Goal: Communication & Community: Answer question/provide support

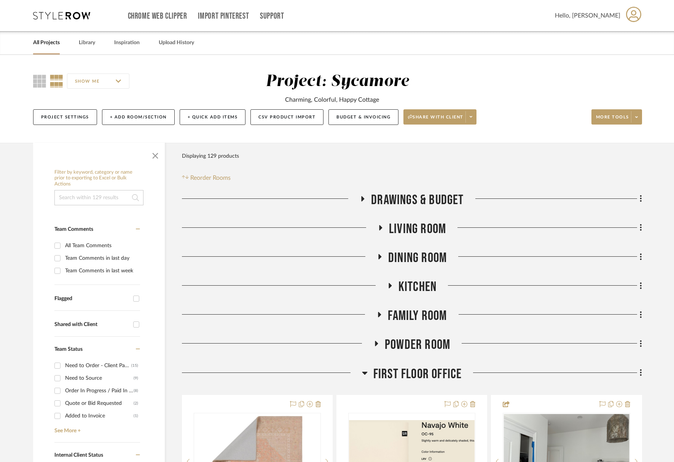
drag, startPoint x: 395, startPoint y: 253, endPoint x: 395, endPoint y: 261, distance: 8.0
click at [395, 253] on span "Dining Room" at bounding box center [417, 258] width 59 height 16
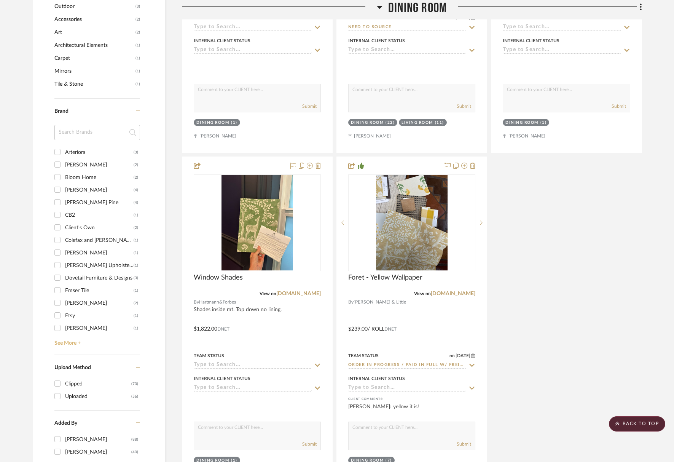
scroll to position [804, 0]
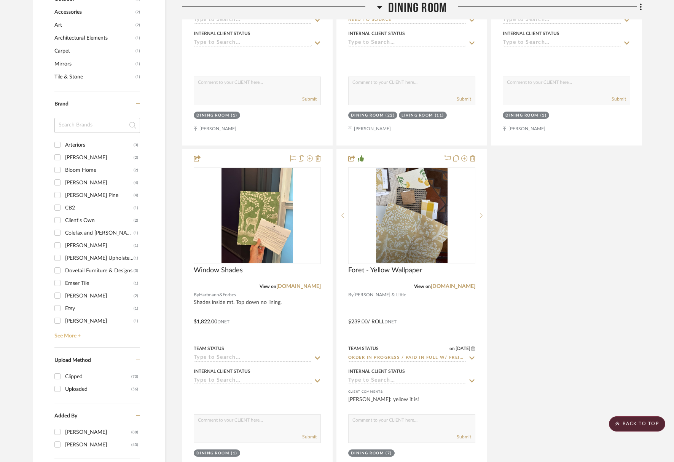
click at [73, 334] on link "See More +" at bounding box center [97, 333] width 88 height 12
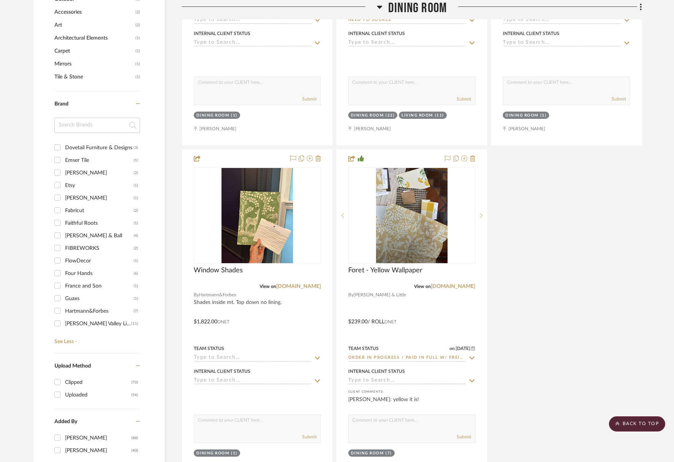
drag, startPoint x: 84, startPoint y: 270, endPoint x: 102, endPoint y: 270, distance: 18.3
click at [84, 270] on div "Four Hands" at bounding box center [99, 273] width 68 height 12
click at [64, 270] on input "Four Hands (6)" at bounding box center [57, 273] width 12 height 12
checkbox input "true"
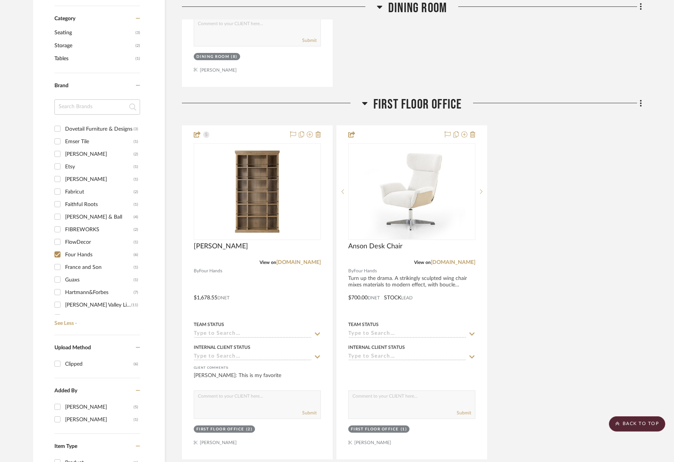
scroll to position [333, 0]
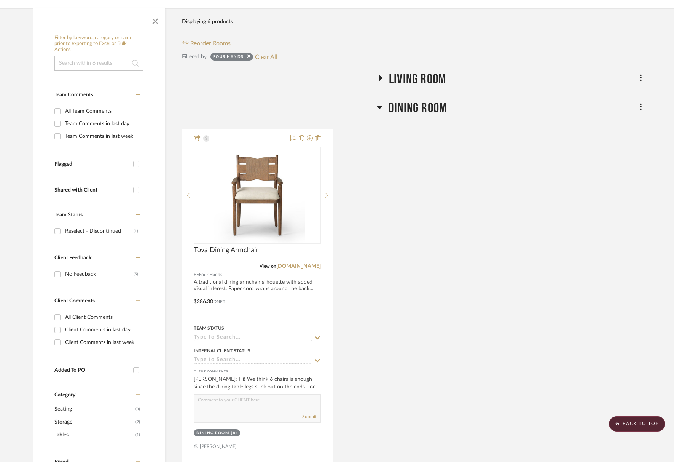
scroll to position [97, 0]
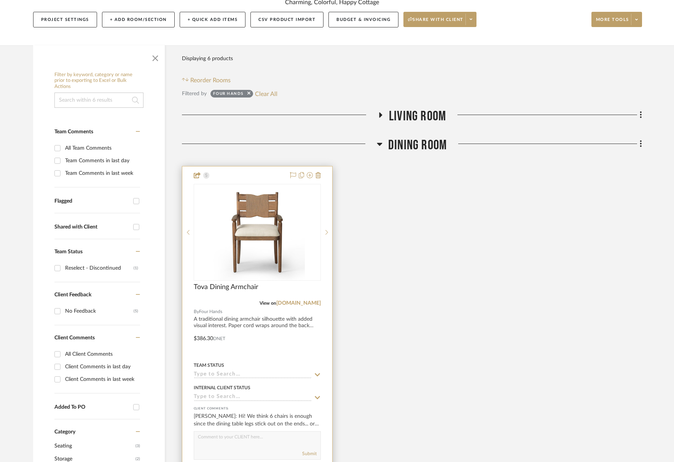
click at [245, 378] on div at bounding box center [257, 332] width 150 height 333
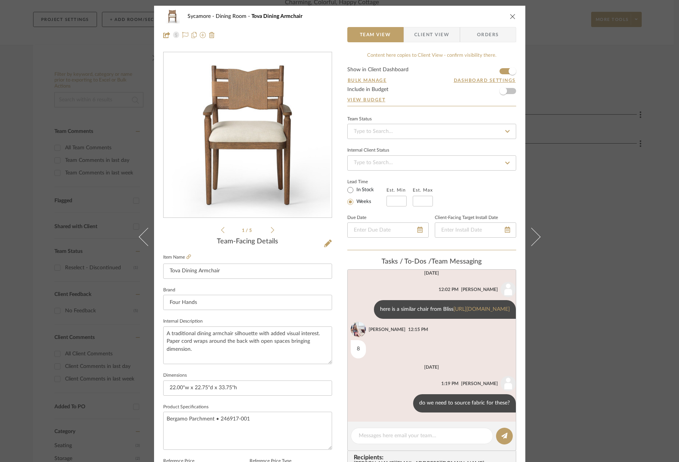
scroll to position [130, 0]
click at [510, 13] on button "close" at bounding box center [513, 16] width 7 height 7
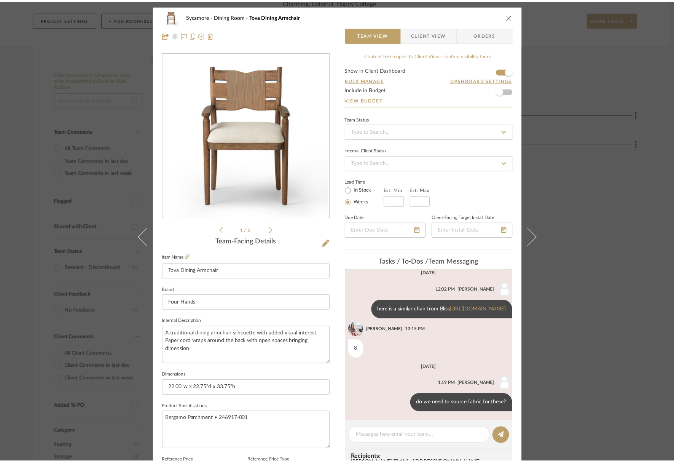
scroll to position [97, 0]
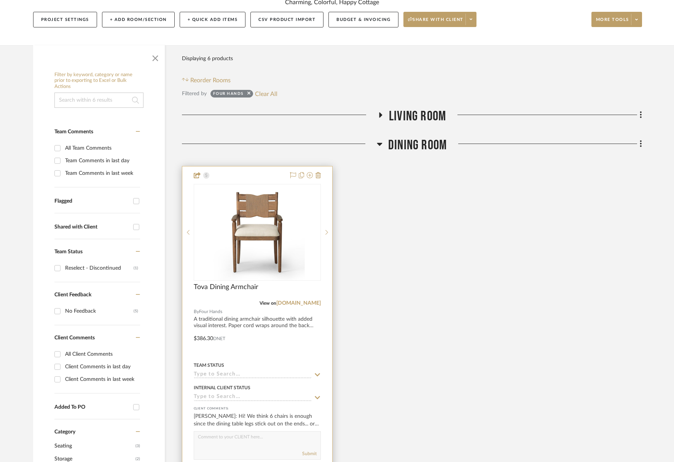
click at [210, 372] on input at bounding box center [253, 374] width 118 height 7
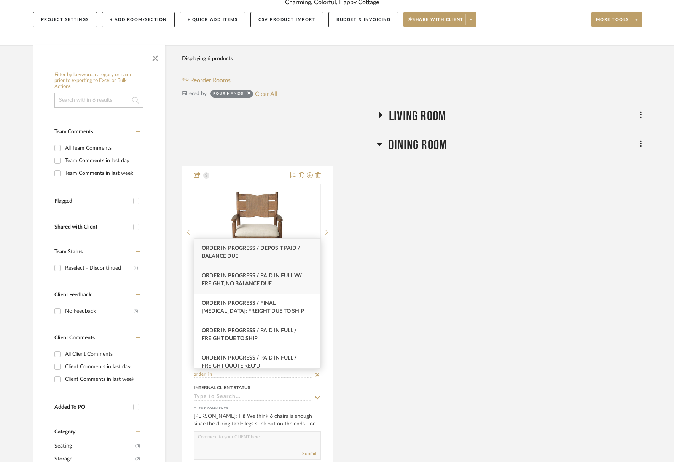
type input "order in"
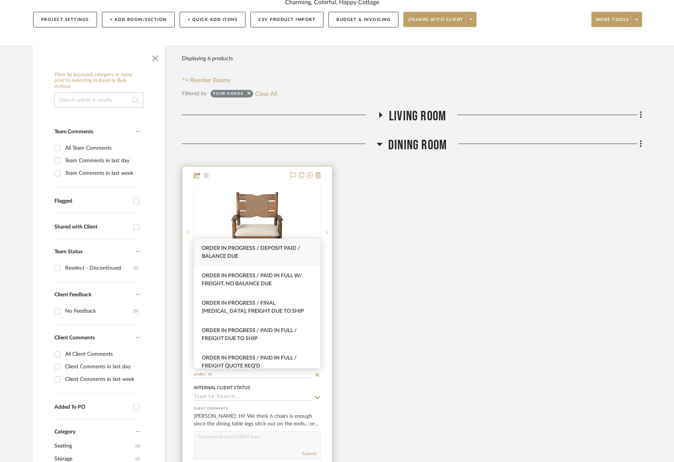
drag, startPoint x: 231, startPoint y: 276, endPoint x: 286, endPoint y: 303, distance: 61.3
click at [231, 275] on span "Order In Progress / Paid In Full w/ Freight, No Balance due" at bounding box center [252, 279] width 100 height 13
type input "[DATE]"
type input "Order In Progress / Paid In Full w/ Freight, No Balance due"
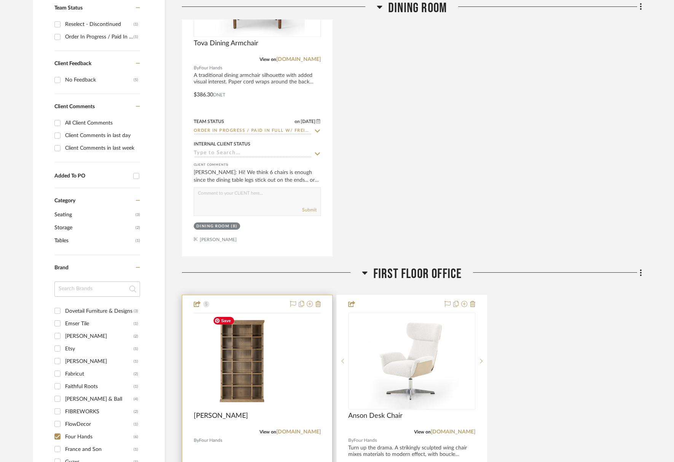
scroll to position [519, 0]
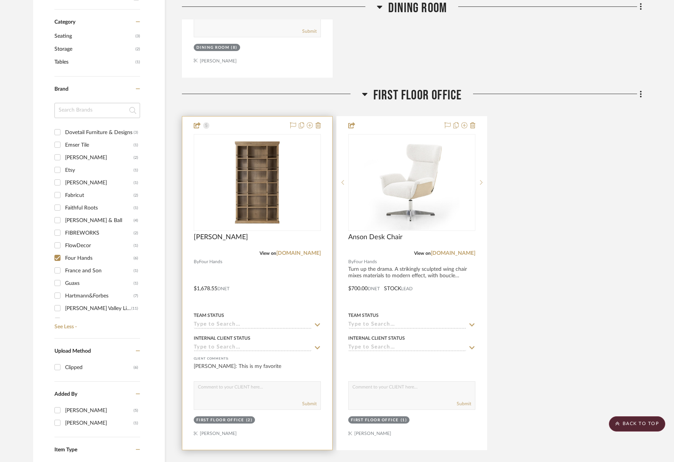
click at [221, 325] on input at bounding box center [253, 324] width 118 height 7
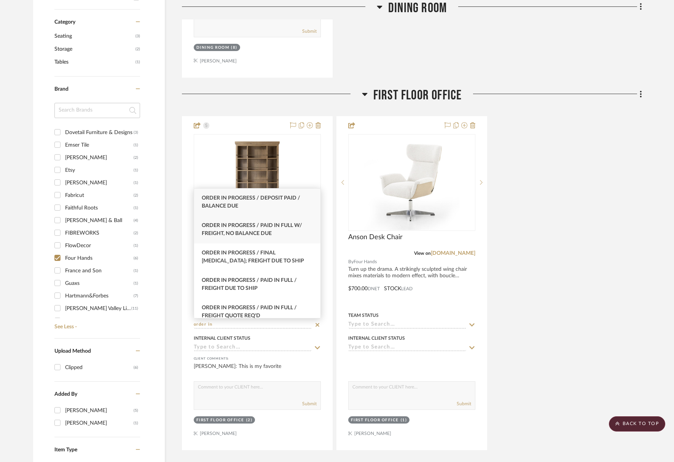
type input "order in"
click at [232, 232] on span "Order In Progress / Paid In Full w/ Freight, No Balance due" at bounding box center [252, 229] width 100 height 13
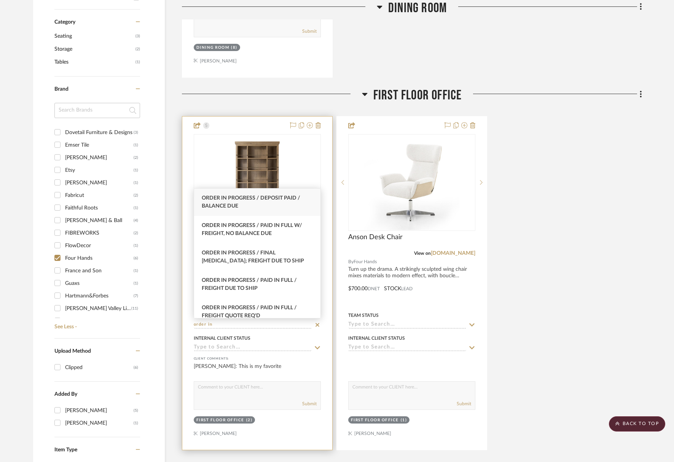
type input "[DATE]"
type input "Order In Progress / Paid In Full w/ Freight, No Balance due"
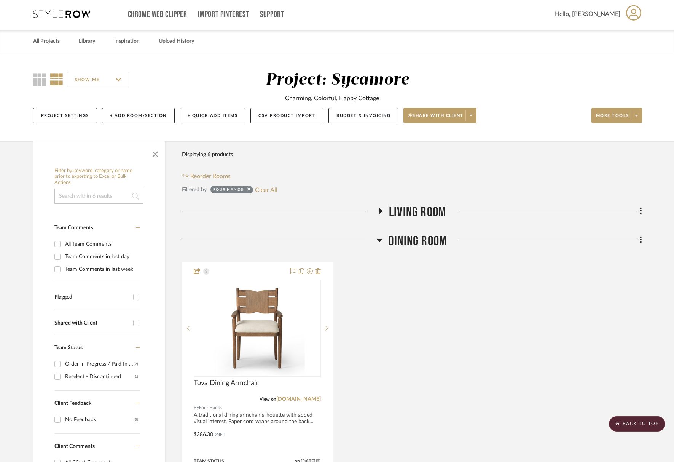
scroll to position [0, 0]
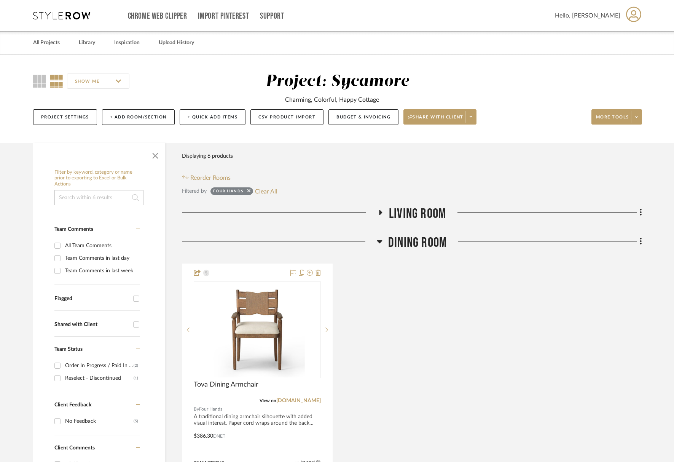
drag, startPoint x: 264, startPoint y: 191, endPoint x: 669, endPoint y: 197, distance: 405.3
click at [265, 191] on button "Clear All" at bounding box center [266, 191] width 22 height 10
checkbox input "false"
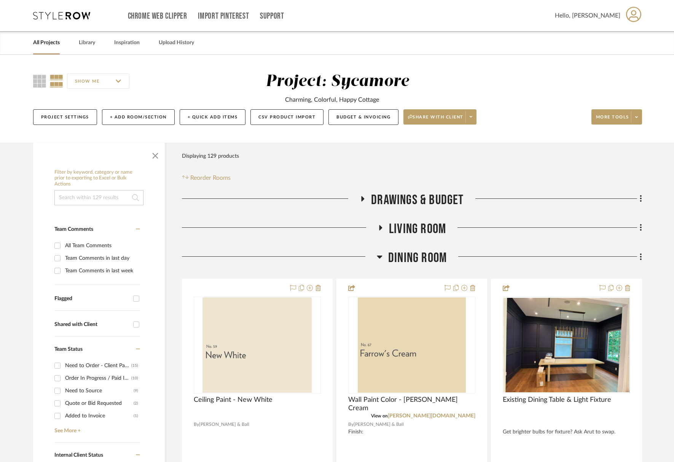
click at [72, 198] on input at bounding box center [98, 197] width 89 height 15
type input "serena"
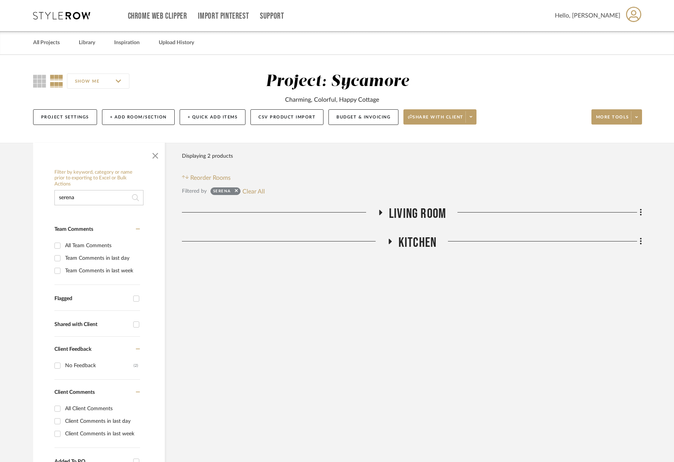
click at [406, 213] on span "Living Room" at bounding box center [417, 213] width 57 height 16
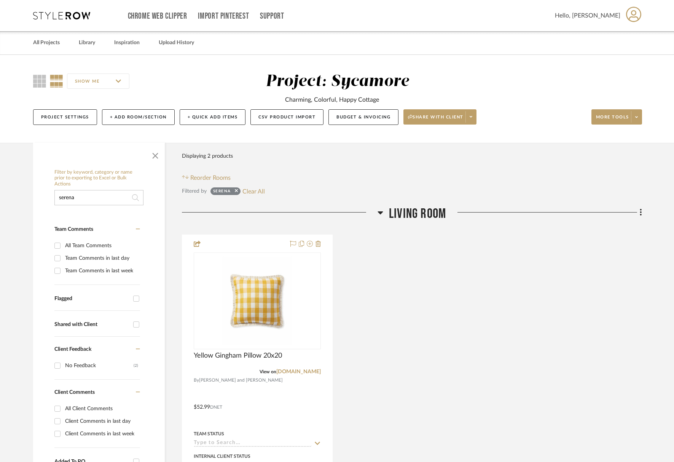
drag, startPoint x: 405, startPoint y: 215, endPoint x: 413, endPoint y: 238, distance: 24.5
click at [405, 215] on span "Living Room" at bounding box center [417, 213] width 57 height 16
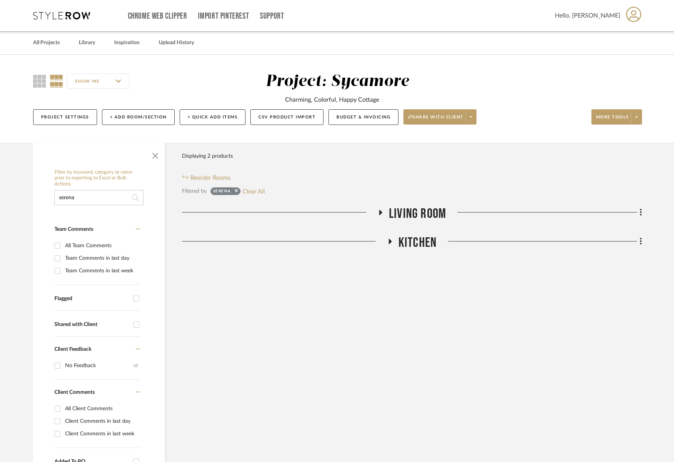
click at [413, 239] on span "Kitchen" at bounding box center [417, 242] width 38 height 16
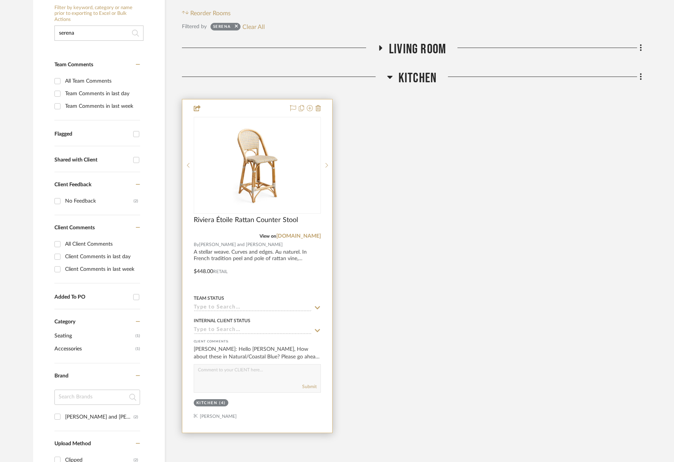
scroll to position [188, 0]
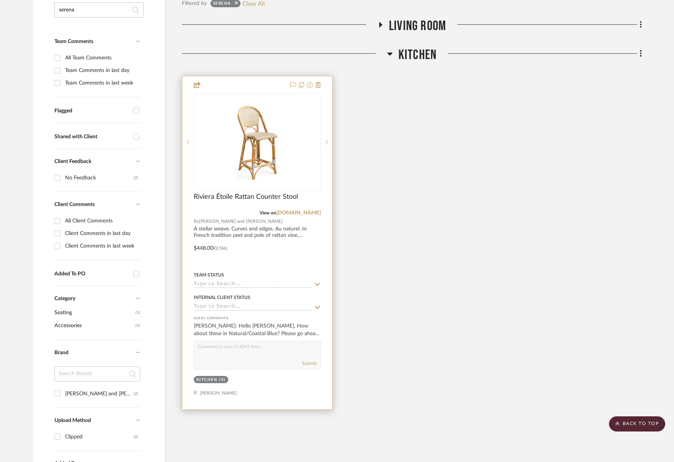
click at [250, 280] on div "Team Status" at bounding box center [257, 279] width 127 height 18
click at [247, 285] on input at bounding box center [253, 284] width 118 height 7
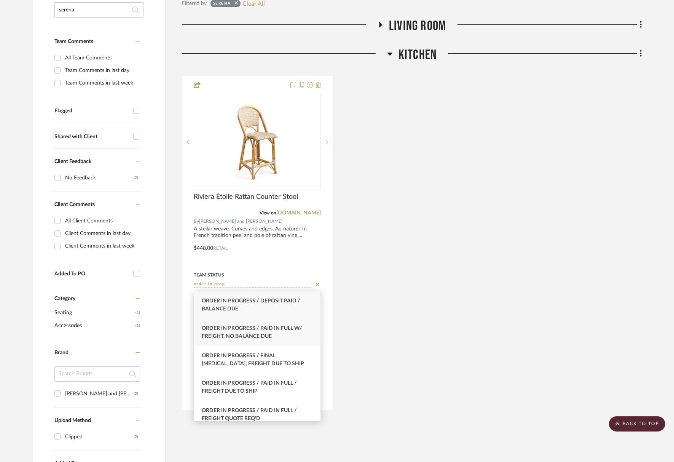
type input "order in prog"
click at [247, 336] on span "Order In Progress / Paid In Full w/ Freight, No Balance due" at bounding box center [252, 331] width 100 height 13
type input "[DATE]"
type input "Order In Progress / Paid In Full w/ Freight, No Balance due"
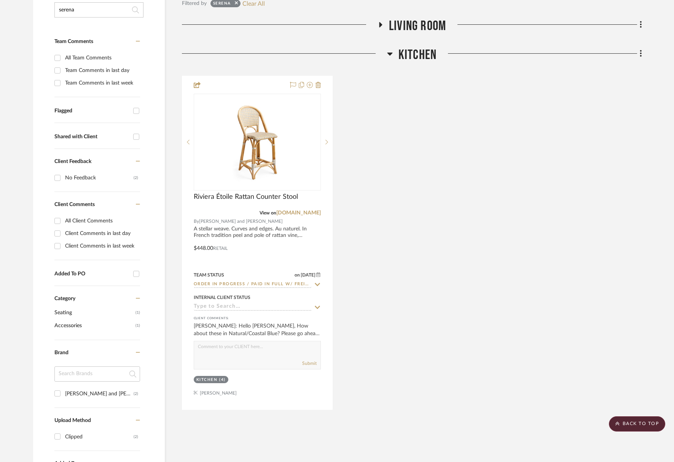
click at [434, 242] on div "Riviera Étoile Rattan Counter Stool View on [DOMAIN_NAME] By [PERSON_NAME] and …" at bounding box center [412, 243] width 460 height 334
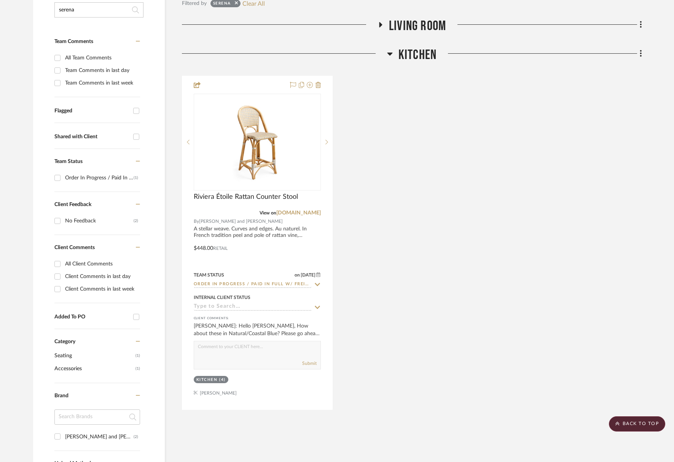
click at [416, 59] on span "Kitchen" at bounding box center [417, 55] width 38 height 16
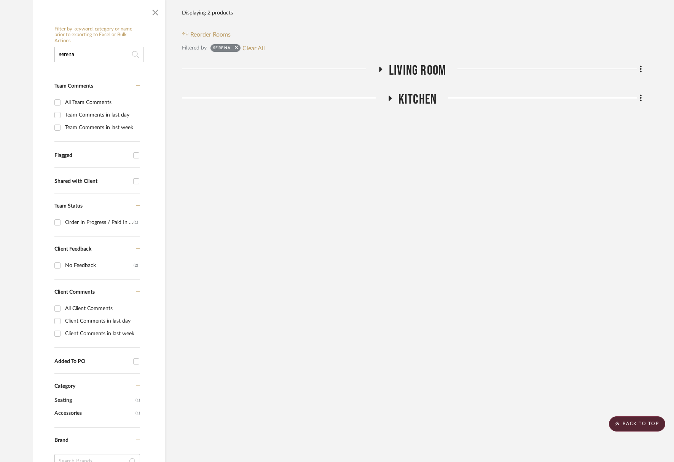
scroll to position [97, 0]
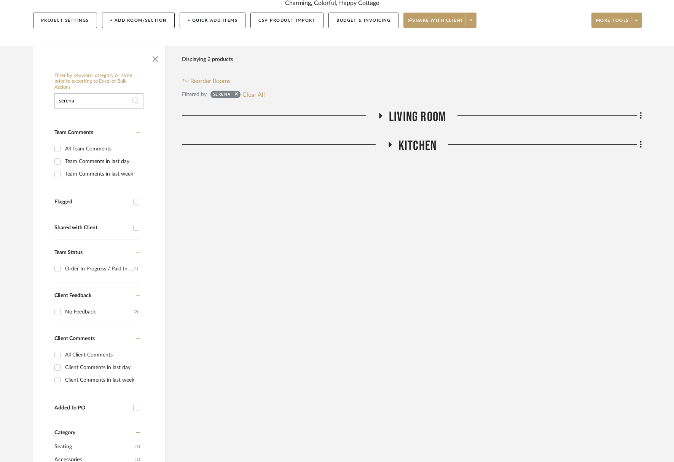
drag, startPoint x: 247, startPoint y: 97, endPoint x: 323, endPoint y: 91, distance: 76.0
click at [247, 97] on button "Clear All" at bounding box center [253, 94] width 22 height 10
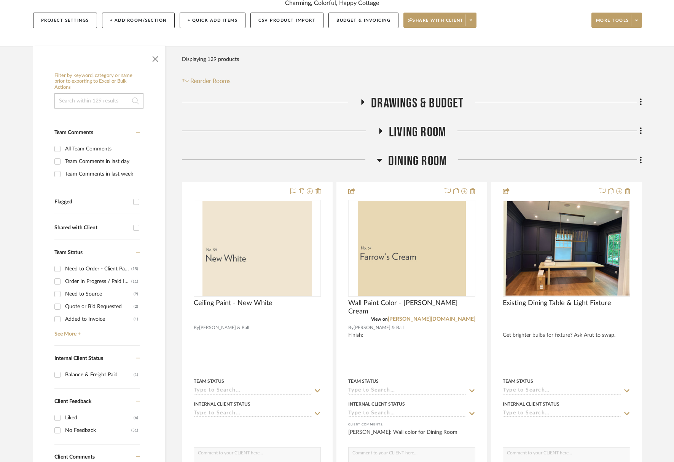
click at [416, 164] on span "Dining Room" at bounding box center [417, 161] width 59 height 16
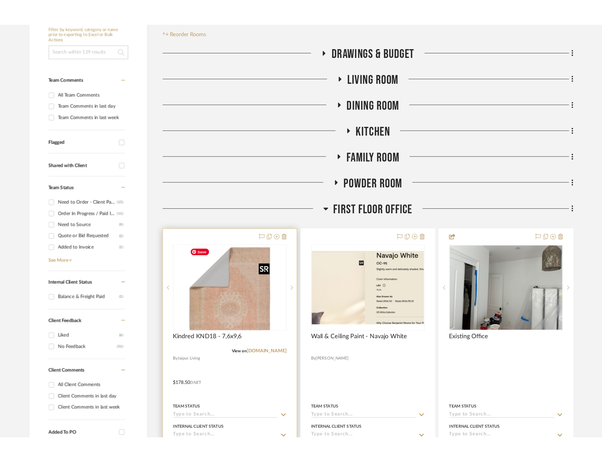
scroll to position [240, 0]
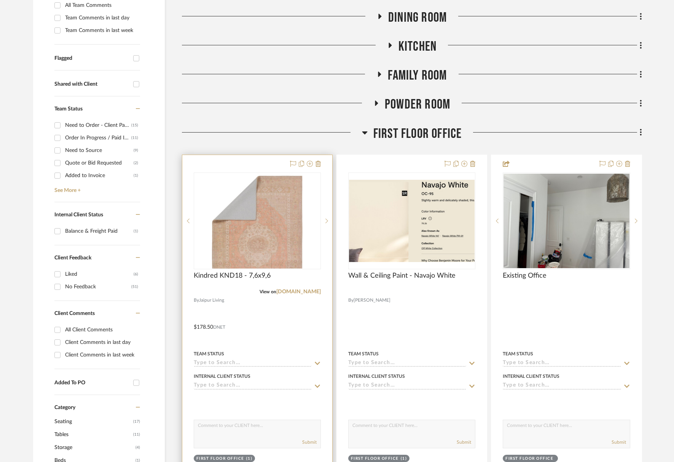
click at [228, 365] on input at bounding box center [253, 363] width 118 height 7
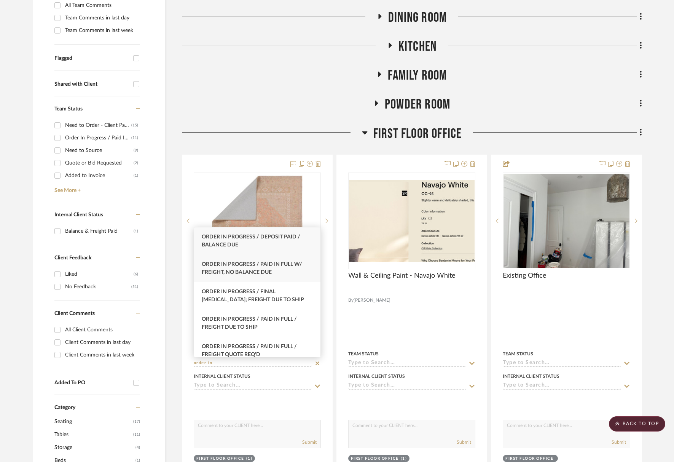
type input "order in"
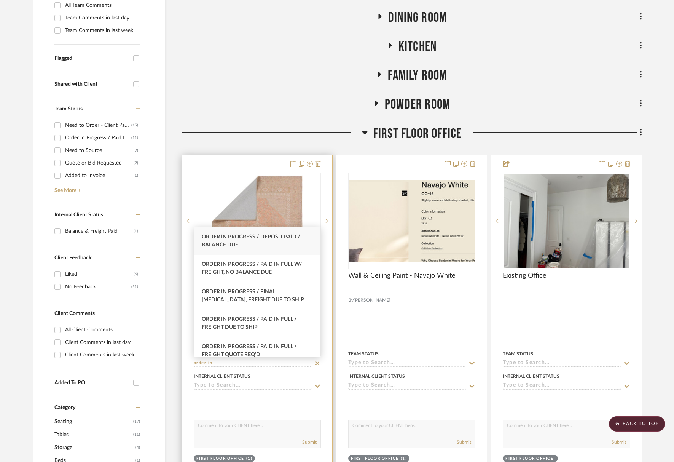
click at [256, 263] on span "Order In Progress / Paid In Full w/ Freight, No Balance due" at bounding box center [252, 267] width 100 height 13
type input "[DATE]"
type input "Order In Progress / Paid In Full w/ Freight, No Balance due"
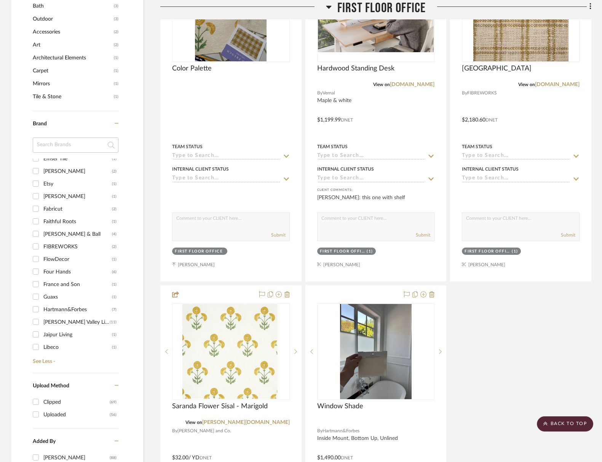
scroll to position [209, 0]
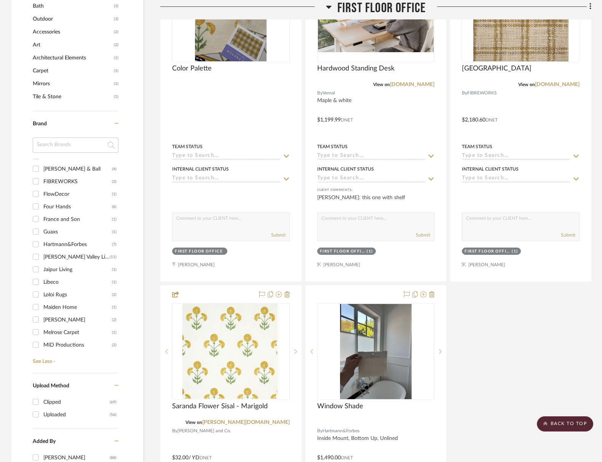
drag, startPoint x: 55, startPoint y: 295, endPoint x: 107, endPoint y: 295, distance: 52.1
click at [55, 295] on div "Loloi Rugs" at bounding box center [77, 294] width 68 height 12
click at [42, 295] on input "Loloi Rugs (2)" at bounding box center [36, 294] width 12 height 12
checkbox input "true"
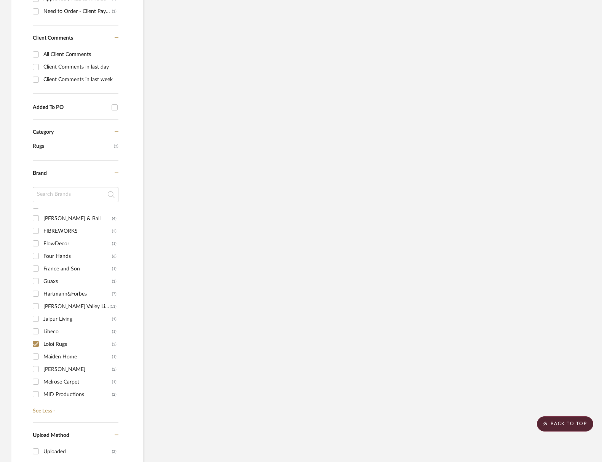
scroll to position [131, 0]
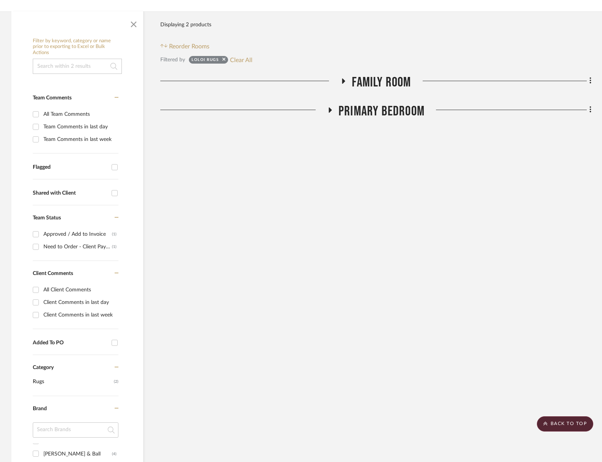
click at [379, 83] on span "Family Room" at bounding box center [381, 82] width 59 height 16
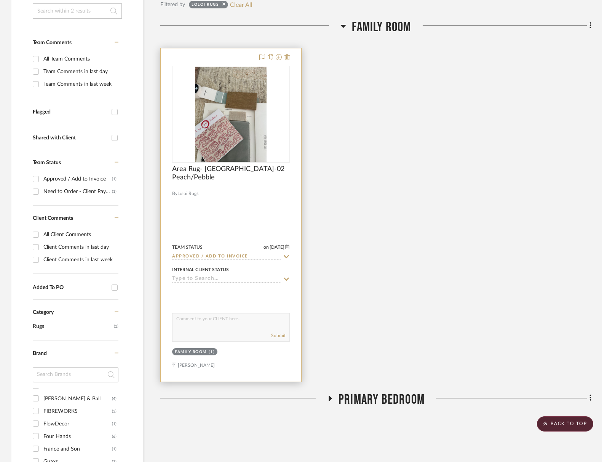
scroll to position [187, 0]
click at [229, 253] on input "Approved / Add to Invoice" at bounding box center [226, 256] width 108 height 7
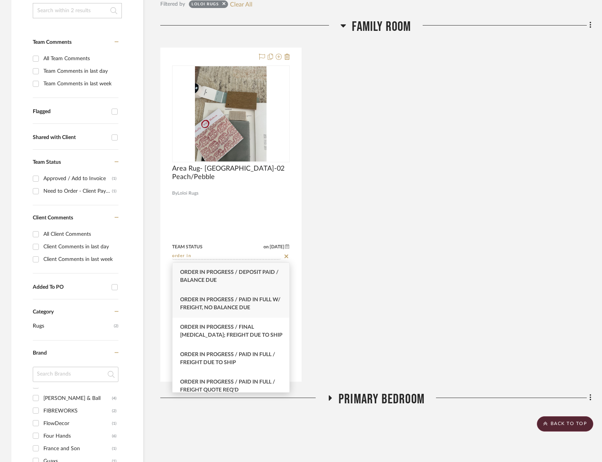
type input "order in"
click at [229, 305] on span "Order In Progress / Paid In Full w/ Freight, No Balance due" at bounding box center [230, 303] width 100 height 13
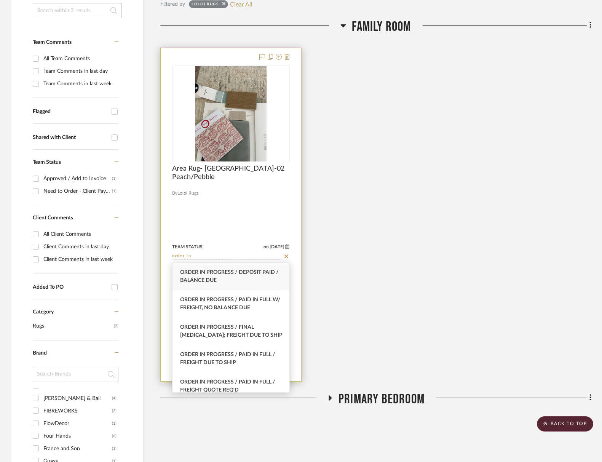
type input "[DATE]"
type input "Order In Progress / Paid In Full w/ Freight, No Balance due"
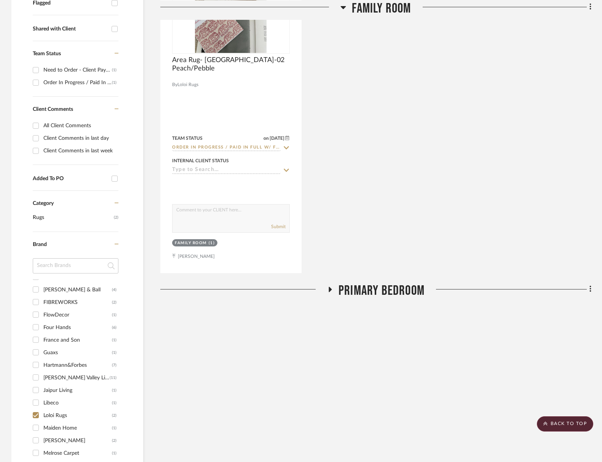
scroll to position [361, 0]
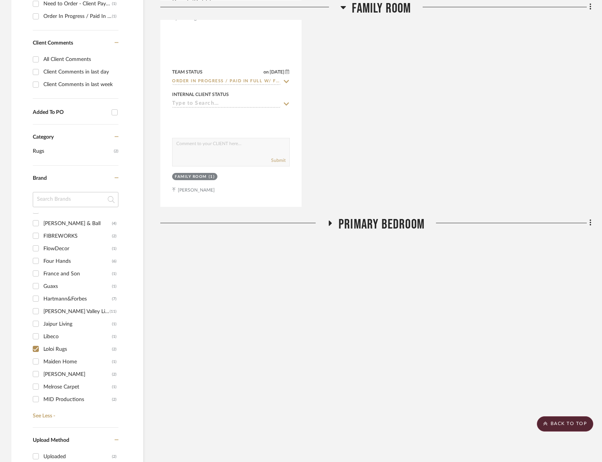
click at [390, 227] on span "Primary Bedroom" at bounding box center [381, 224] width 86 height 16
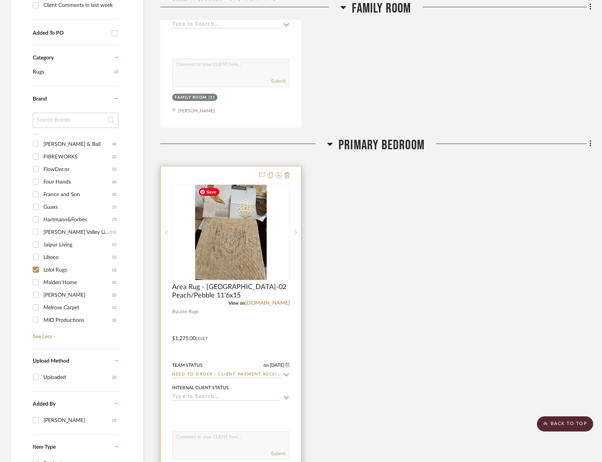
scroll to position [481, 0]
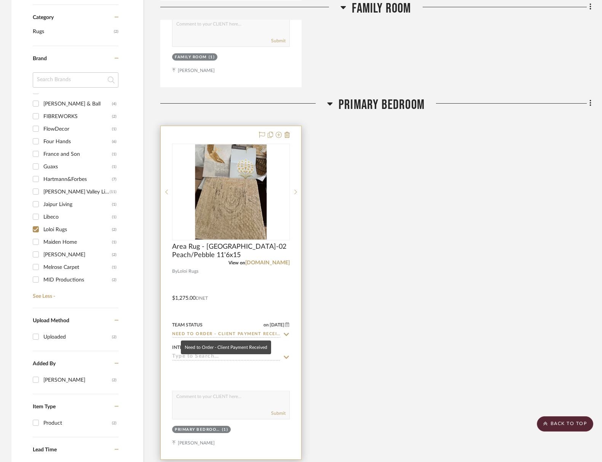
click at [222, 333] on input "Need to Order - Client Payment Received" at bounding box center [226, 334] width 108 height 7
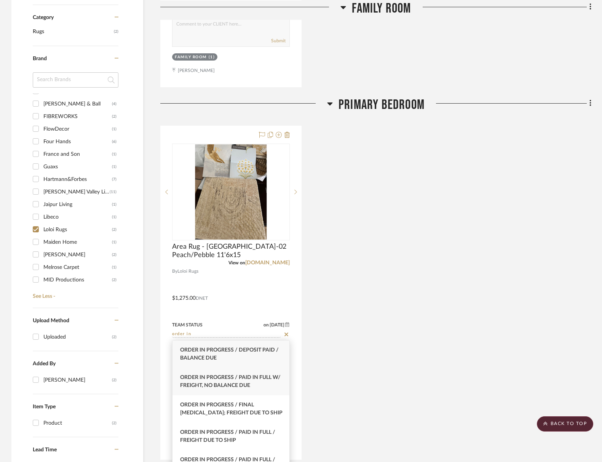
click at [221, 374] on span "Order In Progress / Paid In Full w/ Freight, No Balance due" at bounding box center [230, 380] width 100 height 13
type input "Order In Progress / Paid In Full w/ Freight, No Balance due"
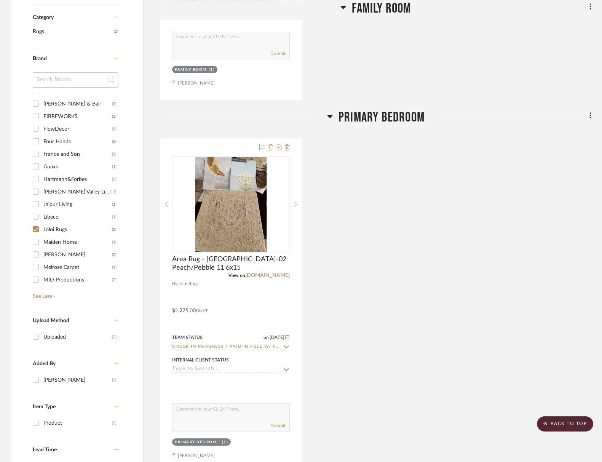
click at [381, 361] on div "Area Rug - Milo-02 Peach/Pebble 11'6x15 View on [DOMAIN_NAME] By Loloi Rugs $1,…" at bounding box center [375, 305] width 431 height 334
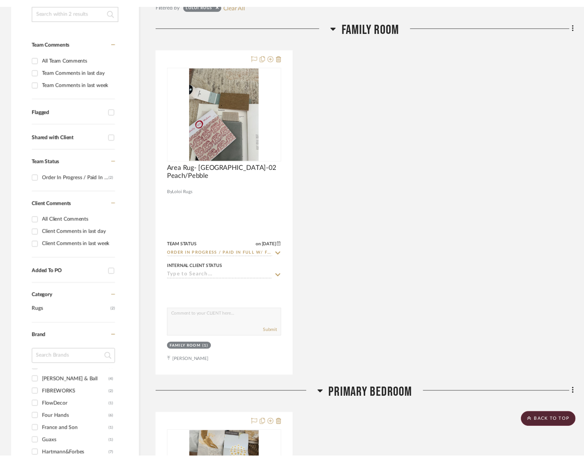
scroll to position [0, 0]
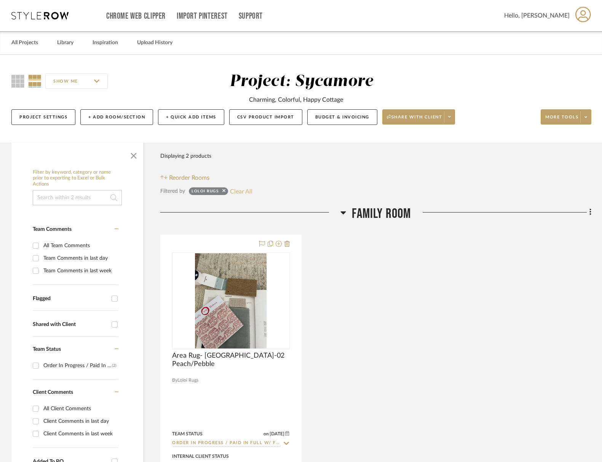
click at [240, 192] on button "Clear All" at bounding box center [241, 191] width 22 height 10
checkbox input "false"
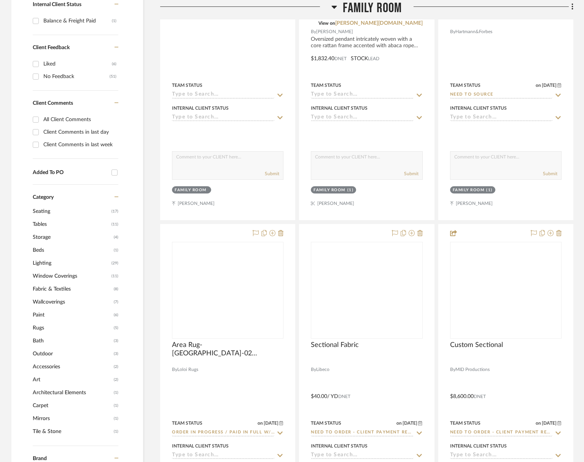
scroll to position [510, 0]
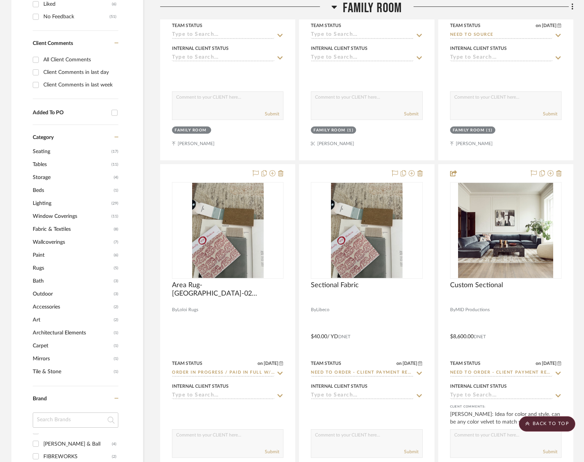
click at [59, 217] on span "Window Coverings" at bounding box center [71, 216] width 77 height 13
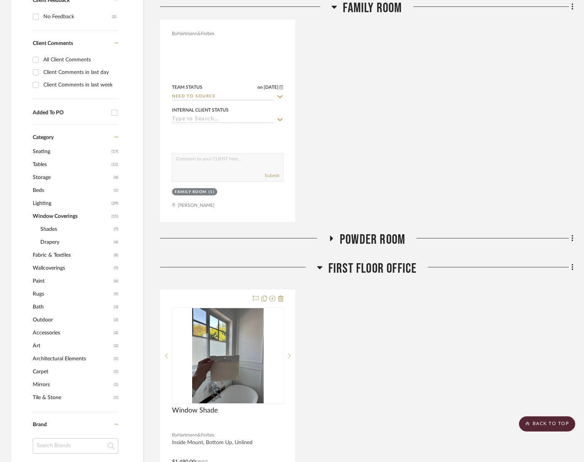
scroll to position [0, 0]
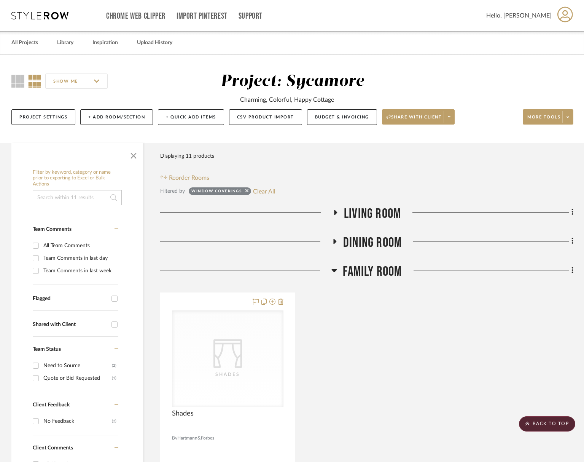
click at [376, 215] on span "Living Room" at bounding box center [372, 213] width 57 height 16
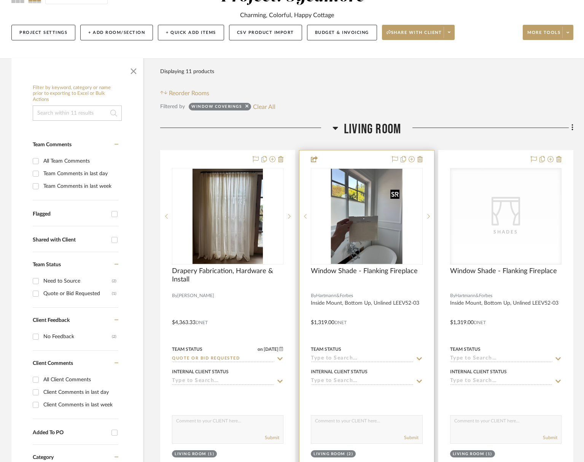
scroll to position [86, 0]
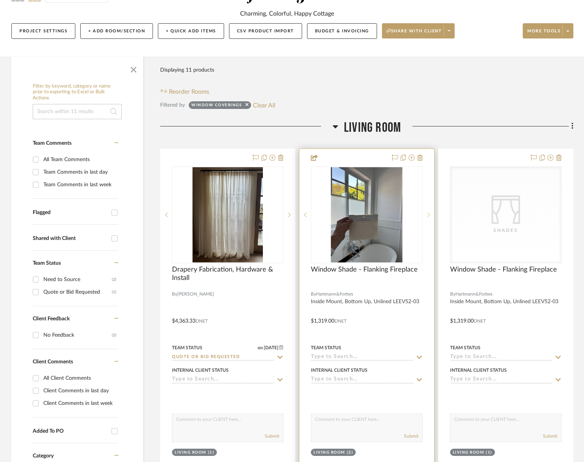
click at [424, 214] on sr-next-btn at bounding box center [428, 214] width 11 height 5
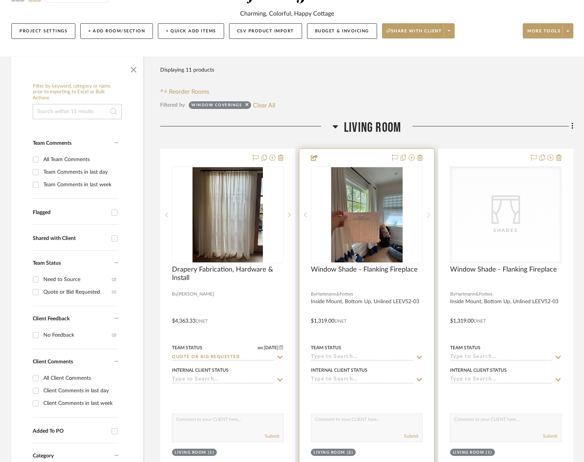
click at [424, 214] on sr-next-btn at bounding box center [428, 214] width 11 height 5
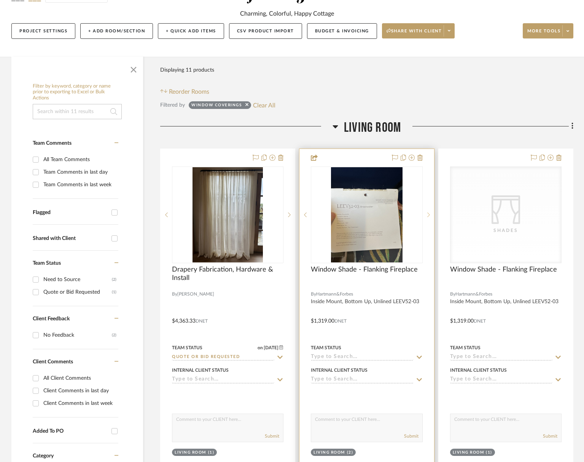
click at [424, 214] on sr-next-btn at bounding box center [428, 214] width 11 height 5
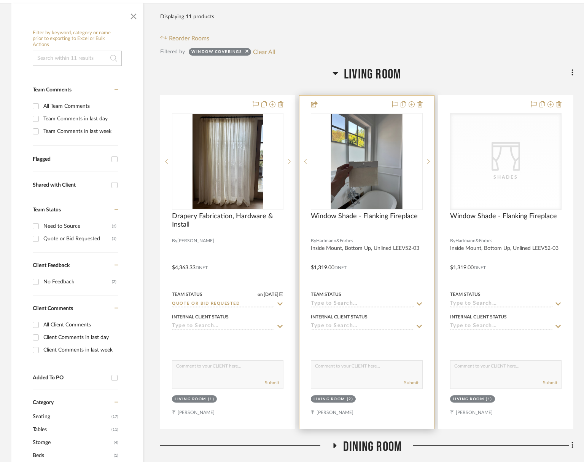
click at [346, 303] on input at bounding box center [362, 303] width 102 height 7
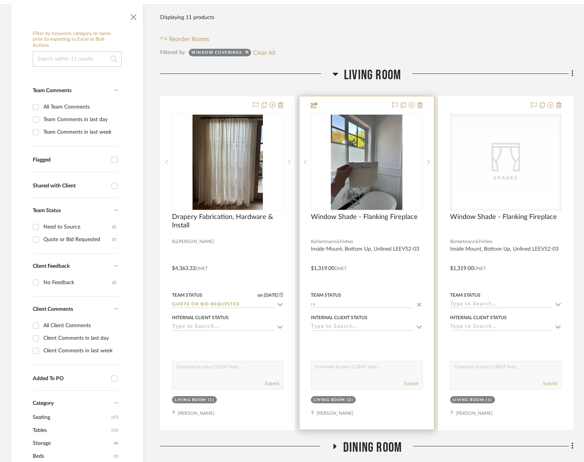
type input "r"
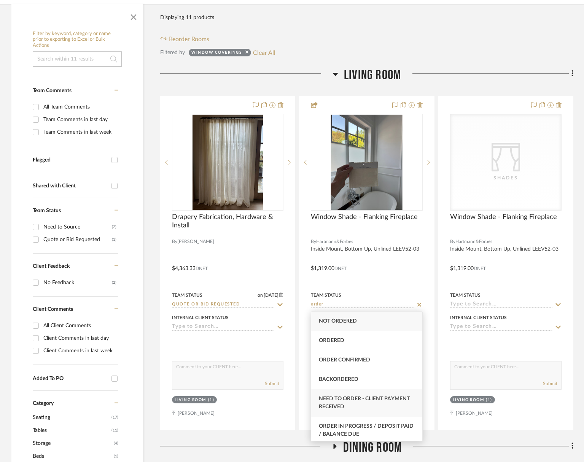
type input "order"
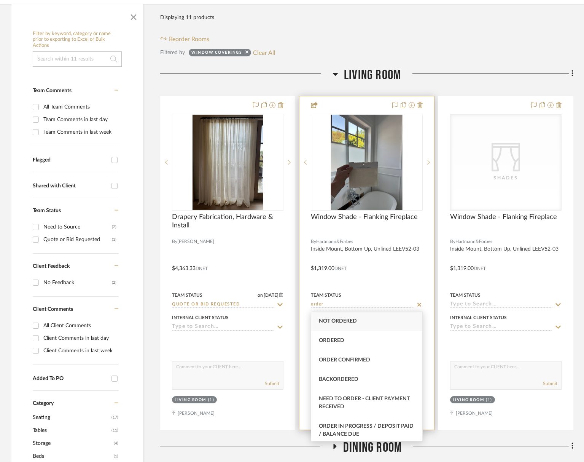
click at [376, 396] on span "Need to Order - Client Payment Received" at bounding box center [364, 402] width 91 height 13
type input "[DATE]"
type input "Need to Order - Client Payment Received"
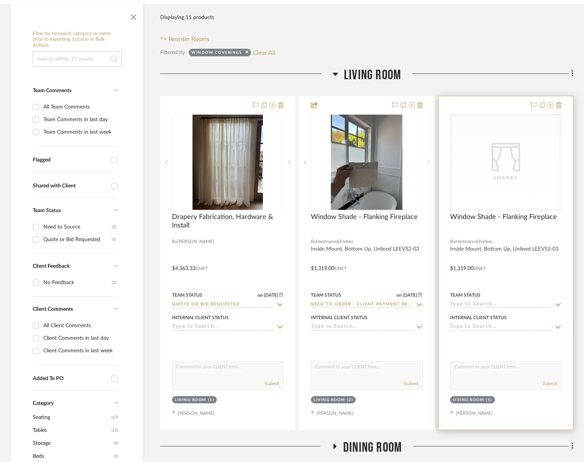
click at [467, 304] on input at bounding box center [501, 304] width 102 height 7
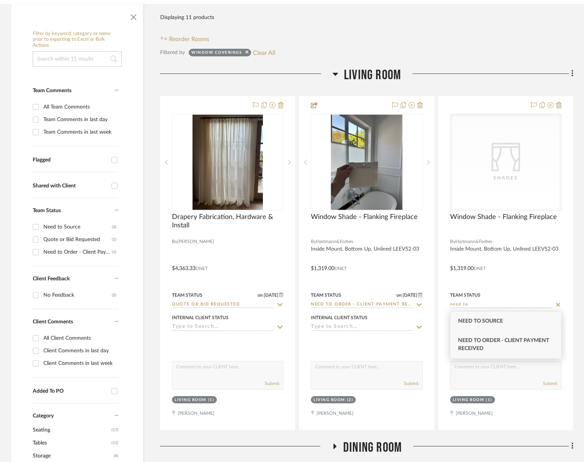
type input "need to"
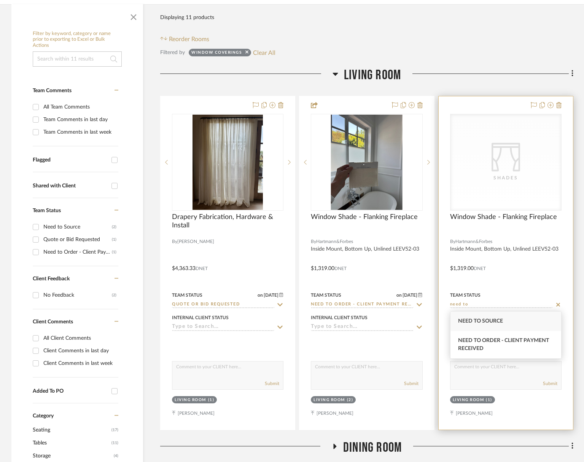
click at [469, 339] on span "Need to Order - Client Payment Received" at bounding box center [503, 344] width 91 height 13
type input "[DATE]"
type input "Need to Order - Client Payment Received"
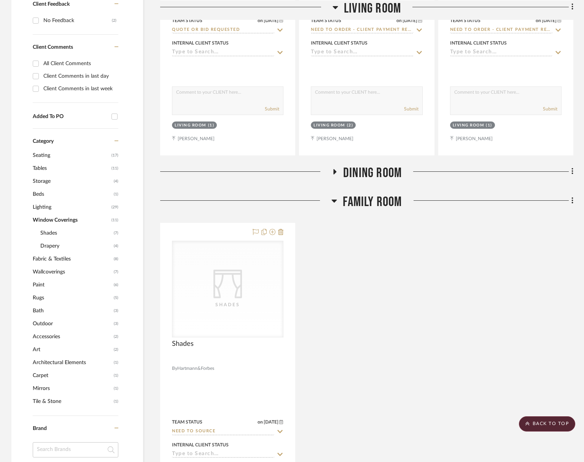
scroll to position [467, 0]
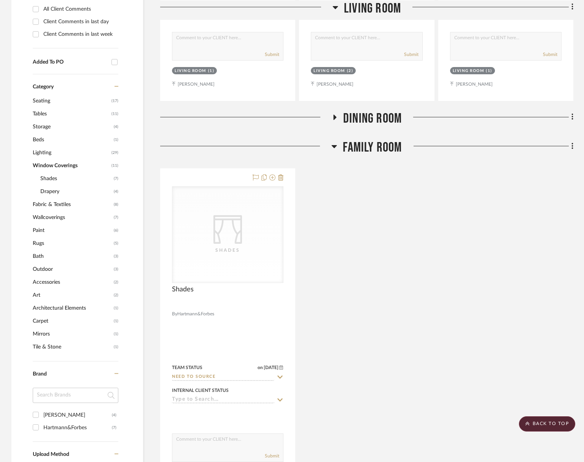
click at [374, 120] on span "Dining Room" at bounding box center [372, 118] width 59 height 16
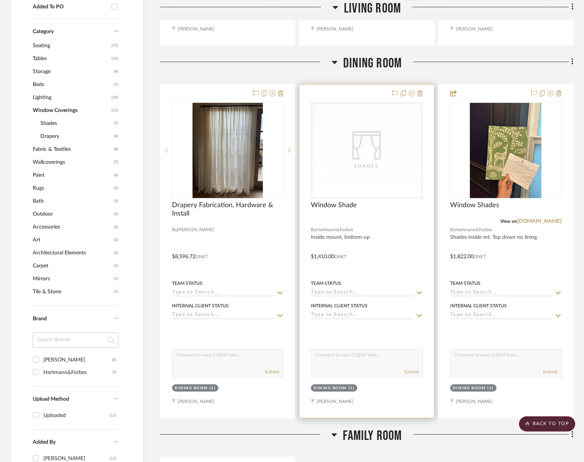
scroll to position [522, 0]
click at [338, 294] on input at bounding box center [362, 293] width 102 height 7
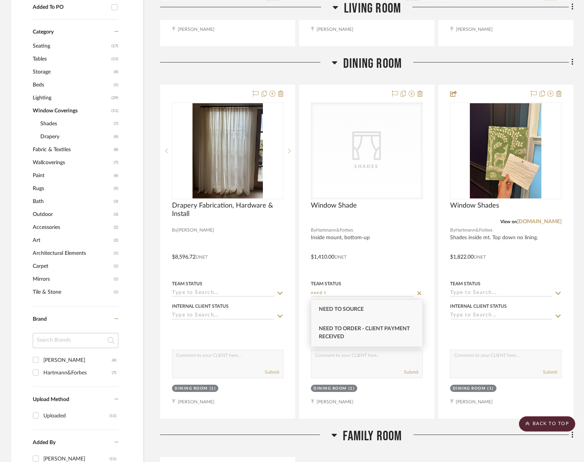
type input "need t"
click at [341, 336] on span "Need to Order - Client Payment Received" at bounding box center [364, 332] width 91 height 13
type input "[DATE]"
type input "Need to Order - Client Payment Received"
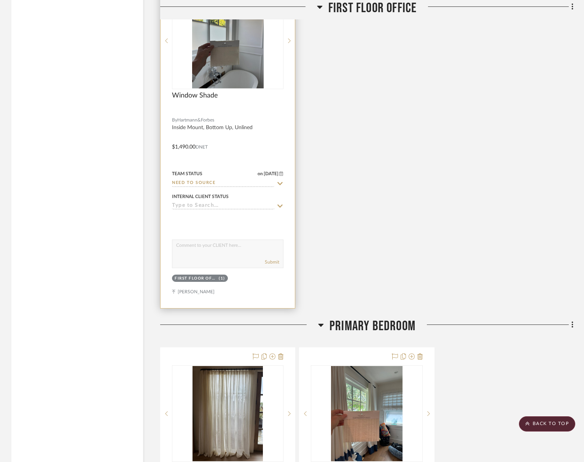
scroll to position [1406, 0]
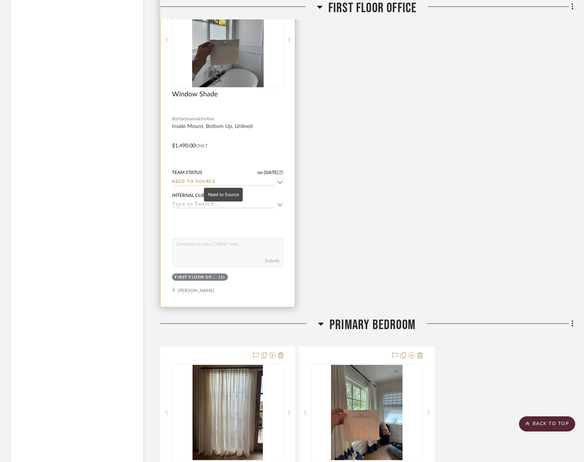
click at [217, 183] on input "Need to Source" at bounding box center [223, 181] width 102 height 7
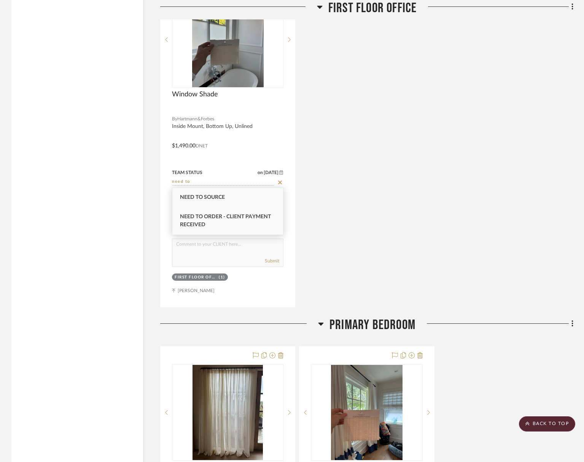
type input "need to"
drag, startPoint x: 209, startPoint y: 216, endPoint x: 317, endPoint y: 221, distance: 107.4
click at [209, 216] on span "Need to Order - Client Payment Received" at bounding box center [225, 220] width 91 height 13
type input "[DATE]"
type input "Need to Order - Client Payment Received"
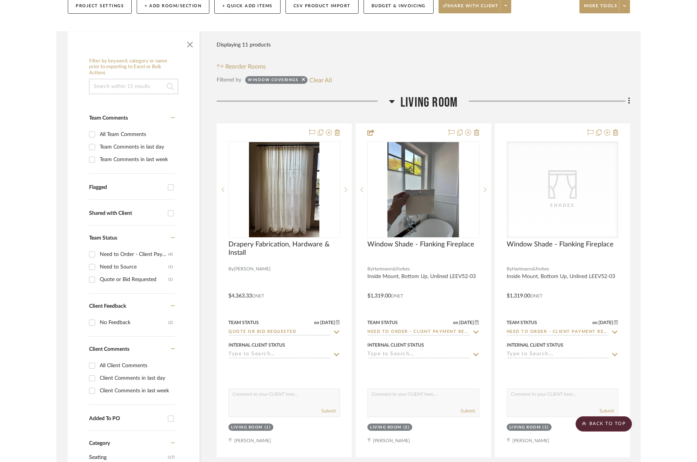
scroll to position [0, 0]
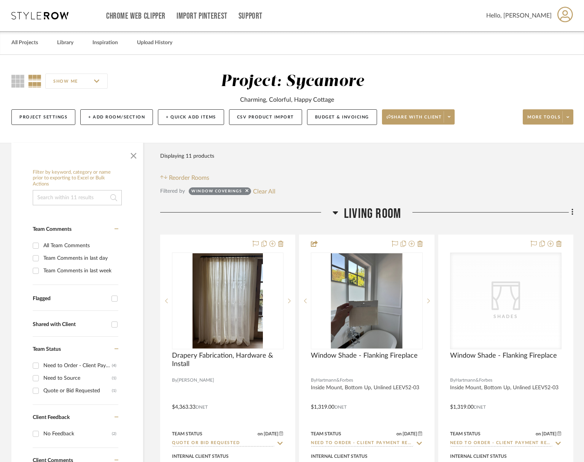
drag, startPoint x: 266, startPoint y: 191, endPoint x: 258, endPoint y: 175, distance: 18.2
click at [266, 191] on button "Clear All" at bounding box center [264, 191] width 22 height 10
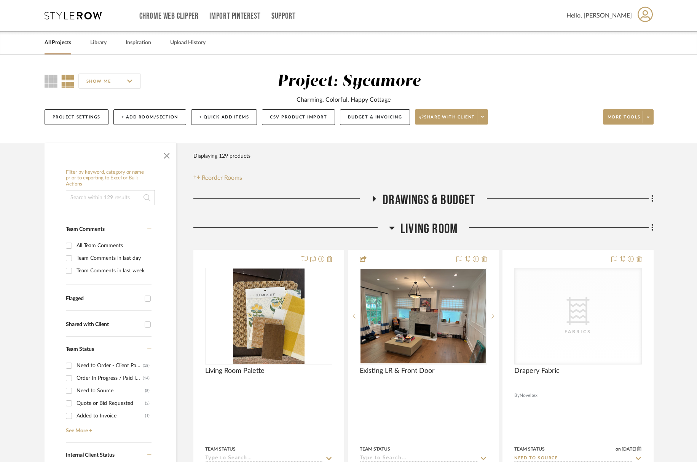
click at [443, 236] on span "Living Room" at bounding box center [428, 229] width 57 height 16
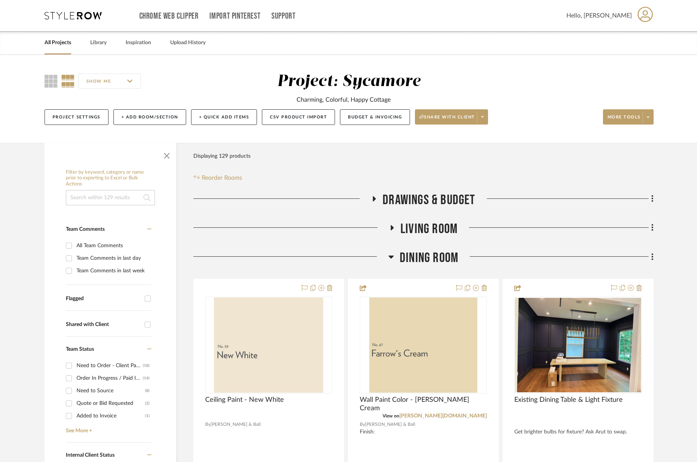
click at [444, 265] on span "Dining Room" at bounding box center [429, 258] width 59 height 16
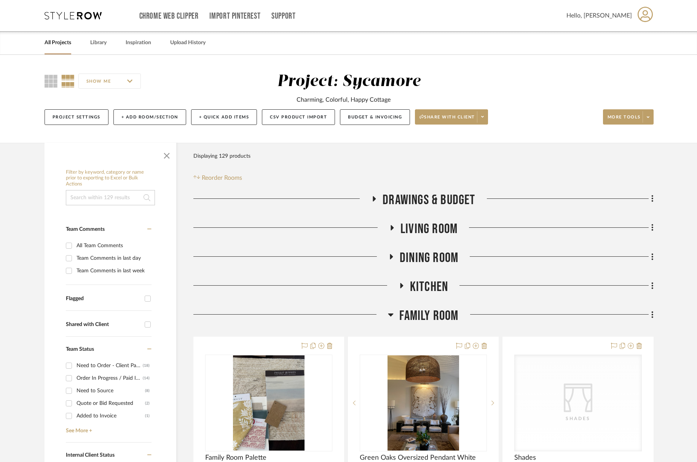
click at [445, 307] on span "Family Room" at bounding box center [428, 315] width 59 height 16
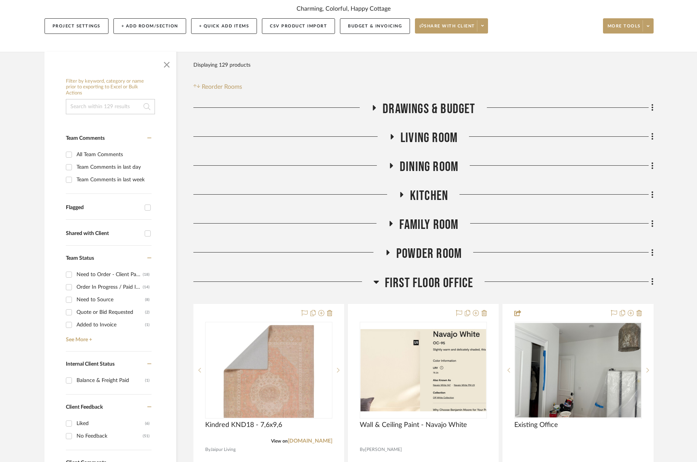
click at [441, 285] on span "First Floor Office" at bounding box center [429, 283] width 89 height 16
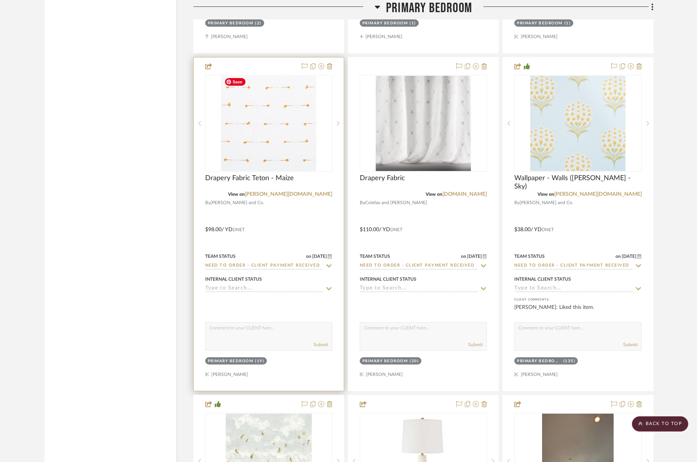
scroll to position [1788, 0]
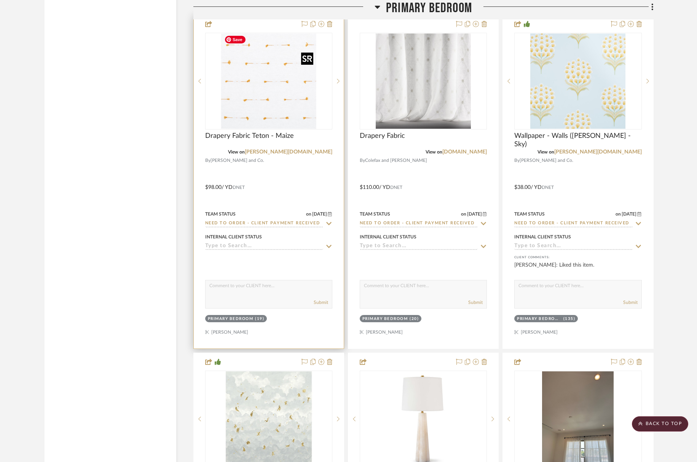
click at [277, 76] on img "0" at bounding box center [268, 80] width 95 height 95
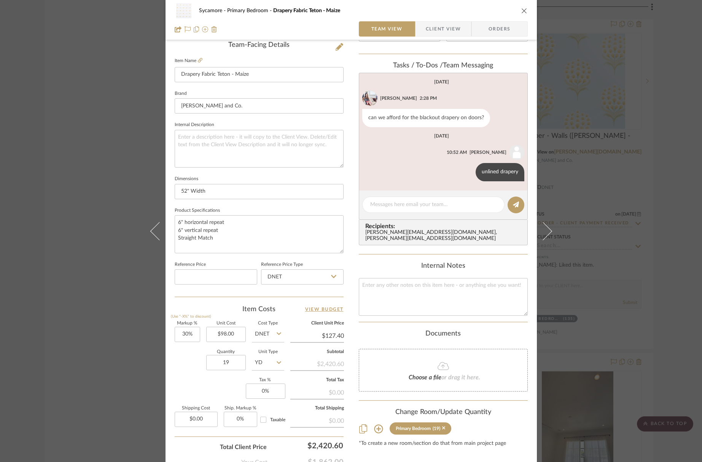
scroll to position [196, 0]
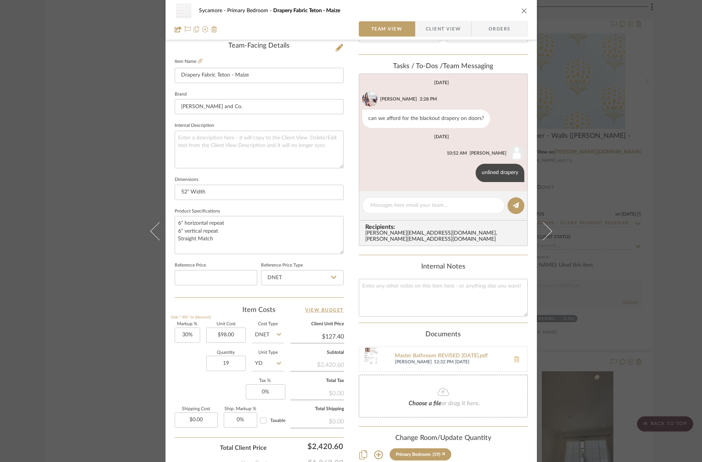
click at [514, 356] on icon at bounding box center [516, 359] width 5 height 6
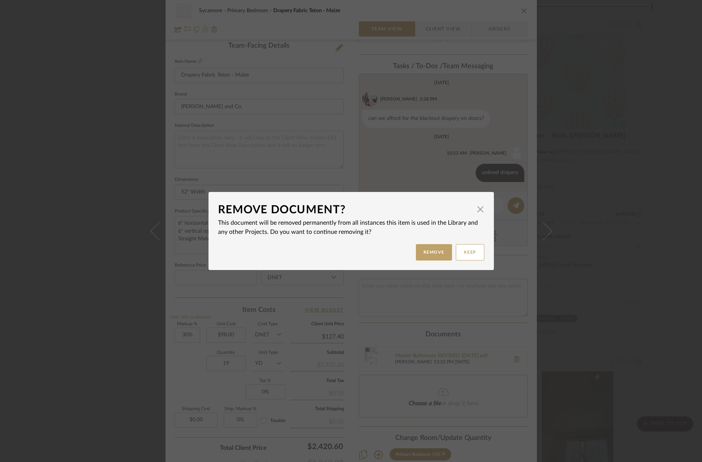
drag, startPoint x: 435, startPoint y: 258, endPoint x: 442, endPoint y: 250, distance: 11.1
click at [435, 258] on button "Remove" at bounding box center [434, 252] width 36 height 16
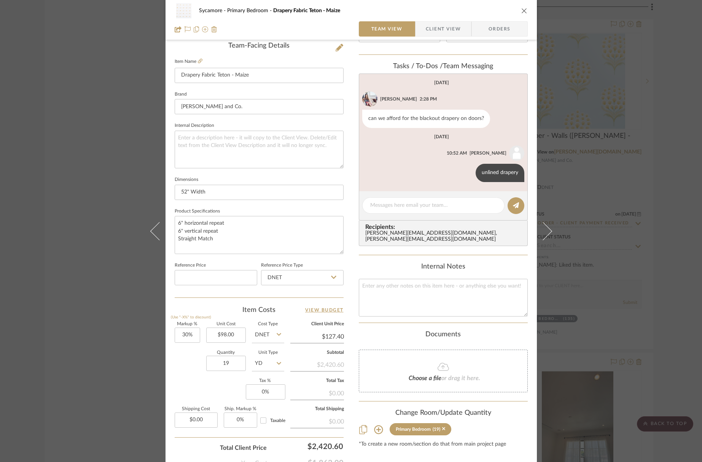
scroll to position [196, 0]
click at [514, 9] on div "Sycamore Primary Bedroom Drapery Fabric Teton - [GEOGRAPHIC_DATA]" at bounding box center [351, 10] width 353 height 15
click at [521, 9] on icon "close" at bounding box center [524, 11] width 6 height 6
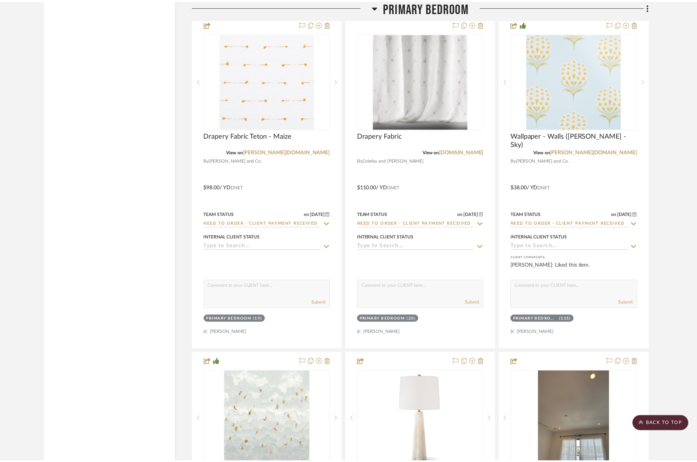
scroll to position [1788, 0]
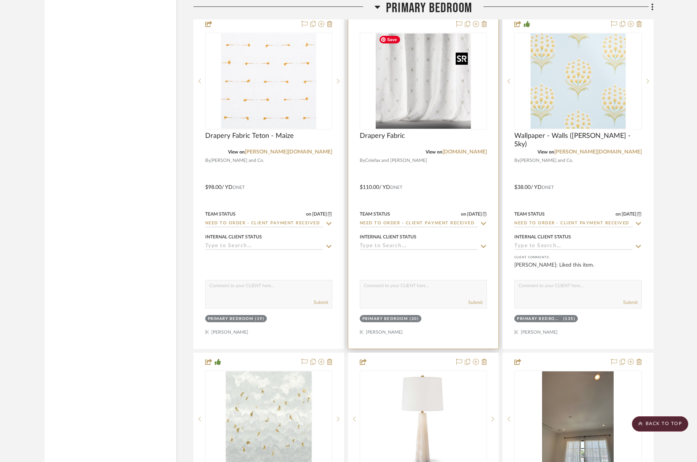
click at [424, 112] on img "0" at bounding box center [423, 80] width 95 height 95
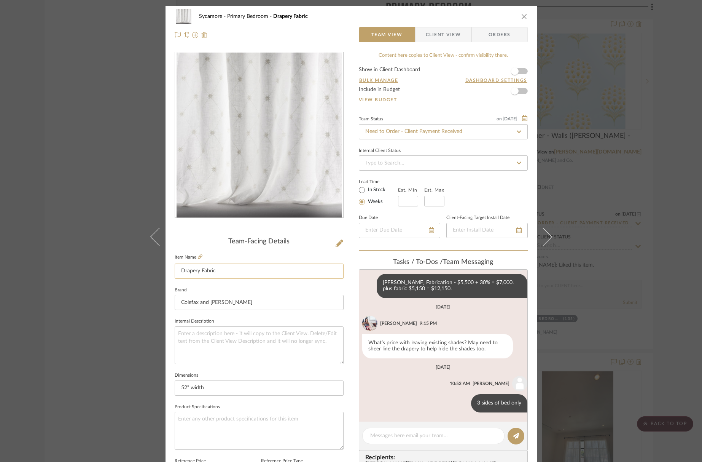
scroll to position [464, 0]
click at [177, 271] on input "Drapery Fabric" at bounding box center [259, 270] width 169 height 15
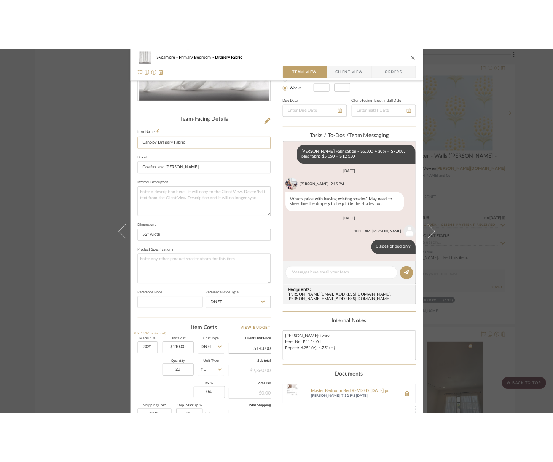
scroll to position [199, 0]
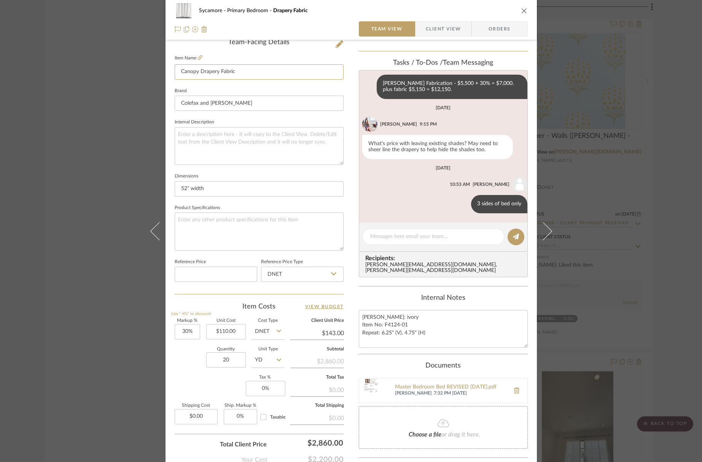
type input "Canopy Drapery Fabric"
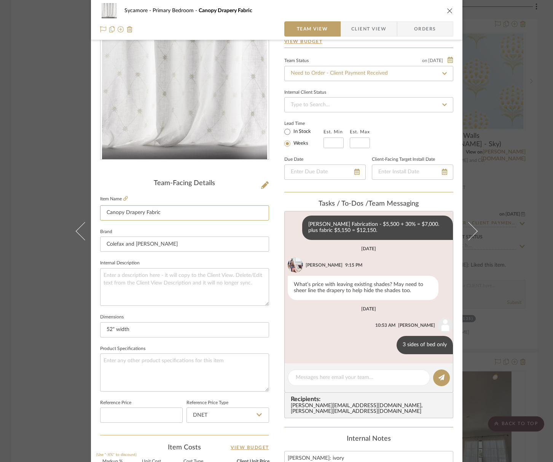
scroll to position [3, 0]
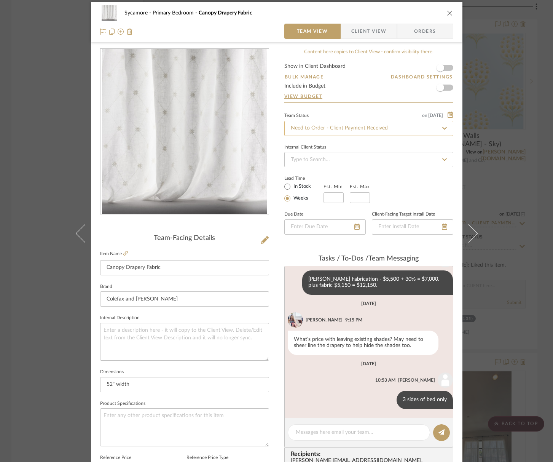
click at [329, 127] on input "Need to Order - Client Payment Received" at bounding box center [368, 128] width 169 height 15
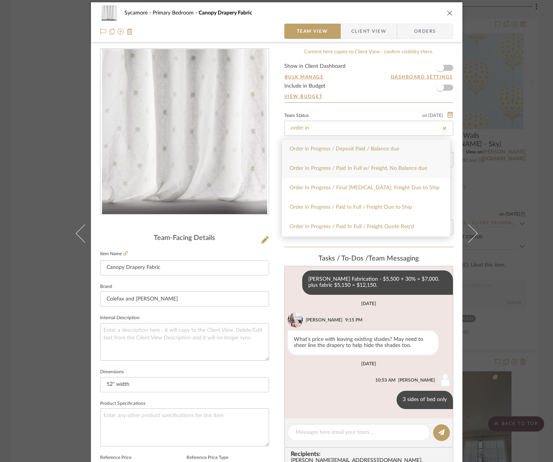
click at [334, 173] on div "Order In Progress / Paid In Full w/ Freight, No Balance due" at bounding box center [366, 168] width 168 height 19
type input "Order In Progress / Paid In Full w/ Freight, No Balance due"
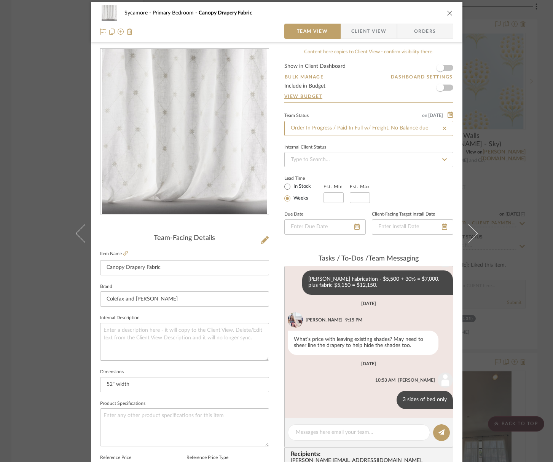
type input "Order In Progress / Paid In Full w/ Freight, No Balance due"
click at [447, 12] on icon "close" at bounding box center [450, 13] width 6 height 6
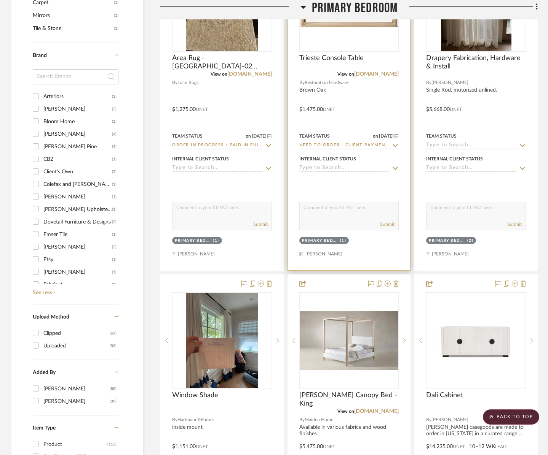
scroll to position [729, 0]
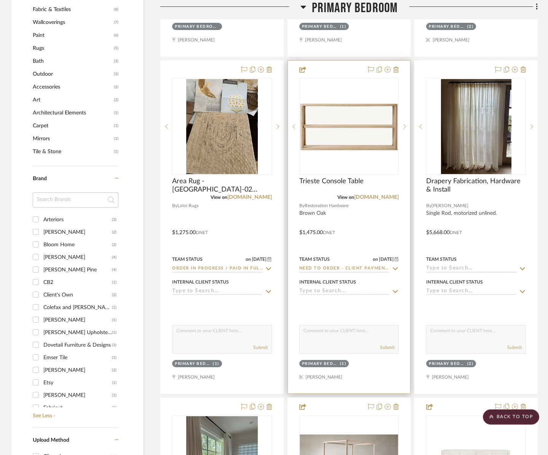
click at [331, 268] on input "Need to Order - Client Payment Received" at bounding box center [344, 269] width 91 height 7
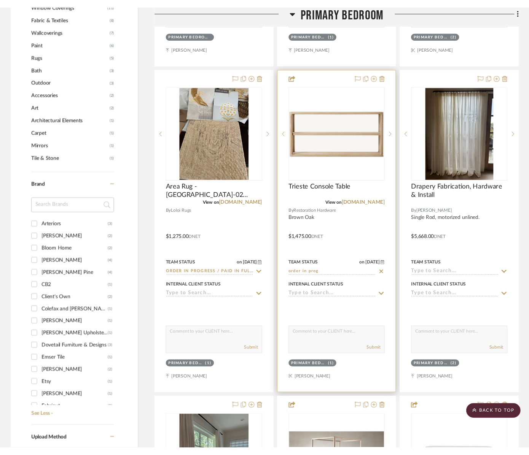
scroll to position [726, 0]
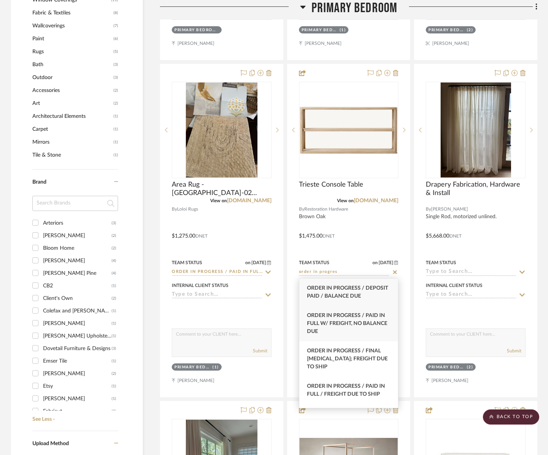
click at [323, 321] on span "Order In Progress / Paid In Full w/ Freight, No Balance due" at bounding box center [347, 323] width 80 height 21
type input "Order In Progress / Paid In Full w/ Freight, No Balance due"
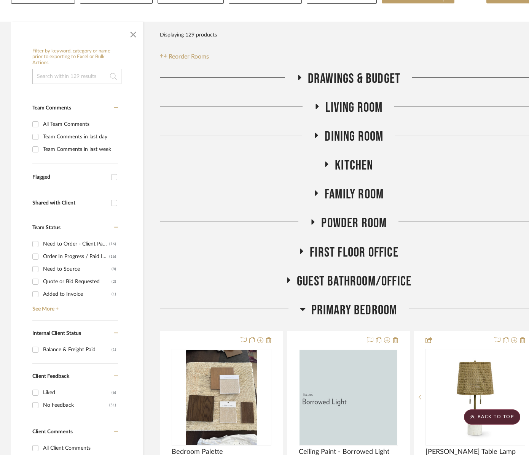
scroll to position [10, 0]
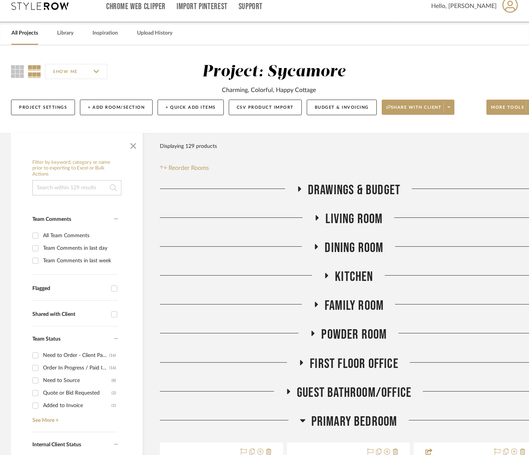
click at [352, 217] on span "Living Room" at bounding box center [353, 219] width 57 height 16
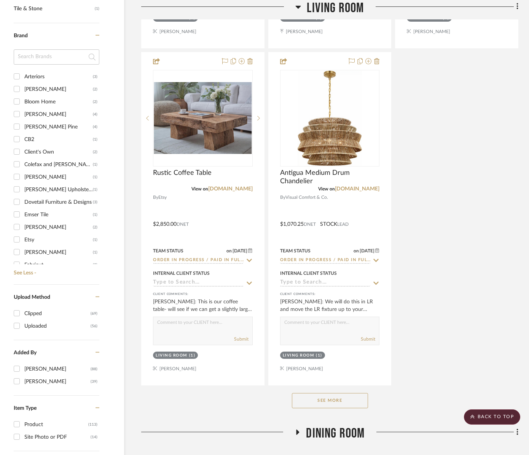
scroll to position [1063, 19]
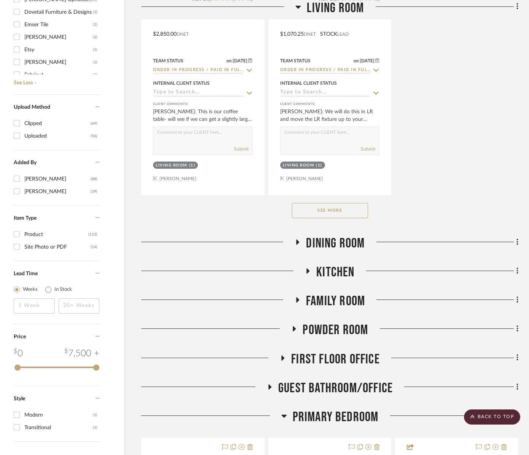
click at [345, 209] on button "See More" at bounding box center [330, 210] width 76 height 15
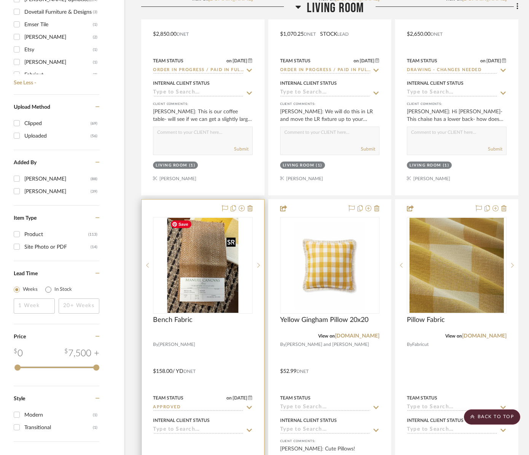
click at [0, 0] on img at bounding box center [0, 0] width 0 height 0
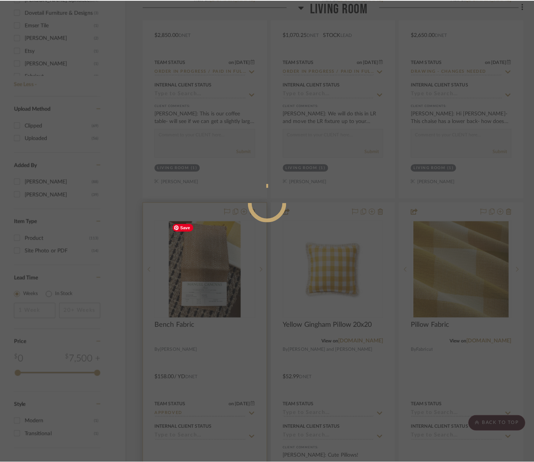
scroll to position [0, 0]
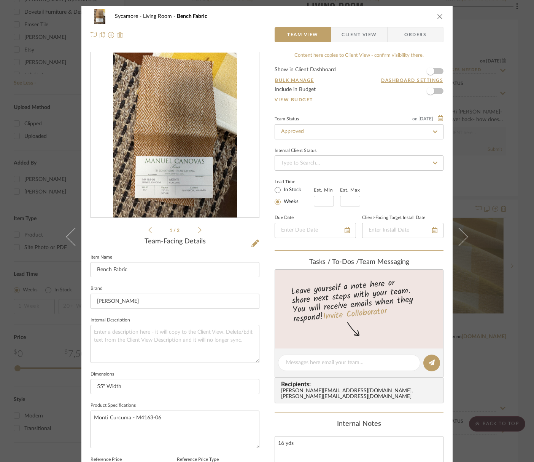
click at [192, 136] on img "0" at bounding box center [175, 135] width 124 height 165
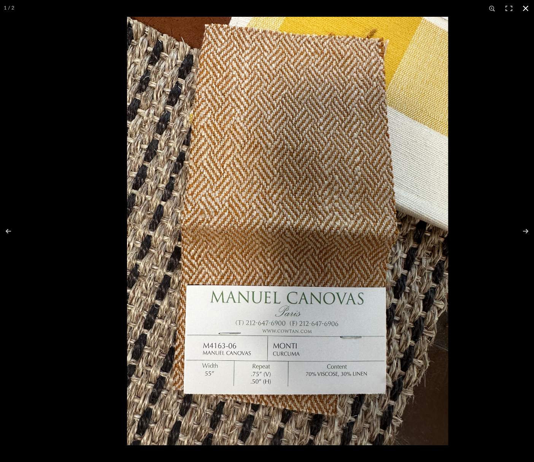
click at [527, 9] on button at bounding box center [526, 8] width 17 height 17
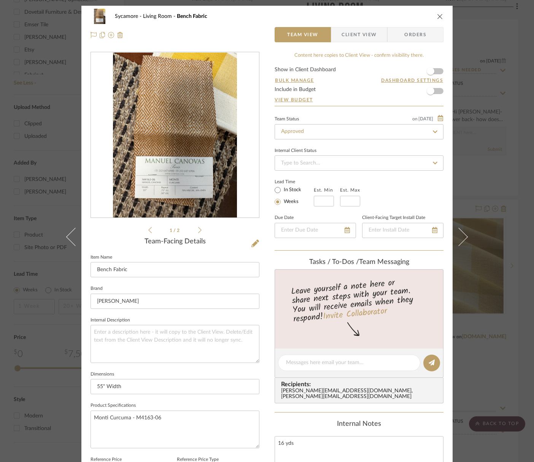
click at [439, 16] on icon "close" at bounding box center [440, 16] width 6 height 6
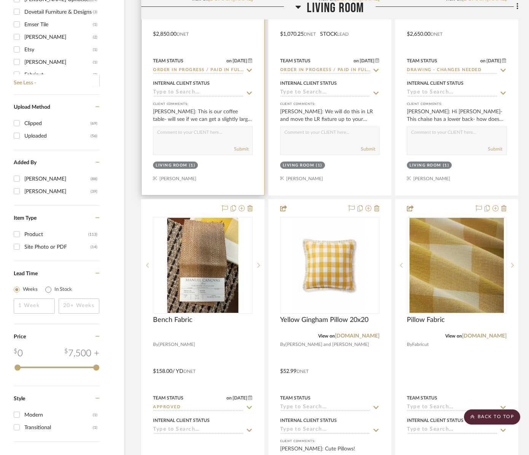
scroll to position [795, 19]
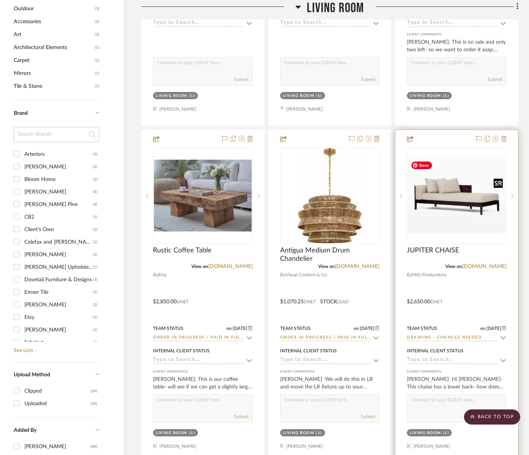
click at [454, 197] on img "0" at bounding box center [457, 196] width 98 height 74
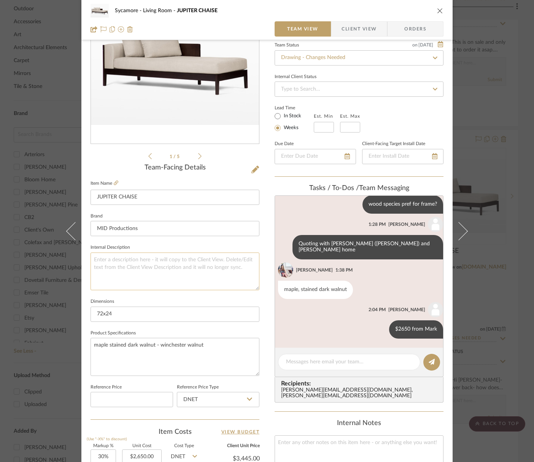
scroll to position [115, 0]
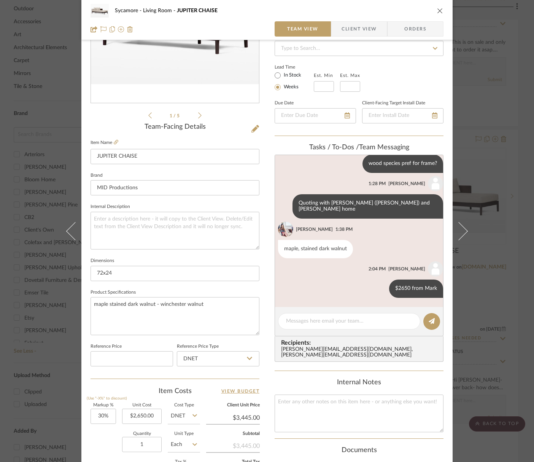
click at [197, 110] on div "1 / 5" at bounding box center [175, 28] width 169 height 183
click at [198, 113] on icon at bounding box center [199, 115] width 3 height 6
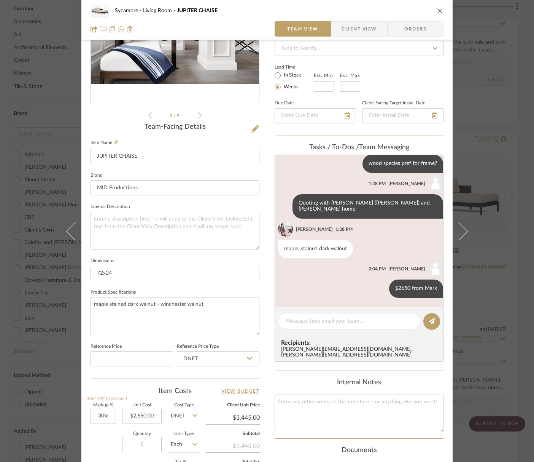
click at [198, 113] on icon at bounding box center [199, 115] width 3 height 7
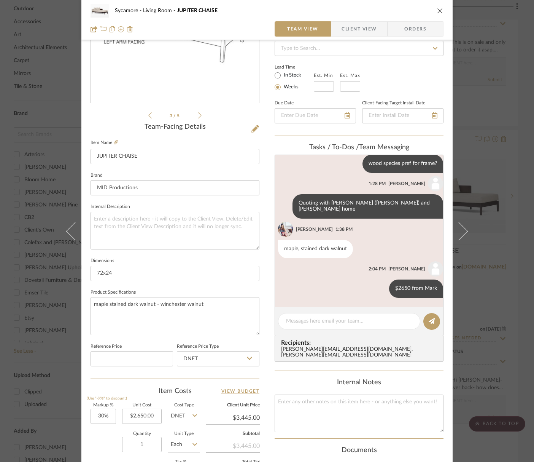
click at [437, 9] on icon "close" at bounding box center [440, 11] width 6 height 6
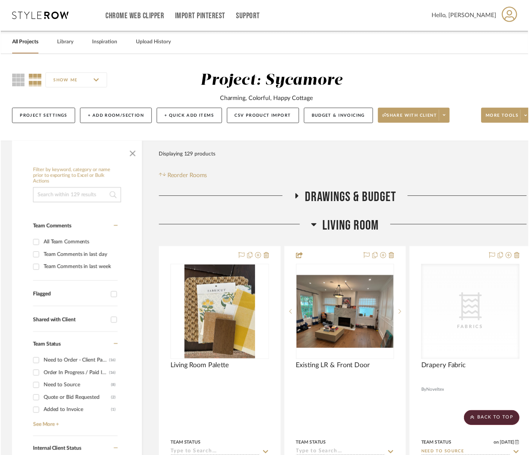
scroll to position [795, 19]
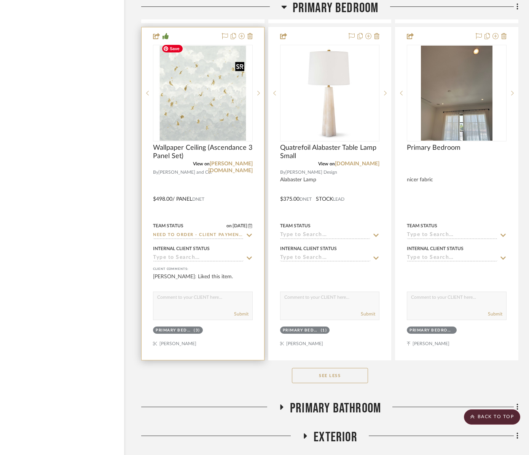
click at [0, 0] on img at bounding box center [0, 0] width 0 height 0
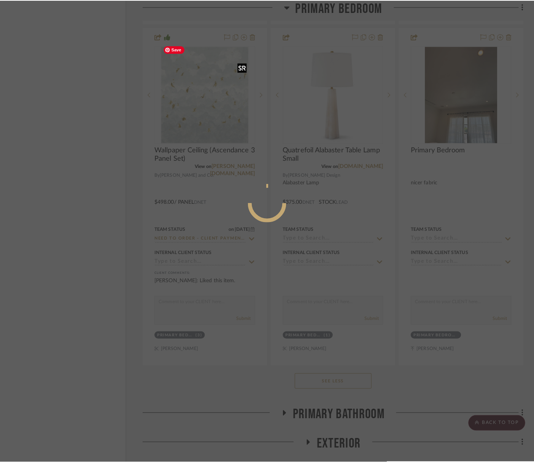
scroll to position [0, 0]
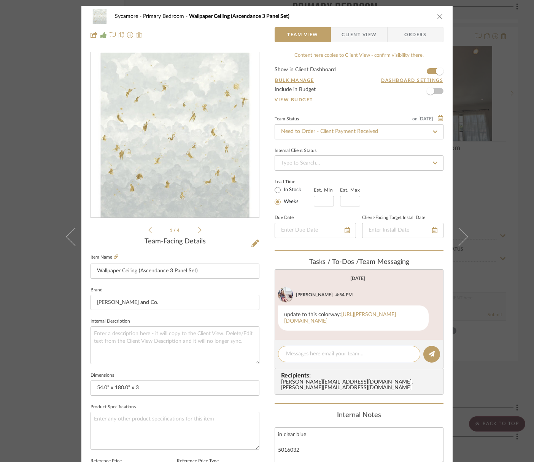
click at [307, 353] on textarea at bounding box center [349, 354] width 126 height 8
type textarea "Y"
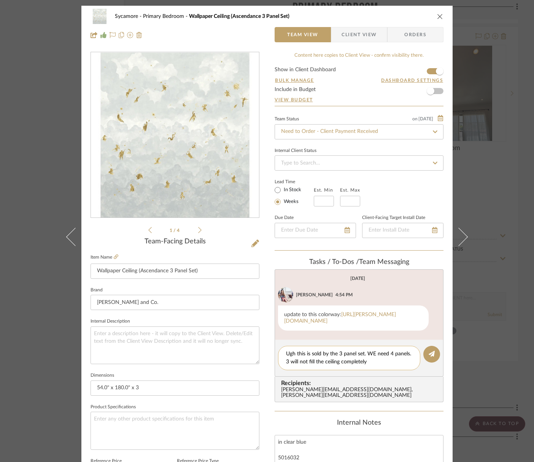
drag, startPoint x: 369, startPoint y: 353, endPoint x: 388, endPoint y: 357, distance: 19.0
click at [370, 353] on textarea "Ugh this is sold by the 3 panel set. WE need 4 panels. 3 will not fill the ceil…" at bounding box center [349, 358] width 126 height 16
type textarea "Ugh this is sold by the 3 panel set. We need 4 panels. 3 will not fill the ceil…"
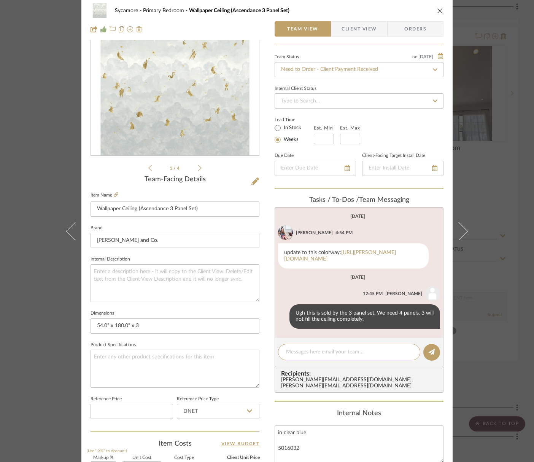
scroll to position [164, 0]
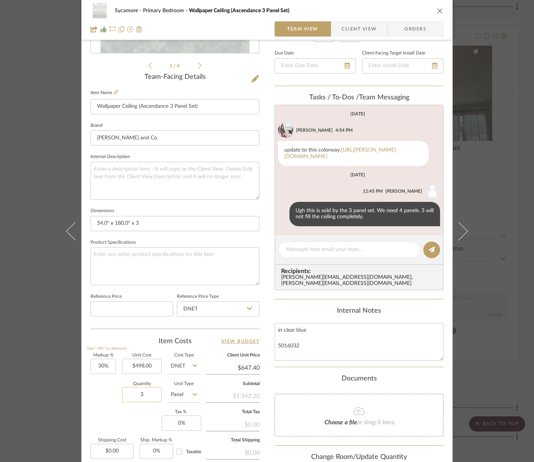
click at [126, 391] on input "3" at bounding box center [142, 394] width 40 height 15
type input "6"
drag, startPoint x: 434, startPoint y: 10, endPoint x: 388, endPoint y: 35, distance: 53.0
click at [437, 10] on icon "close" at bounding box center [440, 11] width 6 height 6
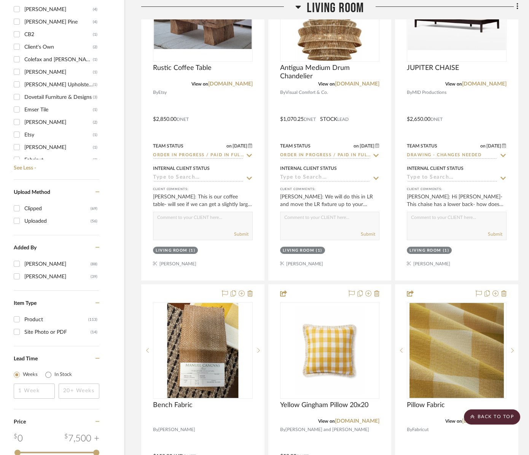
scroll to position [631, 19]
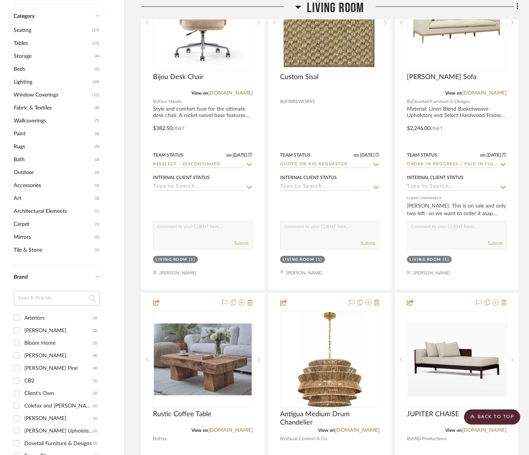
click at [42, 294] on input at bounding box center [57, 298] width 86 height 15
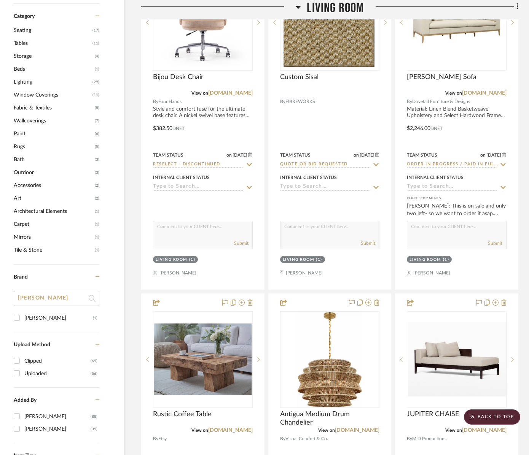
type input "[PERSON_NAME]"
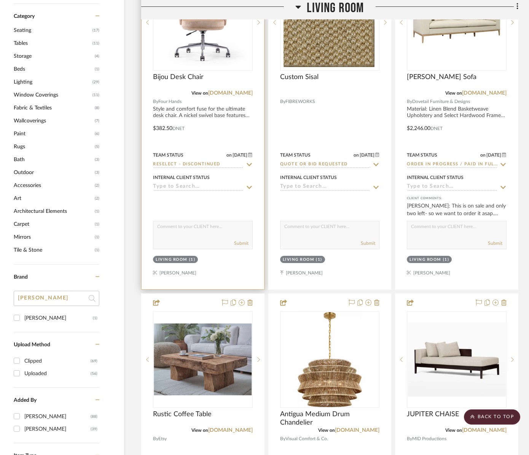
scroll to position [631, 19]
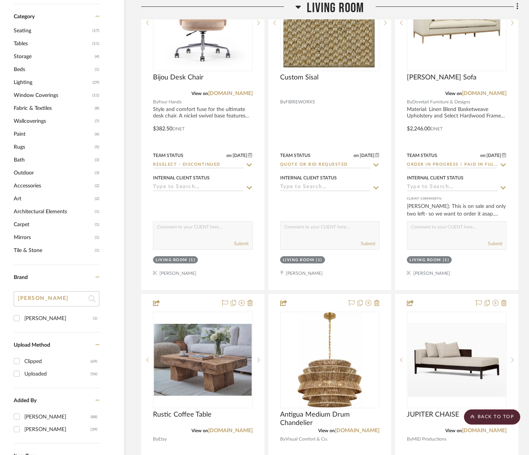
click at [93, 318] on div "(1)" at bounding box center [95, 319] width 5 height 12
click at [23, 318] on input "[PERSON_NAME] (1)" at bounding box center [17, 318] width 12 height 12
checkbox input "true"
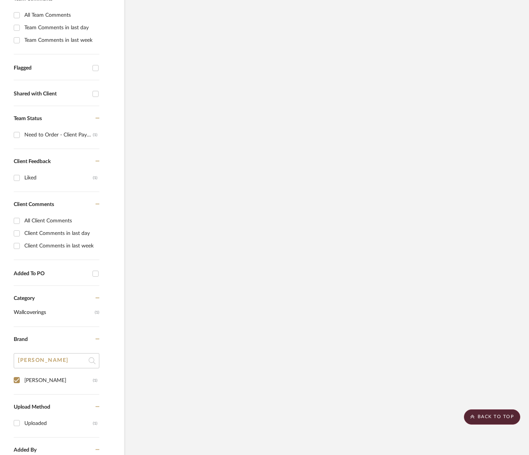
scroll to position [119, 19]
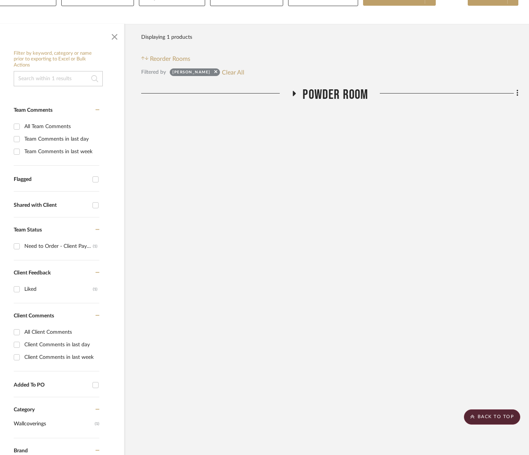
scroll to position [0, 19]
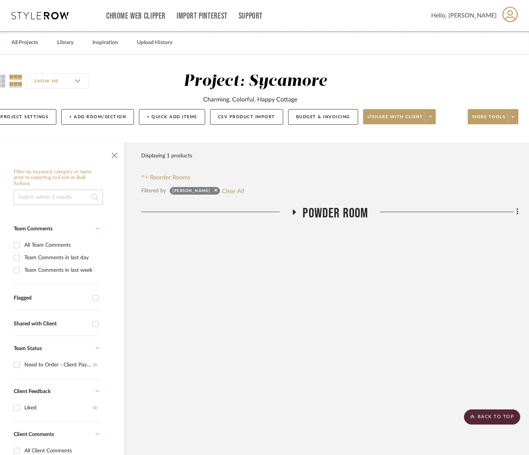
drag, startPoint x: 334, startPoint y: 218, endPoint x: 333, endPoint y: 223, distance: 5.5
click at [334, 218] on span "Powder Room" at bounding box center [335, 213] width 65 height 16
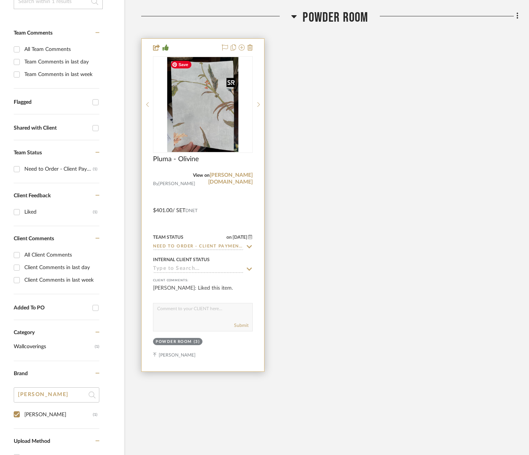
click at [0, 0] on img at bounding box center [0, 0] width 0 height 0
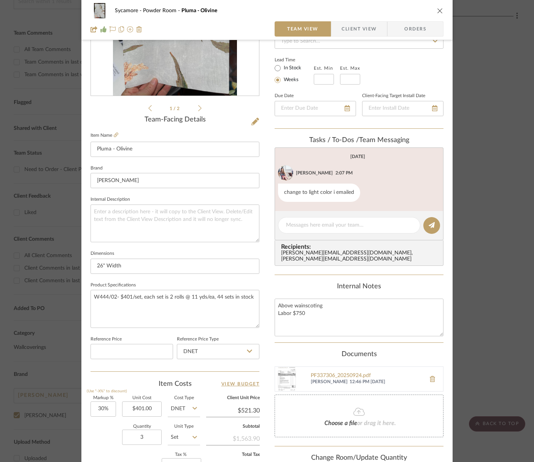
scroll to position [0, 0]
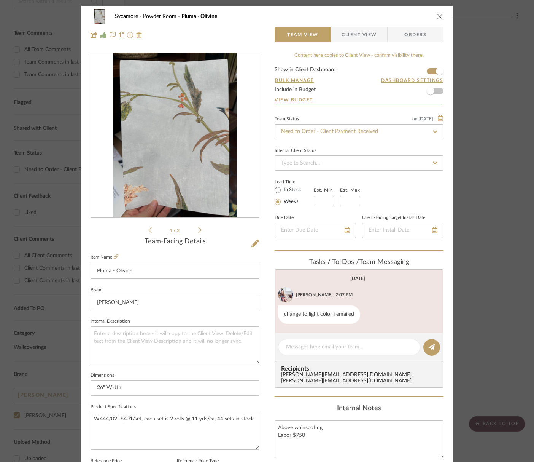
click at [439, 18] on icon "close" at bounding box center [440, 16] width 6 height 6
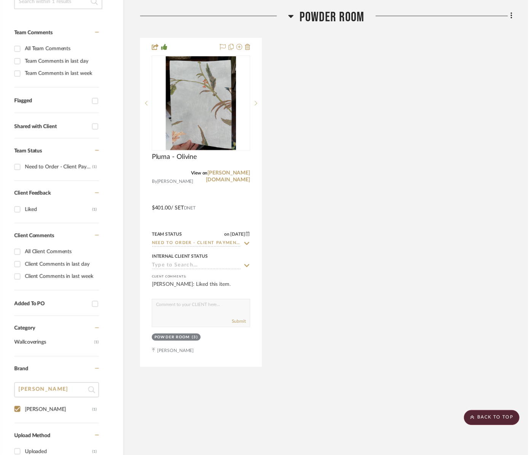
scroll to position [196, 19]
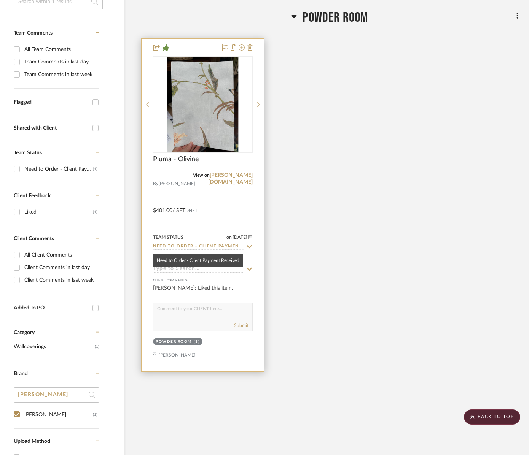
click at [202, 246] on input "Need to Order - Client Payment Received" at bounding box center [198, 247] width 91 height 7
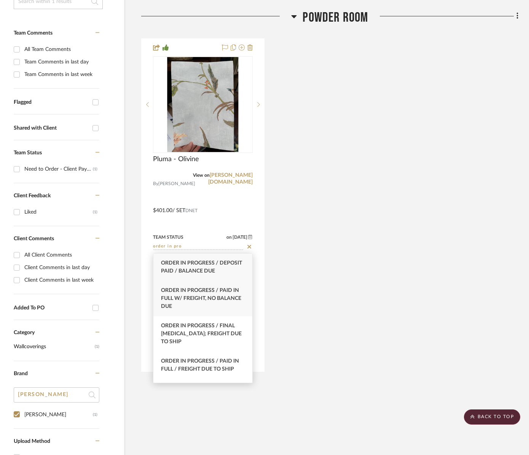
type input "order in pro"
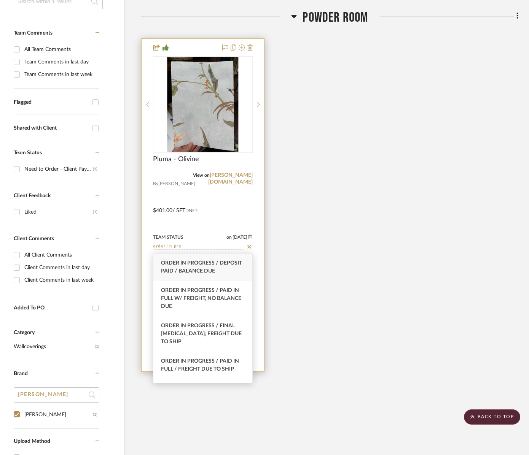
drag, startPoint x: 200, startPoint y: 291, endPoint x: 198, endPoint y: 282, distance: 10.1
click at [200, 291] on span "Order In Progress / Paid In Full w/ Freight, No Balance due" at bounding box center [201, 298] width 80 height 21
type input "[DATE]"
type input "Order In Progress / Paid In Full w/ Freight, No Balance due"
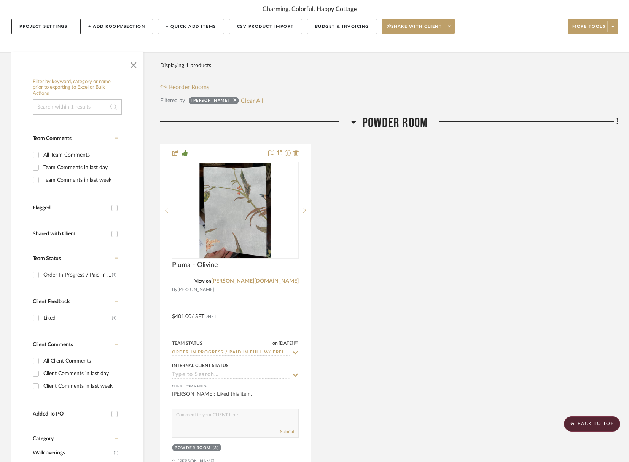
scroll to position [84, 0]
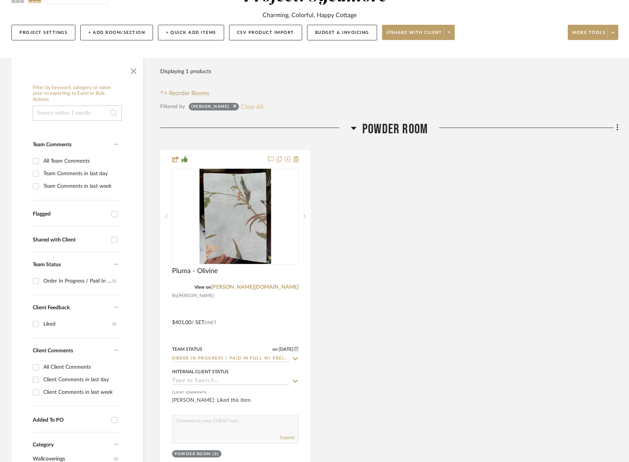
click at [241, 102] on button "Clear All" at bounding box center [252, 107] width 22 height 10
checkbox input "false"
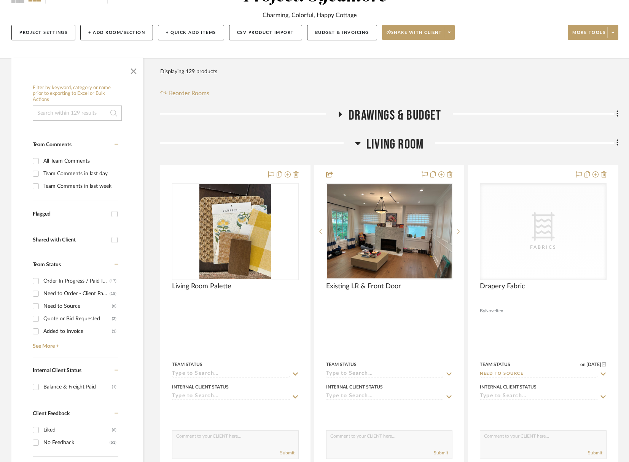
click at [381, 150] on span "Living Room" at bounding box center [394, 144] width 57 height 16
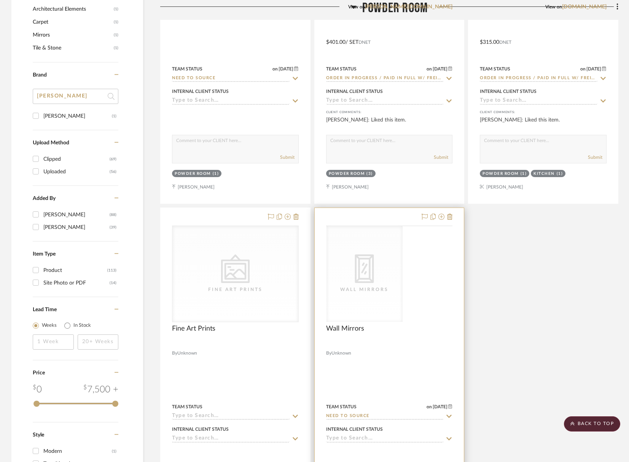
scroll to position [888, 0]
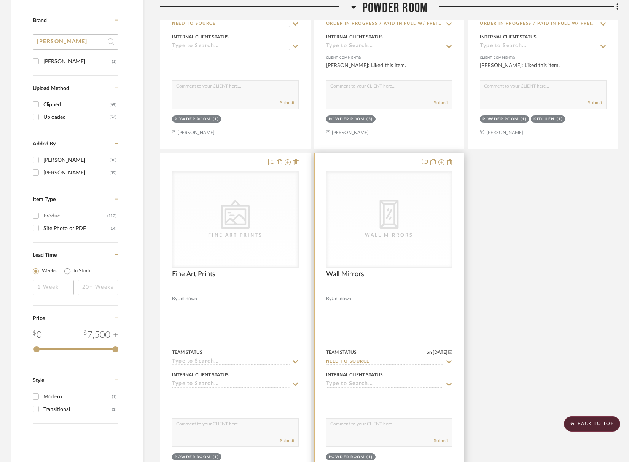
click at [387, 231] on div "Wall Mirrors" at bounding box center [389, 235] width 76 height 8
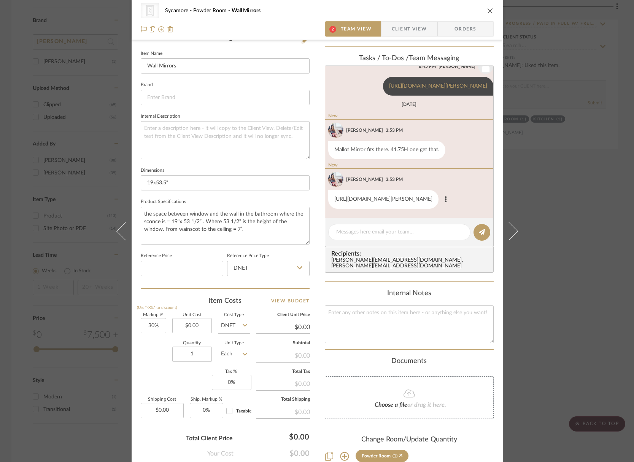
scroll to position [196, 0]
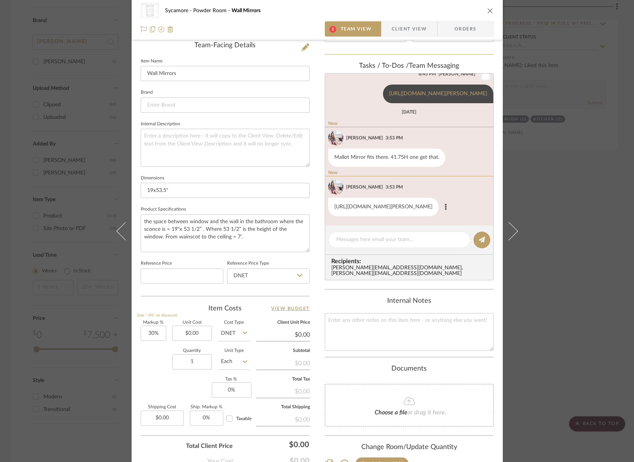
click at [379, 204] on link "[URL][DOMAIN_NAME][PERSON_NAME]" at bounding box center [383, 206] width 98 height 5
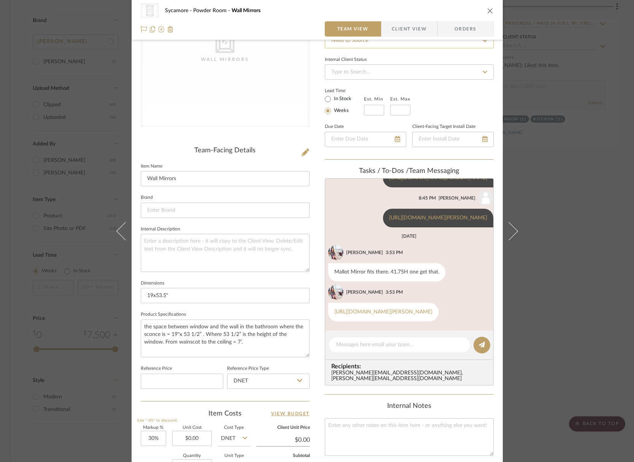
scroll to position [78, 0]
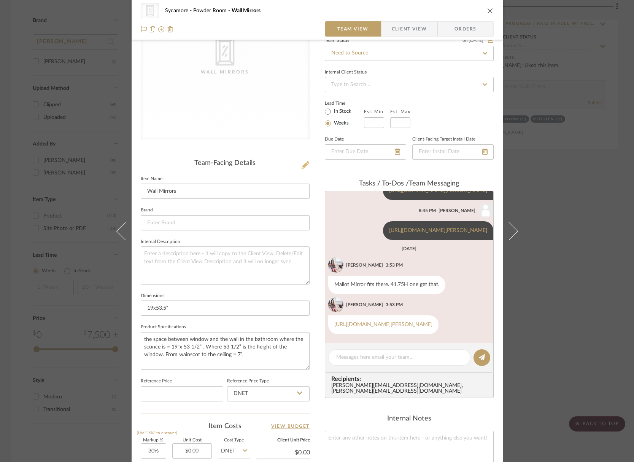
click at [302, 166] on icon at bounding box center [306, 165] width 8 height 8
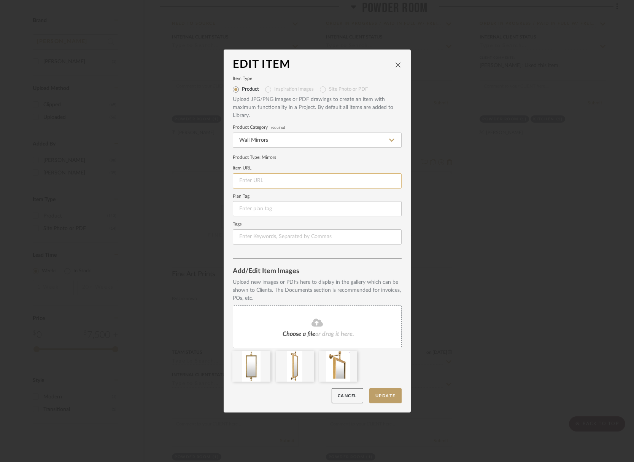
click at [274, 184] on input at bounding box center [317, 180] width 169 height 15
paste input "[URL][DOMAIN_NAME][PERSON_NAME]"
drag, startPoint x: 339, startPoint y: 180, endPoint x: 443, endPoint y: 193, distance: 105.4
click at [443, 193] on div "Edit Item Item Type Product Inspiration Images Site Photo or PDF Upload JPG/PNG…" at bounding box center [317, 231] width 634 height 462
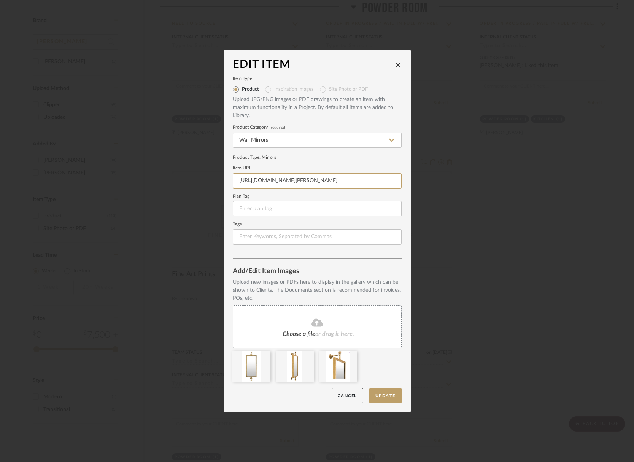
scroll to position [0, 57]
type input "[URL][DOMAIN_NAME][PERSON_NAME]"
click at [382, 397] on button "Update" at bounding box center [385, 396] width 32 height 16
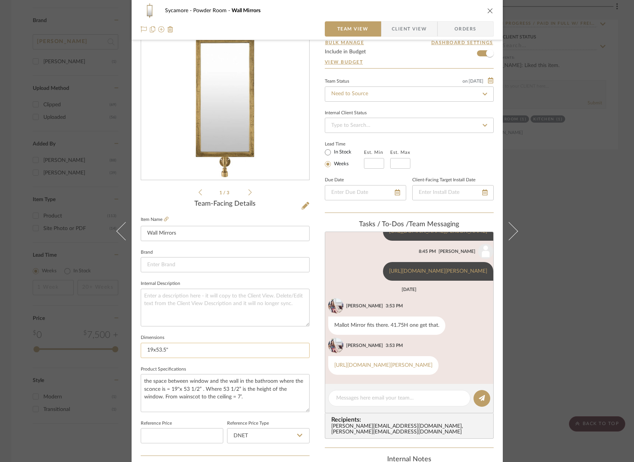
scroll to position [48, 0]
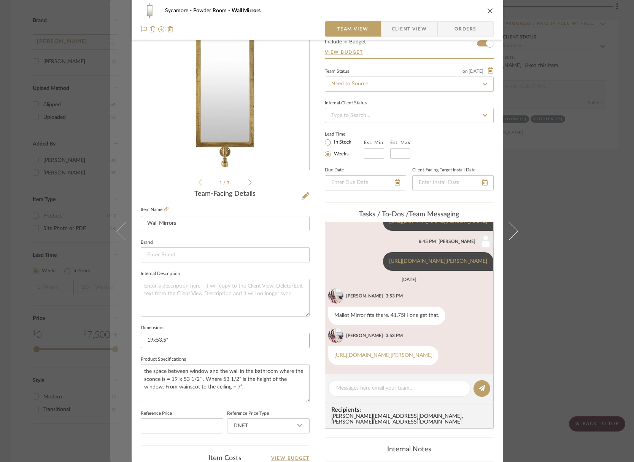
drag, startPoint x: 192, startPoint y: 341, endPoint x: 127, endPoint y: 338, distance: 64.4
click at [126, 338] on mat-dialog-content "Sycamore Powder Room Wall Mirrors Team View Client View Orders 1 / 3 Team-Facin…" at bounding box center [317, 309] width 414 height 703
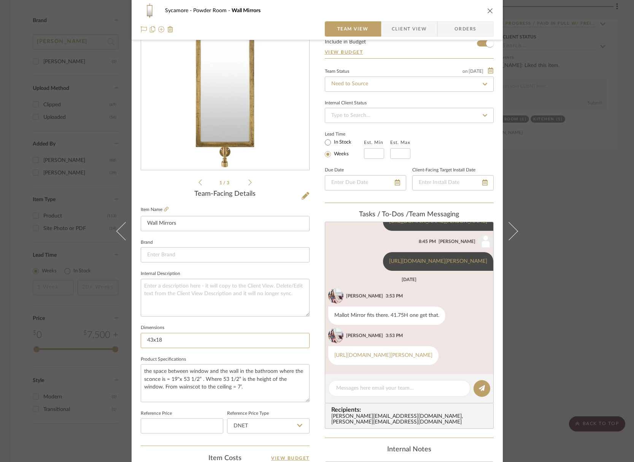
type input "43x18"
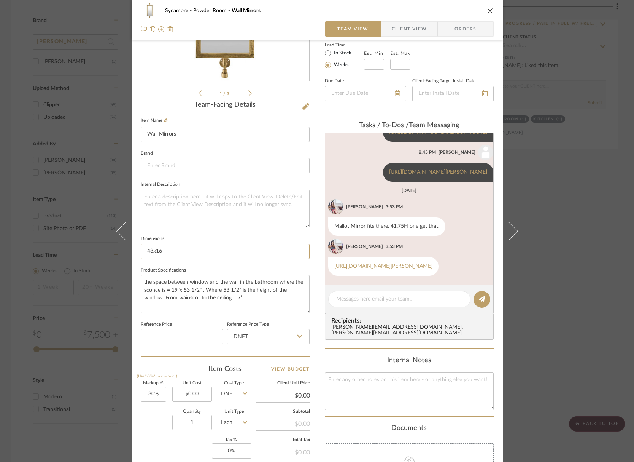
scroll to position [139, 0]
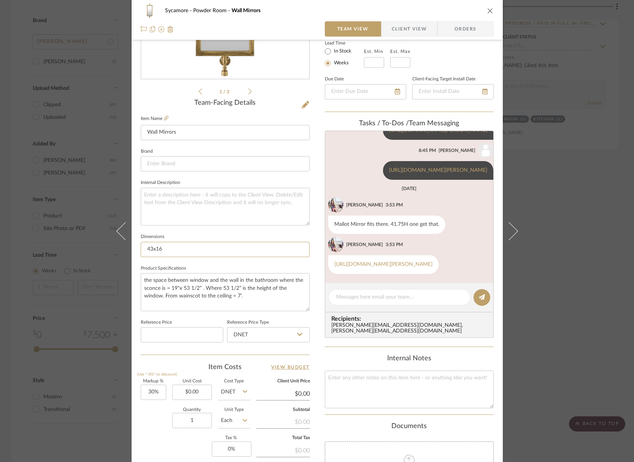
type input "43x16"
click at [173, 362] on div "Item Costs View Budget" at bounding box center [225, 366] width 169 height 9
click at [197, 395] on input "0.00" at bounding box center [192, 391] width 40 height 15
type input "$321.24"
type input "$417.61"
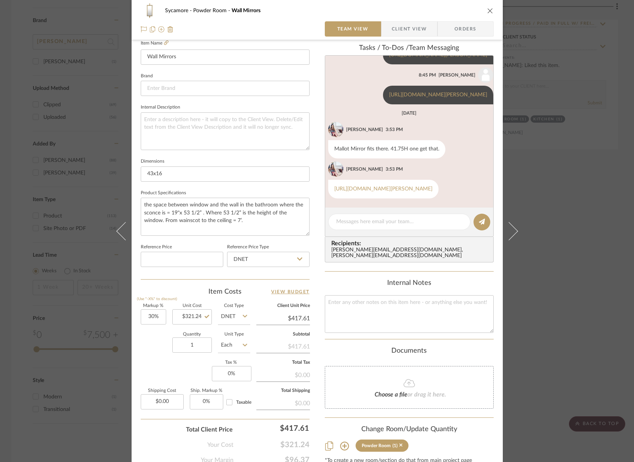
scroll to position [214, 0]
click at [155, 368] on div "Markup % (Use "-X%" to discount) 30% Unit Cost $321.24 Cost Type DNET Client Un…" at bounding box center [225, 358] width 169 height 111
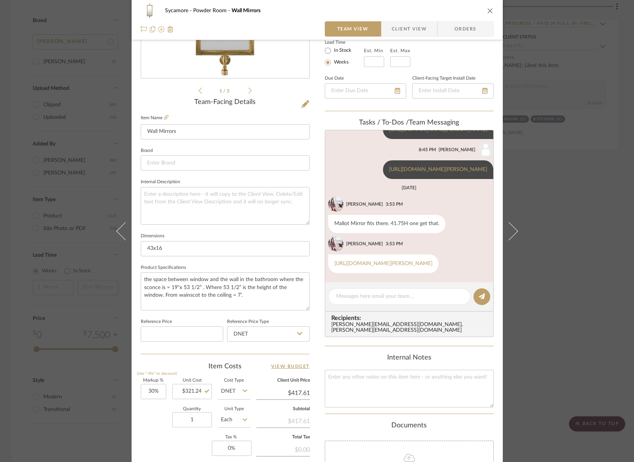
scroll to position [0, 0]
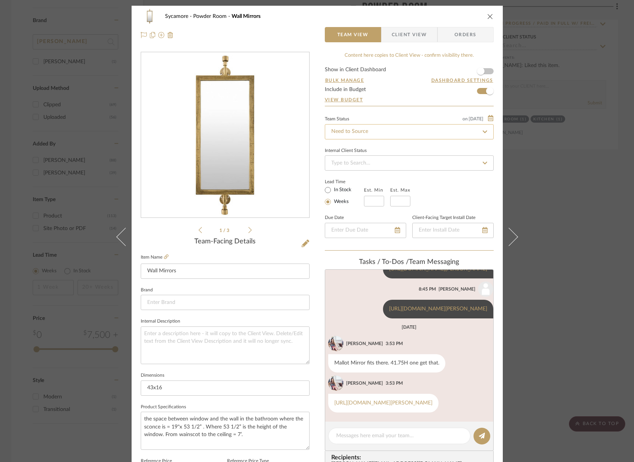
click at [367, 138] on input "Need to Source" at bounding box center [409, 131] width 169 height 15
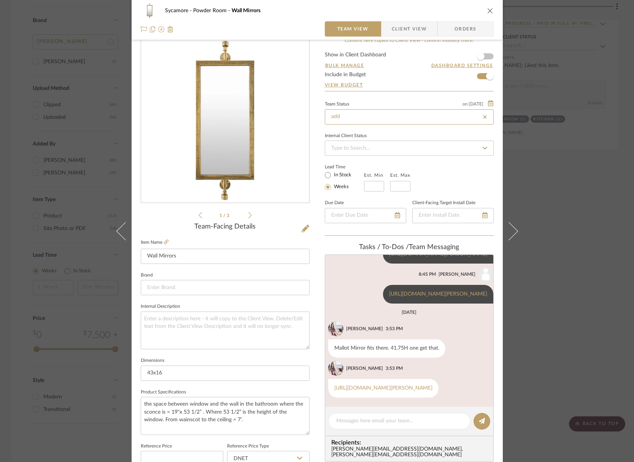
scroll to position [14, 0]
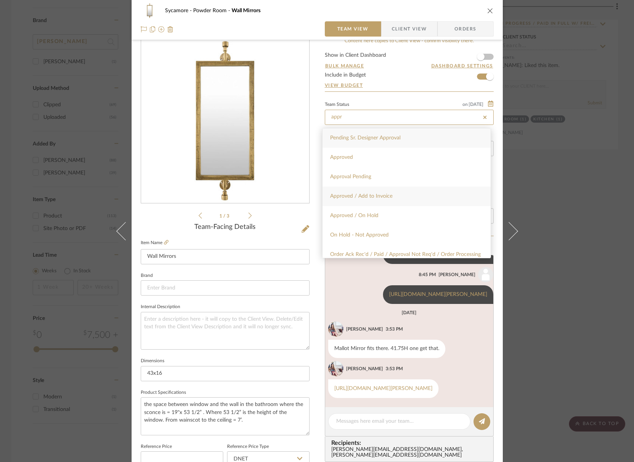
type input "appr"
drag, startPoint x: 372, startPoint y: 193, endPoint x: 364, endPoint y: 180, distance: 15.3
click at [372, 193] on span "Approved / Add to Invoice" at bounding box center [361, 195] width 62 height 5
type input "[DATE]"
type input "Approved / Add to Invoice"
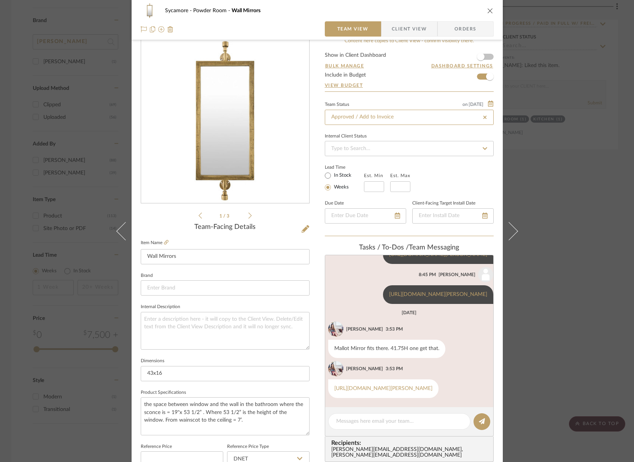
type input "[DATE]"
type input "Approved / Add to Invoice"
click at [488, 10] on icon "close" at bounding box center [490, 11] width 6 height 6
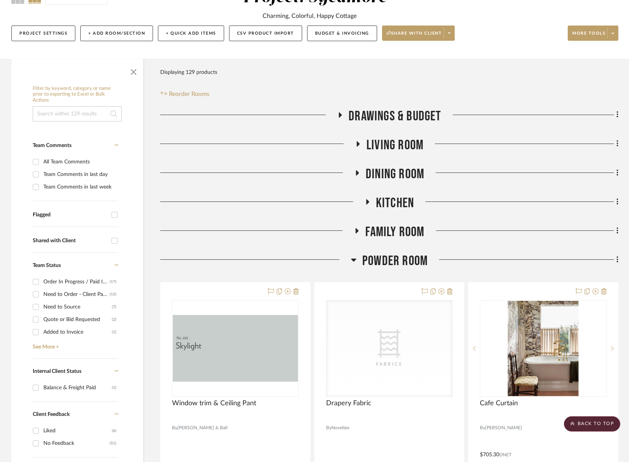
scroll to position [84, 0]
drag, startPoint x: 389, startPoint y: 263, endPoint x: 380, endPoint y: 199, distance: 63.7
click at [389, 261] on span "Powder Room" at bounding box center [394, 260] width 65 height 16
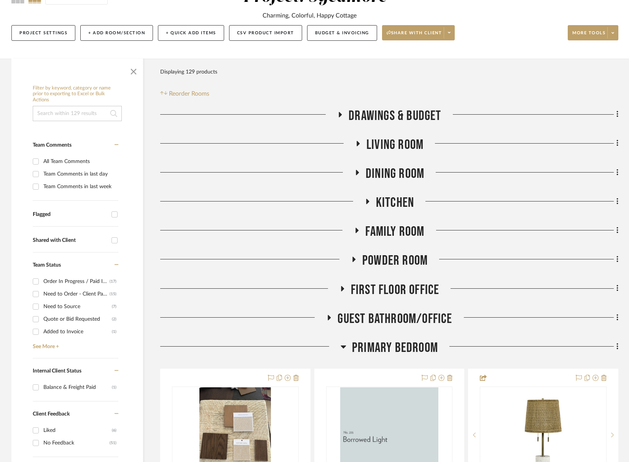
drag, startPoint x: 382, startPoint y: 144, endPoint x: 397, endPoint y: 164, distance: 25.1
click at [382, 144] on span "Living Room" at bounding box center [394, 145] width 57 height 16
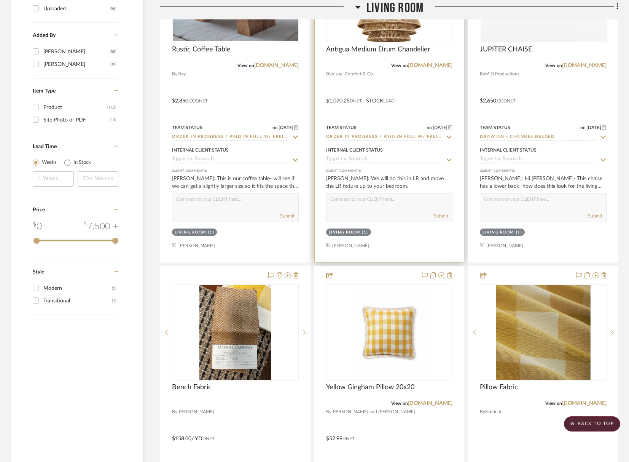
scroll to position [1168, 0]
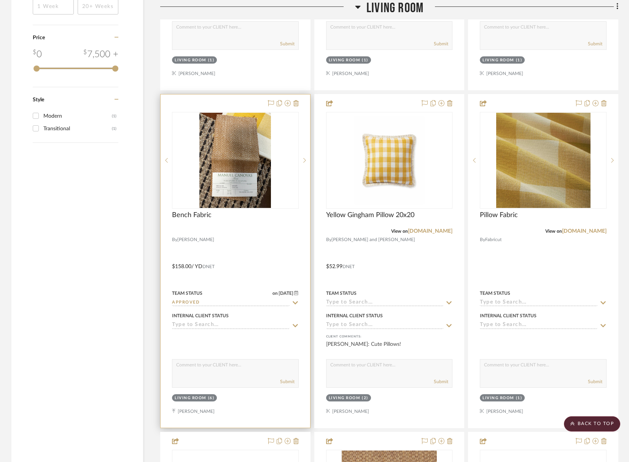
click at [215, 301] on input "Approved" at bounding box center [231, 302] width 118 height 7
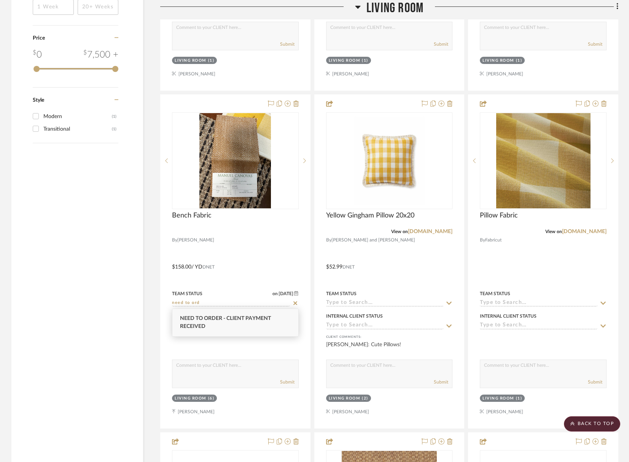
type input "need to ord"
click at [210, 312] on div "Need to Order - Client Payment Received" at bounding box center [235, 322] width 126 height 27
type input "[DATE]"
type input "Need to Order - Client Payment Received"
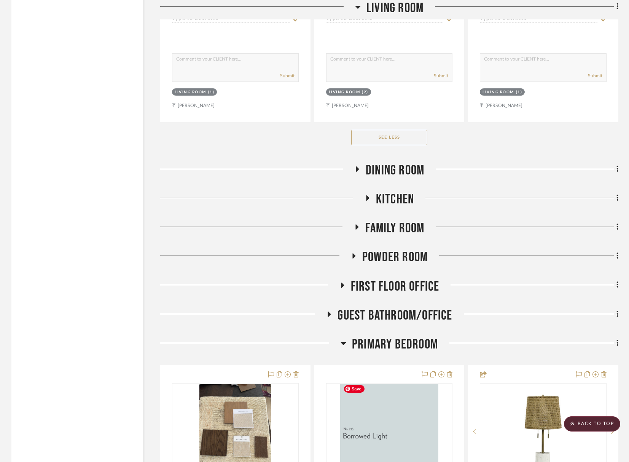
scroll to position [2471, 0]
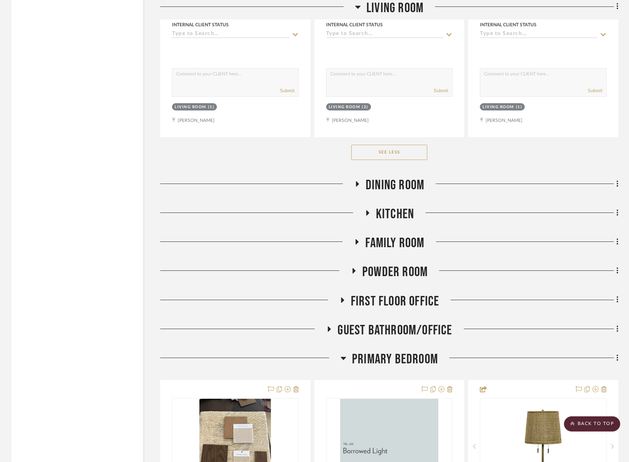
drag, startPoint x: 391, startPoint y: 357, endPoint x: 388, endPoint y: 284, distance: 73.1
click at [391, 357] on span "Primary Bedroom" at bounding box center [395, 359] width 86 height 16
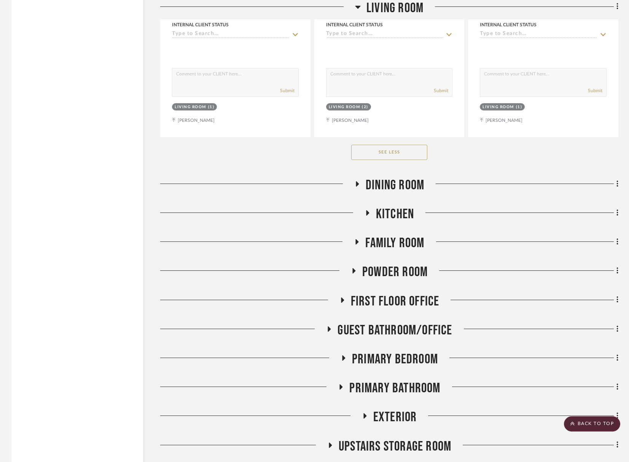
click at [391, 177] on span "Dining Room" at bounding box center [395, 185] width 59 height 16
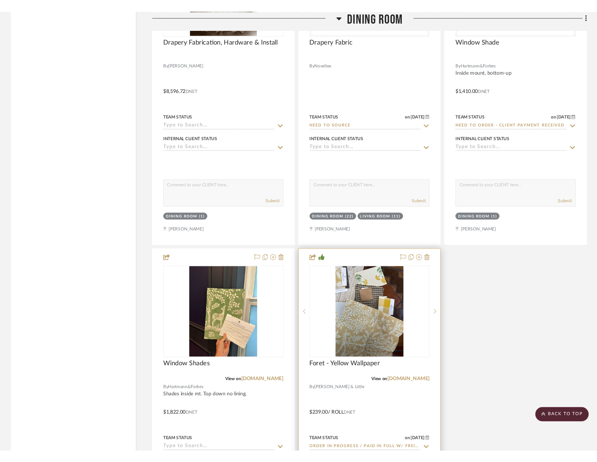
scroll to position [3183, 0]
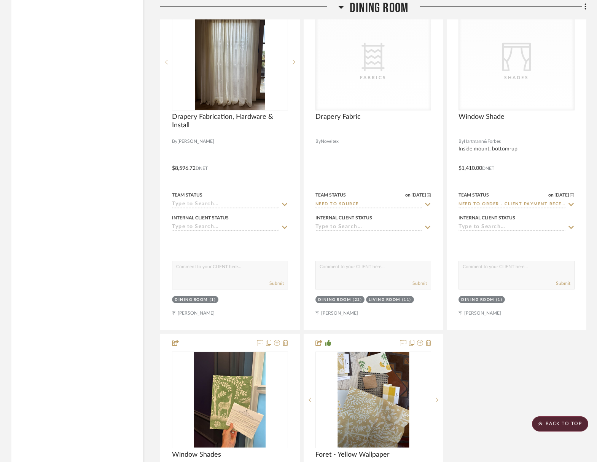
click at [401, 15] on span "Dining Room" at bounding box center [379, 8] width 59 height 16
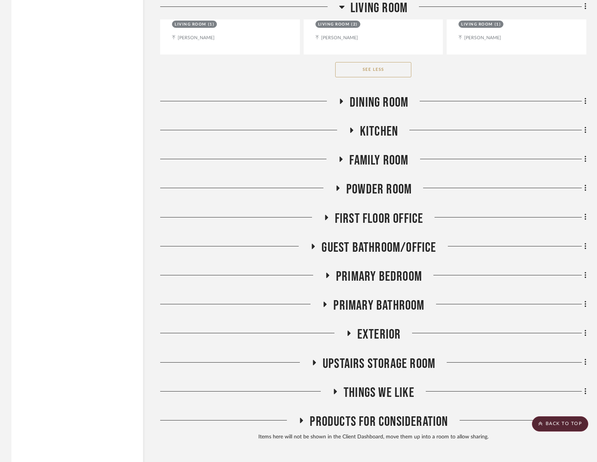
scroll to position [2434, 0]
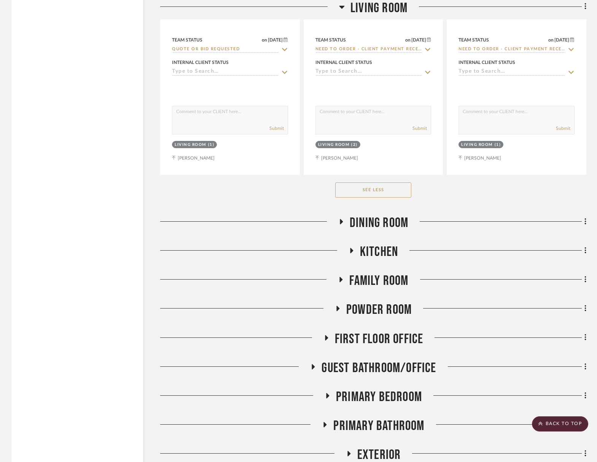
click at [387, 220] on span "Dining Room" at bounding box center [379, 223] width 59 height 16
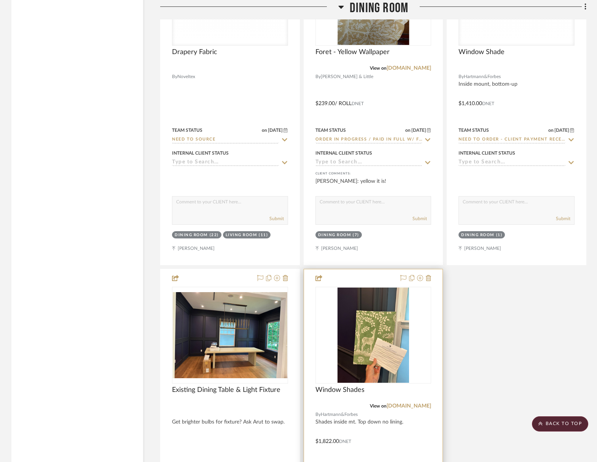
scroll to position [3132, 0]
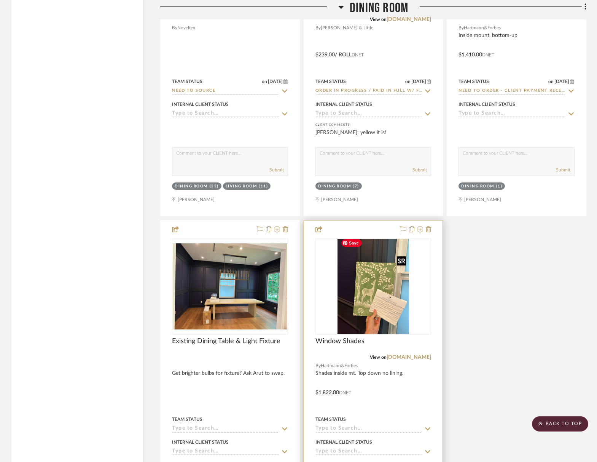
click at [388, 283] on img "0" at bounding box center [374, 286] width 72 height 95
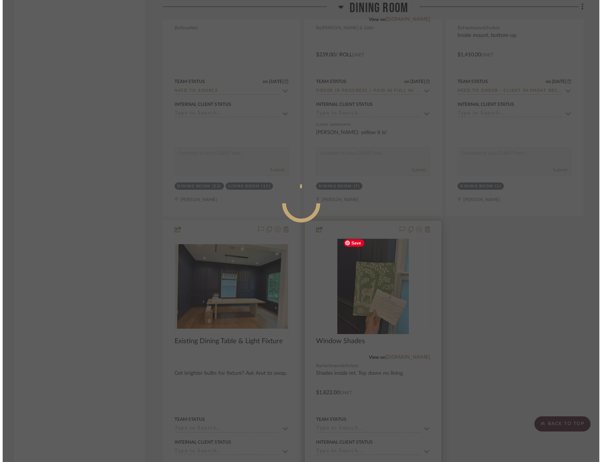
scroll to position [0, 0]
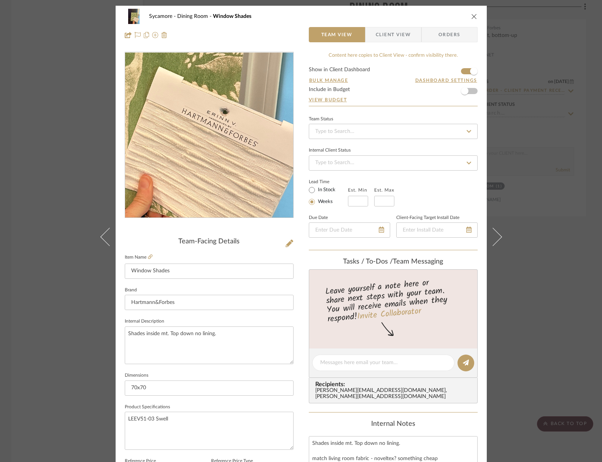
click at [231, 162] on img "0" at bounding box center [209, 135] width 124 height 165
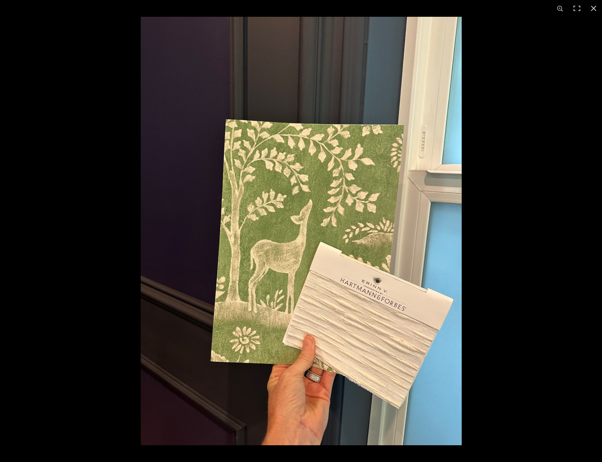
click at [414, 238] on img at bounding box center [301, 231] width 321 height 428
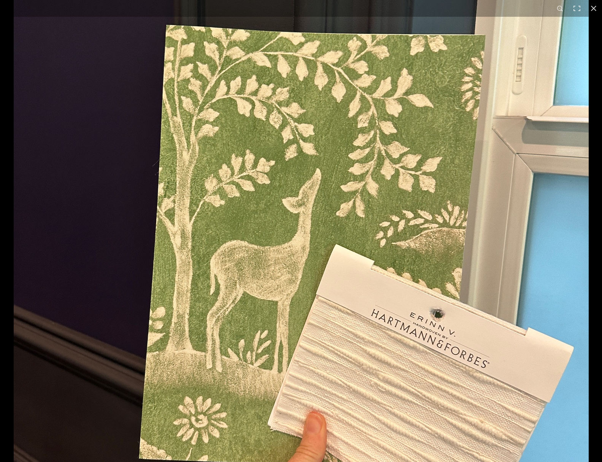
click at [414, 238] on img at bounding box center [301, 224] width 575 height 767
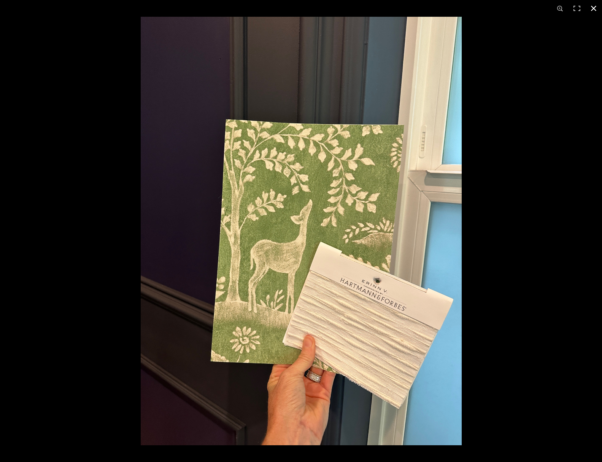
click at [595, 8] on button at bounding box center [594, 8] width 17 height 17
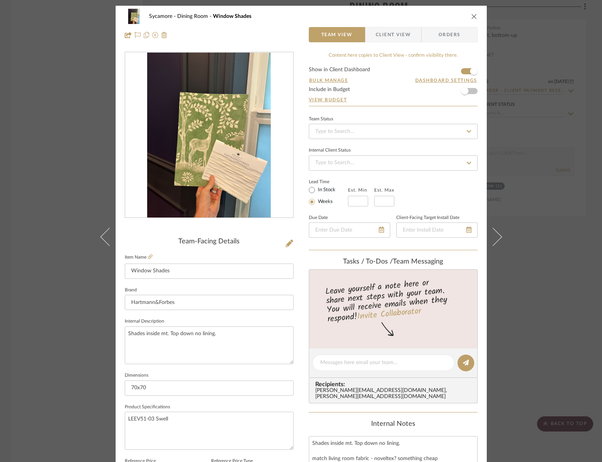
drag, startPoint x: 471, startPoint y: 15, endPoint x: 465, endPoint y: 129, distance: 114.3
click at [471, 15] on icon "close" at bounding box center [474, 16] width 6 height 6
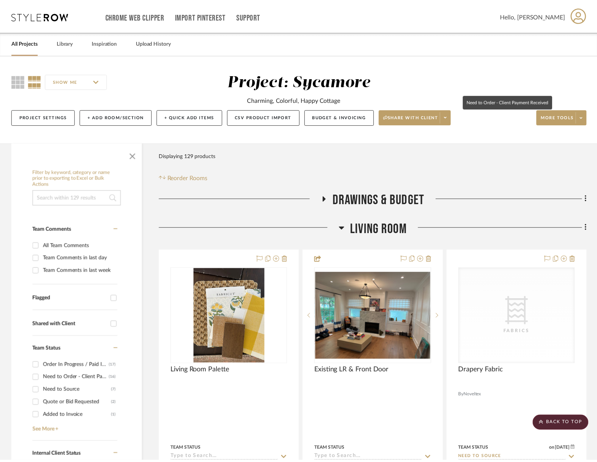
scroll to position [3132, 0]
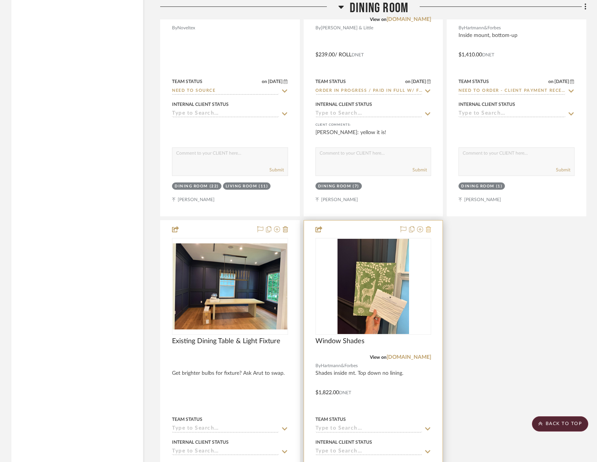
click at [429, 227] on icon at bounding box center [428, 229] width 5 height 6
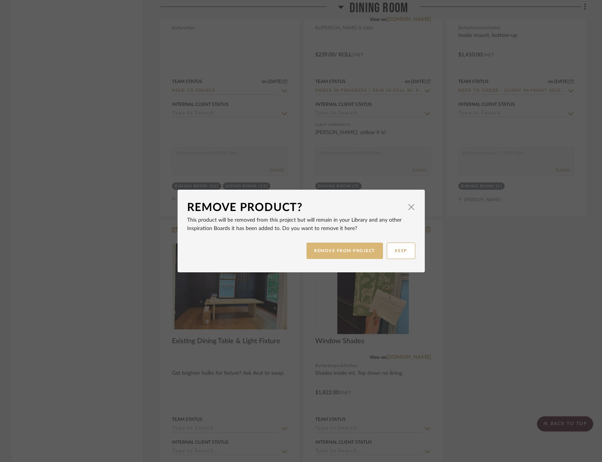
click at [344, 248] on button "REMOVE FROM PROJECT" at bounding box center [345, 250] width 76 height 16
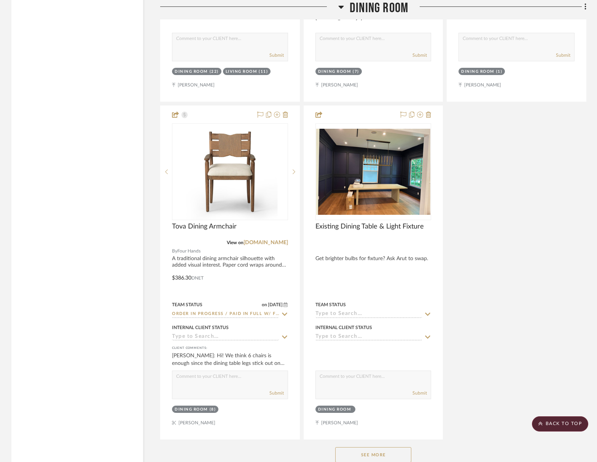
scroll to position [3415, 0]
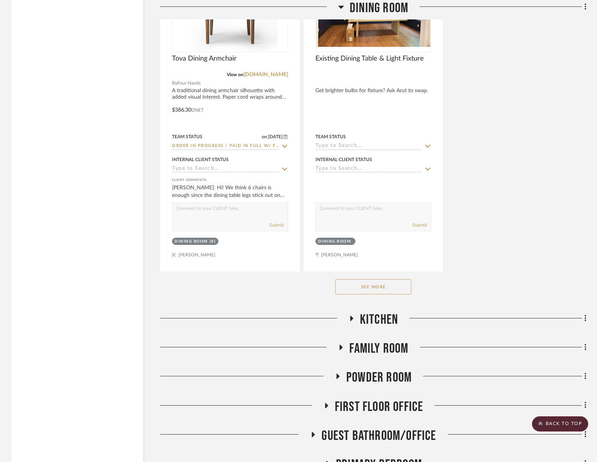
click at [380, 289] on button "See More" at bounding box center [373, 286] width 76 height 15
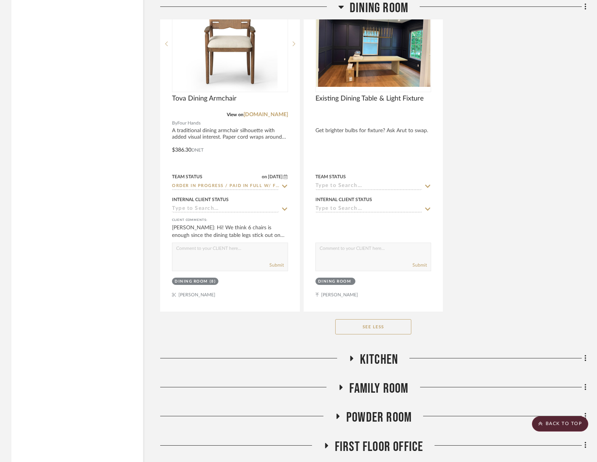
click at [389, 6] on span "Dining Room" at bounding box center [379, 8] width 59 height 16
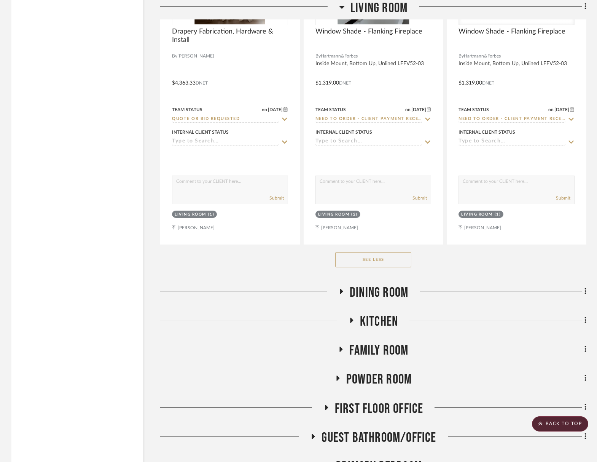
scroll to position [2364, 0]
click at [381, 322] on span "Kitchen" at bounding box center [379, 322] width 38 height 16
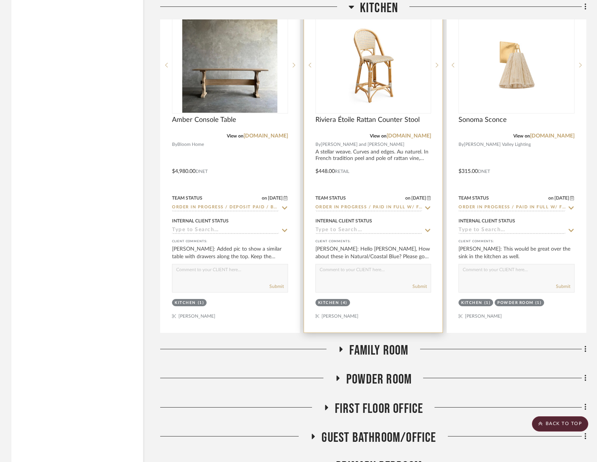
scroll to position [2710, 0]
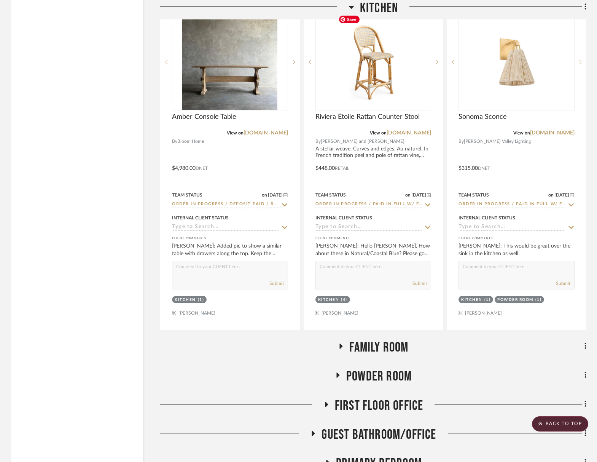
click at [380, 10] on span "Kitchen" at bounding box center [379, 8] width 38 height 16
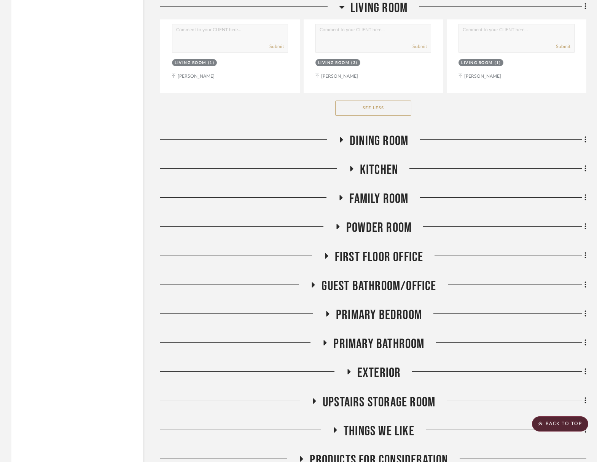
scroll to position [2516, 0]
click at [387, 193] on span "Family Room" at bounding box center [378, 198] width 59 height 16
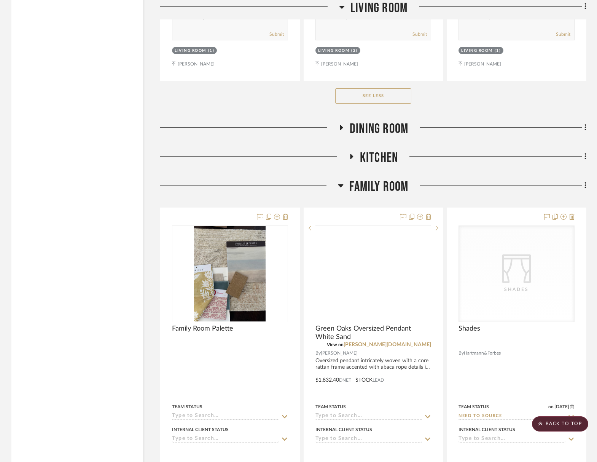
scroll to position [2604, 0]
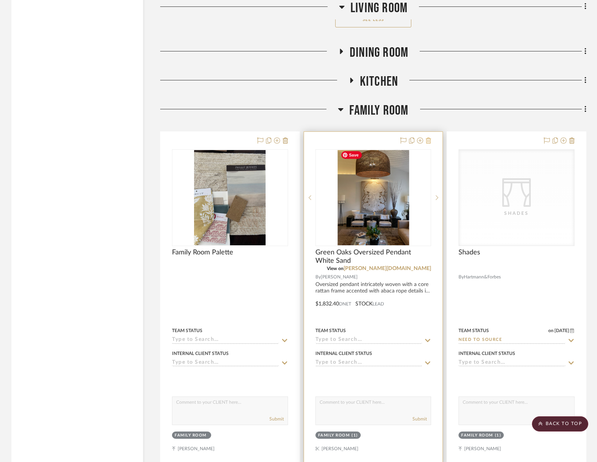
click at [430, 137] on icon at bounding box center [428, 140] width 5 height 6
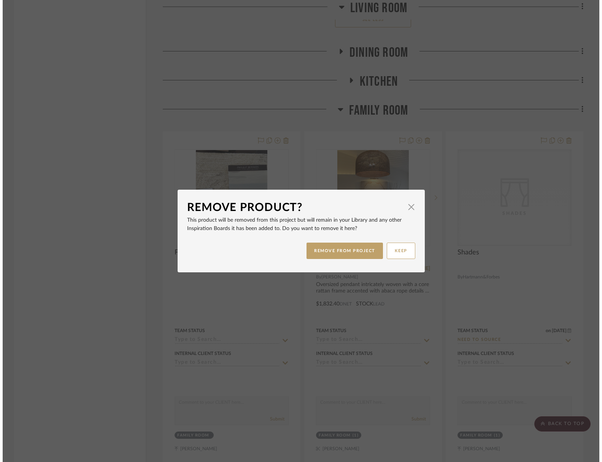
scroll to position [0, 0]
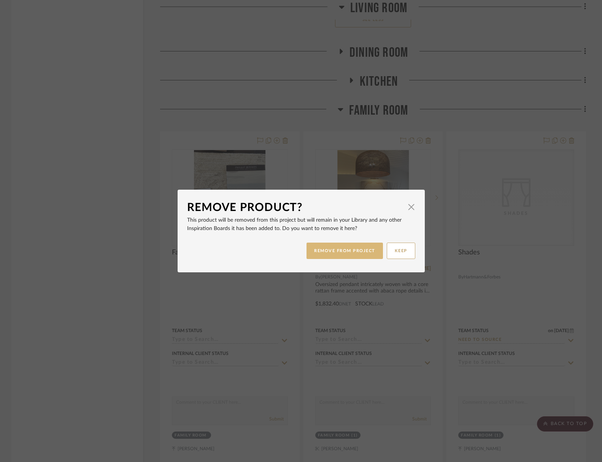
click at [363, 253] on button "REMOVE FROM PROJECT" at bounding box center [345, 250] width 76 height 16
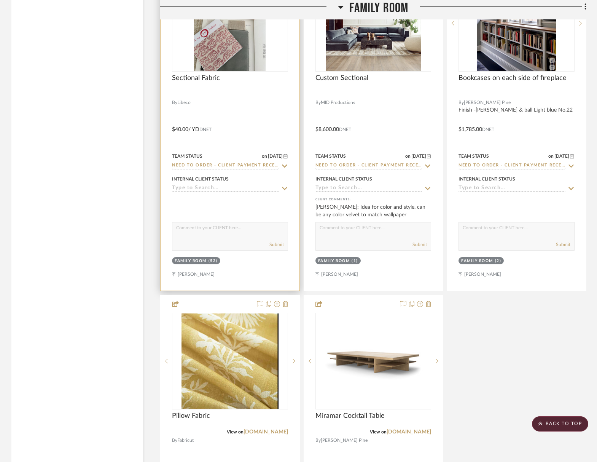
scroll to position [3113, 0]
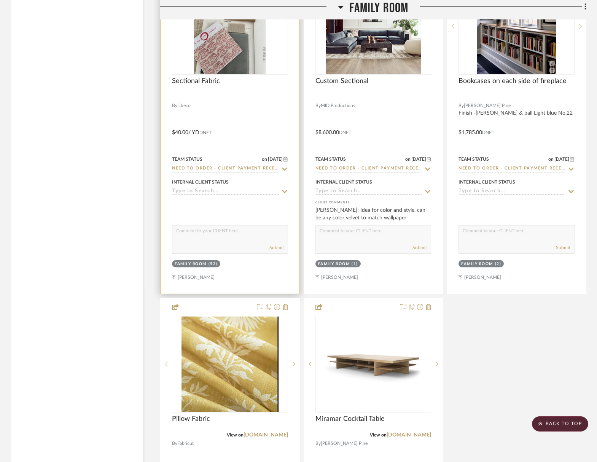
click at [249, 168] on input "Need to Order - Client Payment Received" at bounding box center [225, 168] width 107 height 7
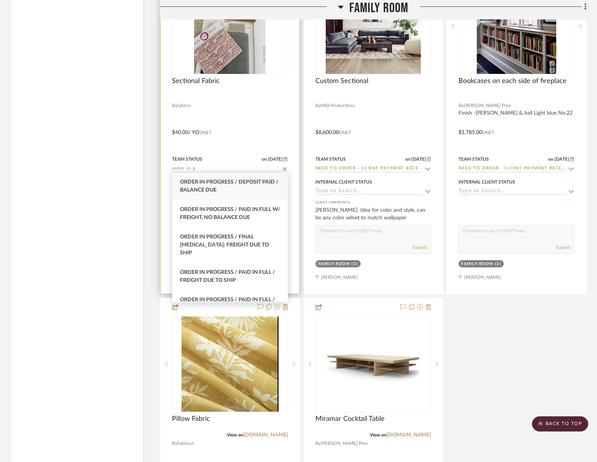
type input "order in p"
click at [262, 206] on div "Order In Progress / Paid In Full w/ Freight, No Balance due" at bounding box center [229, 213] width 115 height 27
type input "[DATE]"
type input "Order In Progress / Paid In Full w/ Freight, No Balance due"
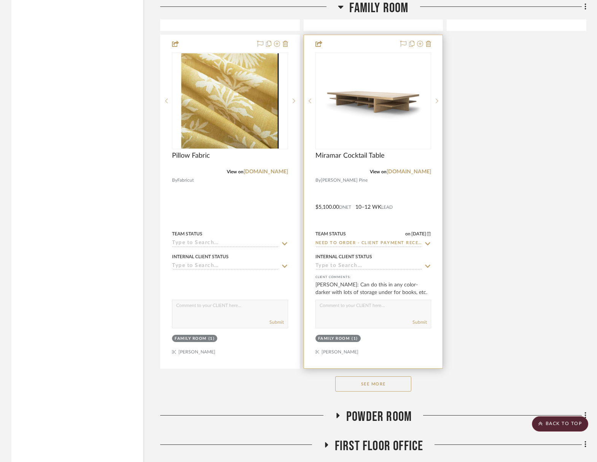
scroll to position [3435, 0]
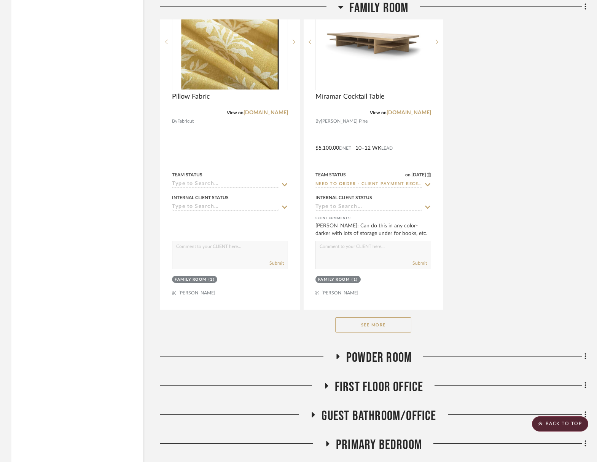
click at [380, 322] on button "See More" at bounding box center [373, 324] width 76 height 15
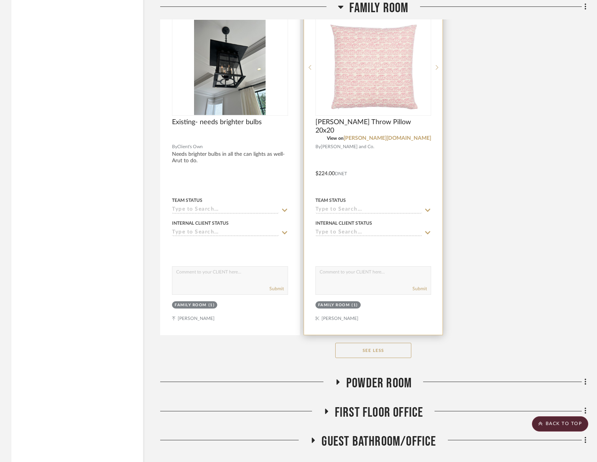
scroll to position [3737, 0]
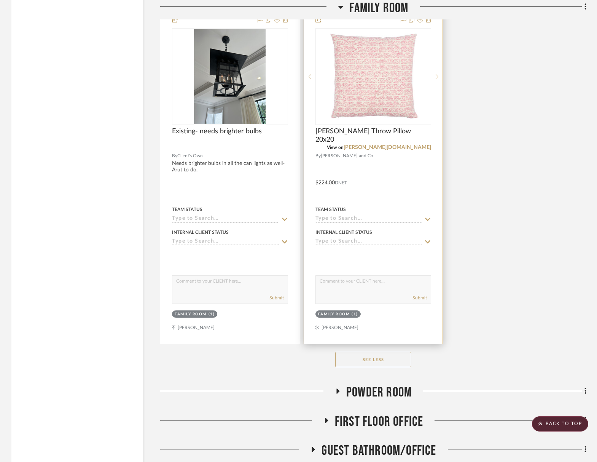
click at [435, 74] on sr-next-btn at bounding box center [436, 76] width 11 height 5
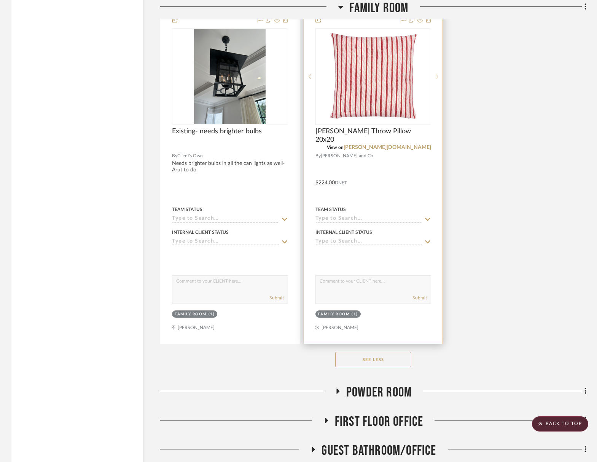
click at [436, 74] on icon at bounding box center [437, 76] width 3 height 5
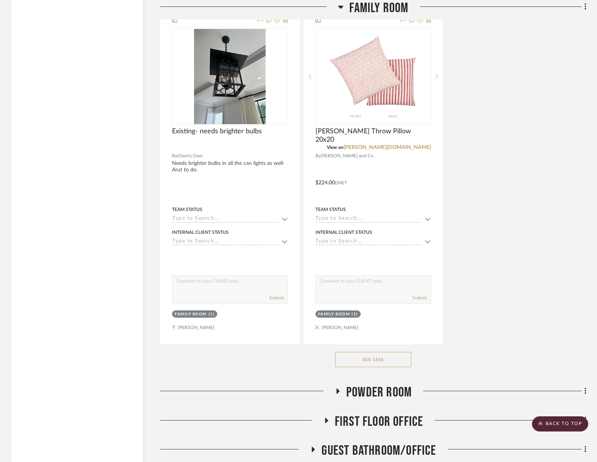
click at [369, 384] on span "Powder Room" at bounding box center [378, 392] width 65 height 16
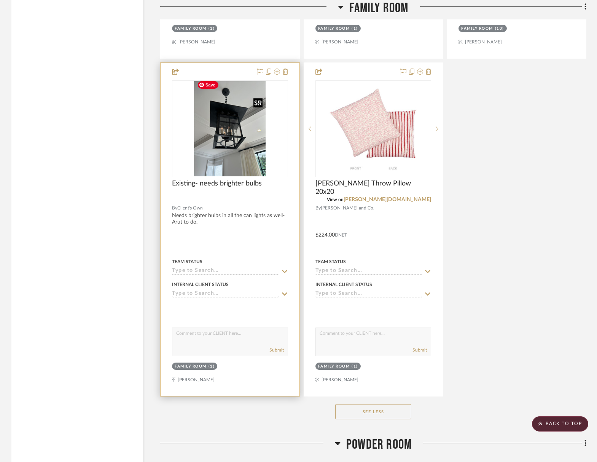
scroll to position [3644, 0]
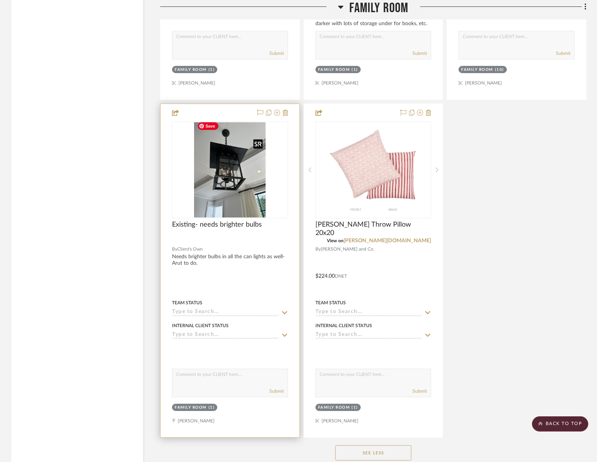
click at [244, 157] on img "0" at bounding box center [230, 169] width 72 height 95
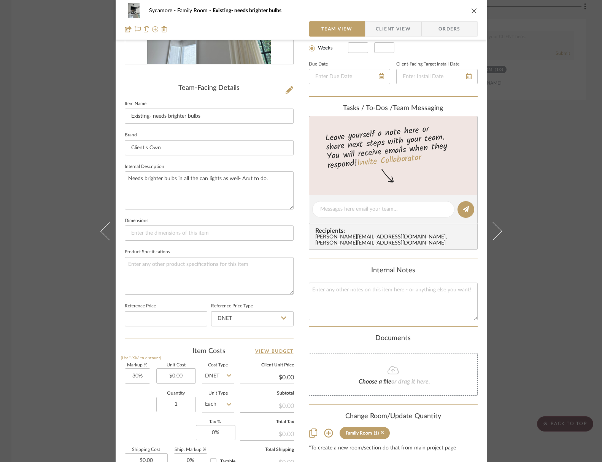
scroll to position [244, 0]
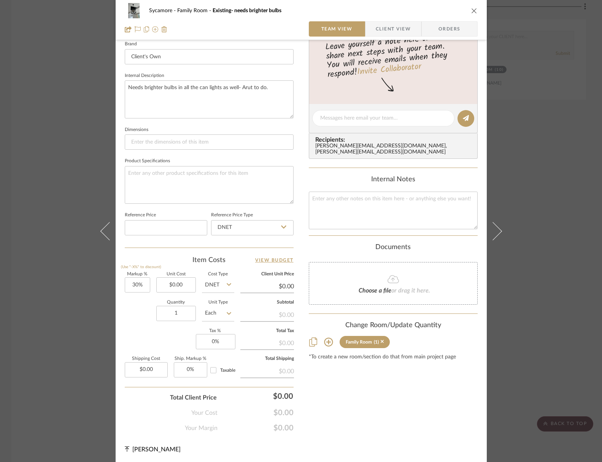
click at [329, 337] on button at bounding box center [329, 342] width 10 height 12
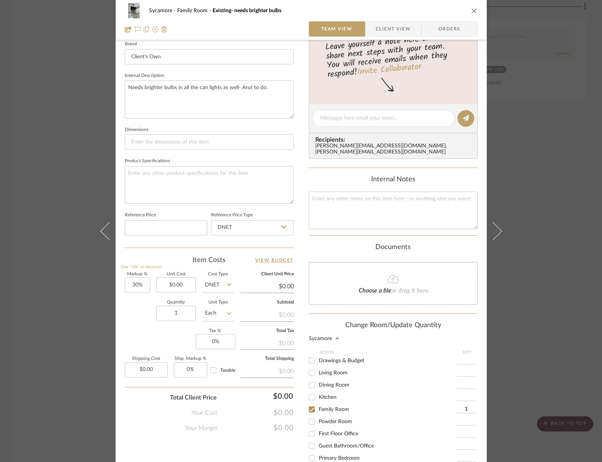
scroll to position [33, 0]
drag, startPoint x: 343, startPoint y: 432, endPoint x: 328, endPoint y: 409, distance: 27.2
click at [342, 439] on span "Primary Bathroom" at bounding box center [340, 441] width 43 height 5
click at [318, 435] on input "Primary Bathroom" at bounding box center [312, 441] width 12 height 12
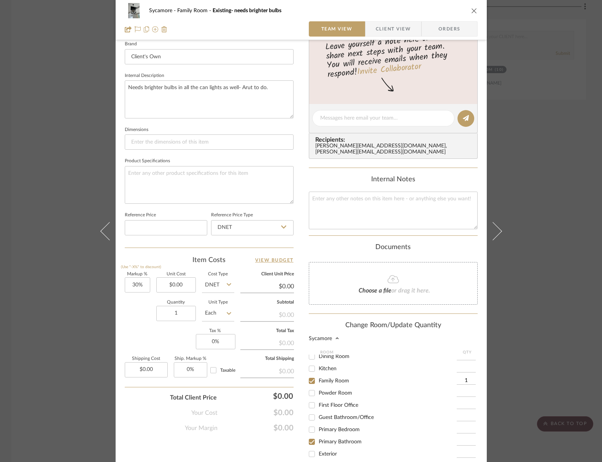
checkbox input "true"
type input "1"
drag, startPoint x: 307, startPoint y: 369, endPoint x: 315, endPoint y: 358, distance: 13.2
click at [307, 373] on input "Family Room" at bounding box center [312, 379] width 12 height 12
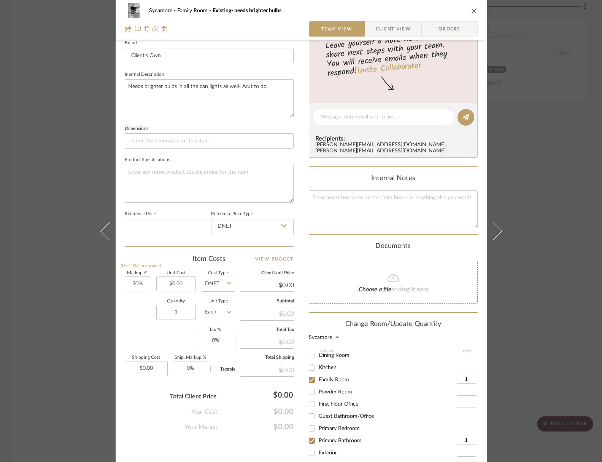
checkbox input "false"
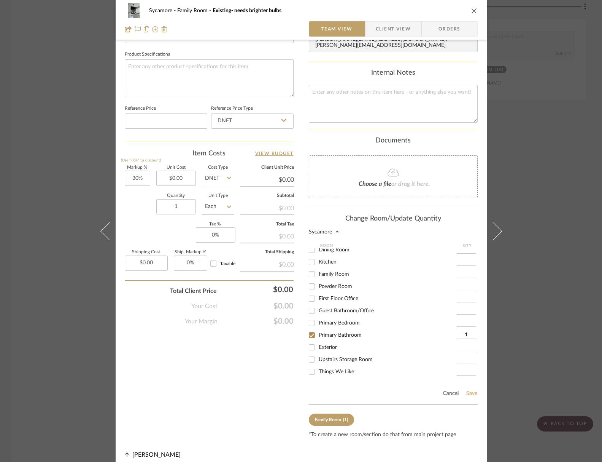
click at [468, 390] on button "Save" at bounding box center [472, 393] width 12 height 6
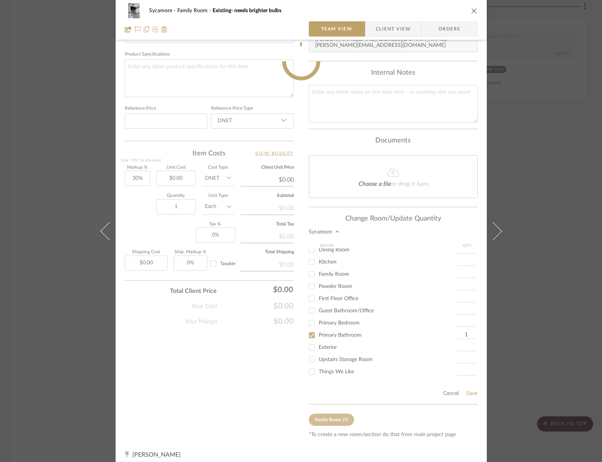
scroll to position [244, 0]
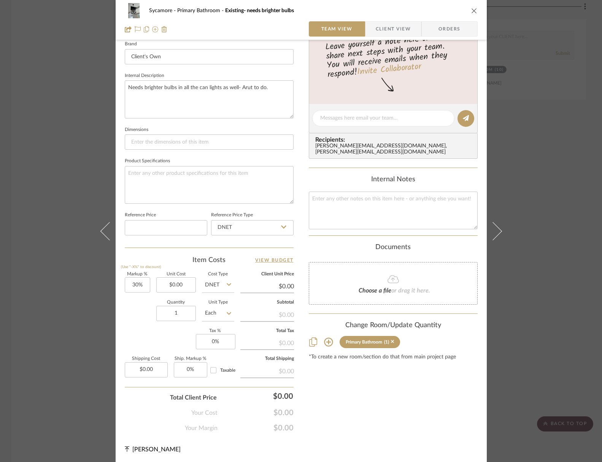
click at [473, 11] on icon "close" at bounding box center [474, 11] width 6 height 6
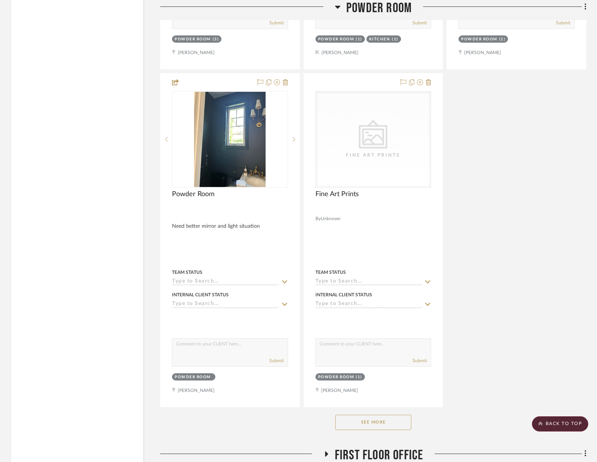
scroll to position [4793, 0]
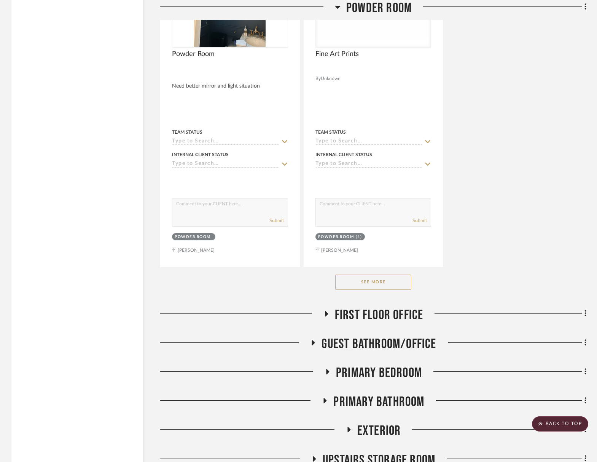
click at [388, 307] on span "First Floor Office" at bounding box center [379, 315] width 89 height 16
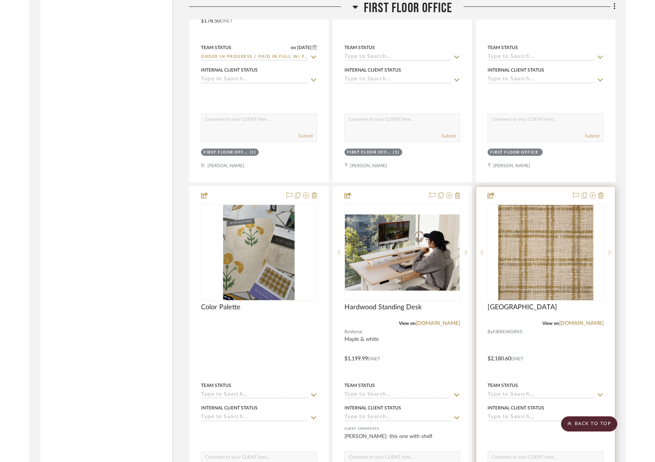
scroll to position [5360, 0]
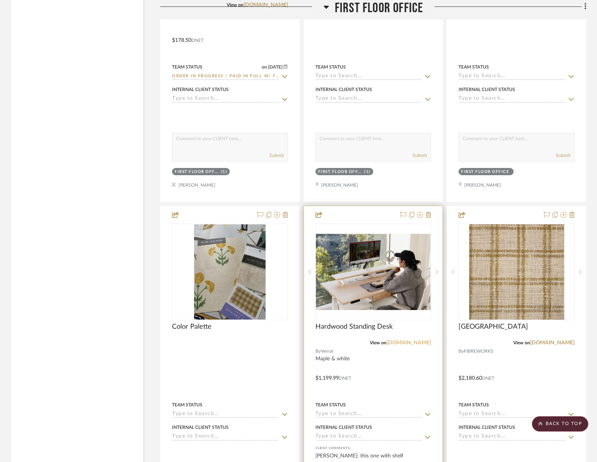
click at [409, 340] on link "[DOMAIN_NAME]" at bounding box center [409, 342] width 45 height 5
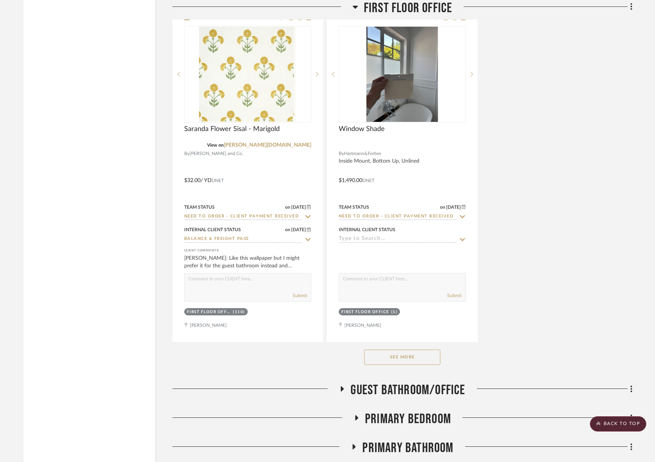
scroll to position [6073, 0]
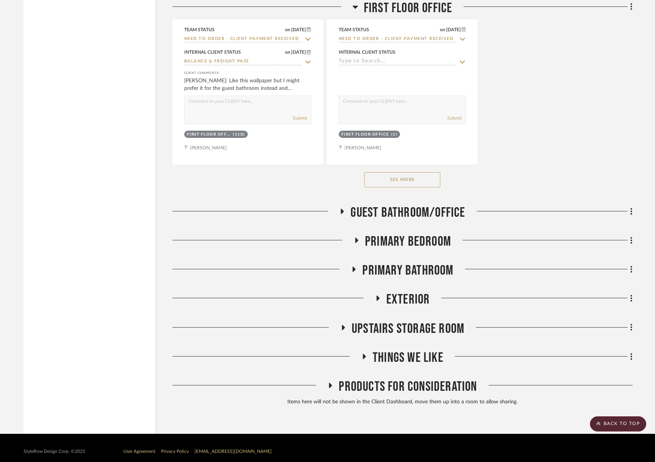
click at [418, 174] on button "See More" at bounding box center [402, 179] width 76 height 15
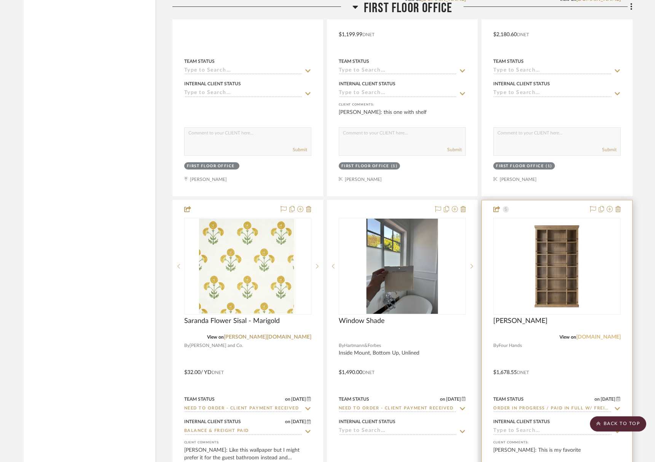
scroll to position [5705, 0]
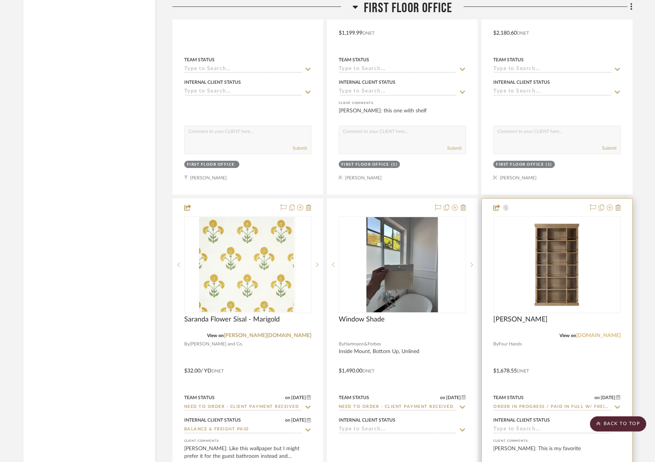
click at [596, 333] on link "[DOMAIN_NAME]" at bounding box center [598, 335] width 45 height 5
click at [561, 265] on img "0" at bounding box center [556, 264] width 95 height 95
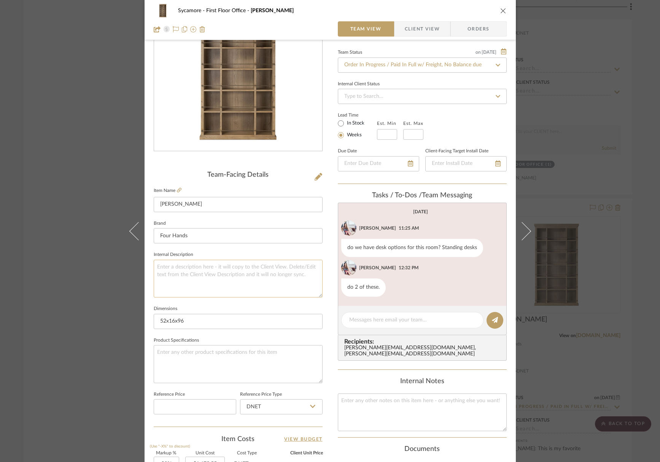
scroll to position [0, 0]
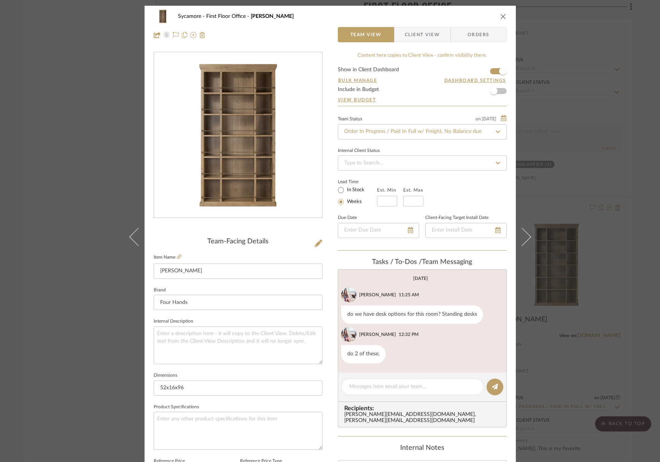
click at [501, 18] on icon "close" at bounding box center [503, 16] width 6 height 6
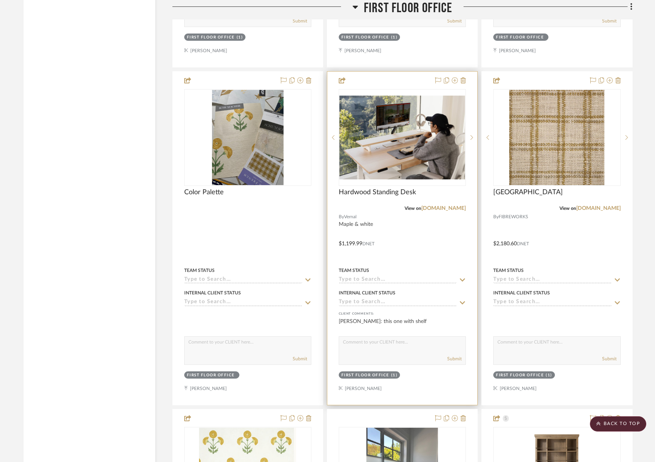
scroll to position [5476, 0]
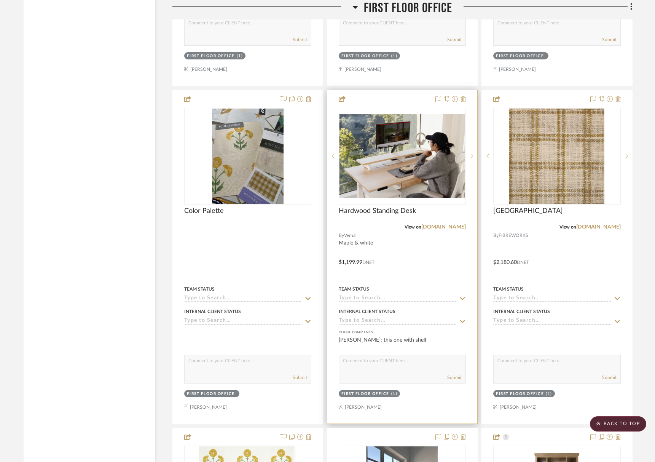
click at [473, 153] on icon at bounding box center [471, 155] width 3 height 5
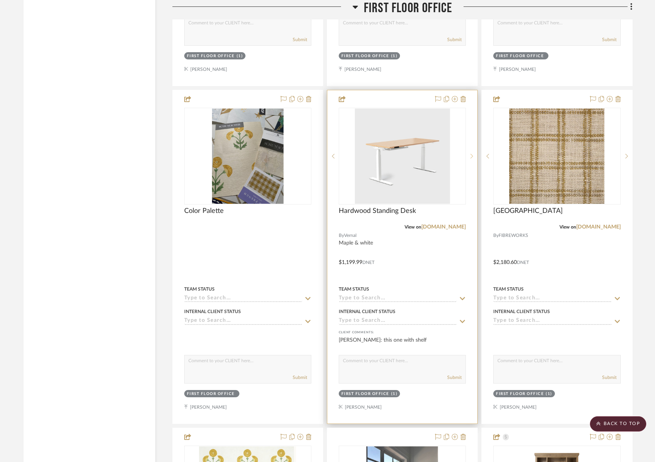
click at [473, 153] on icon at bounding box center [471, 155] width 3 height 5
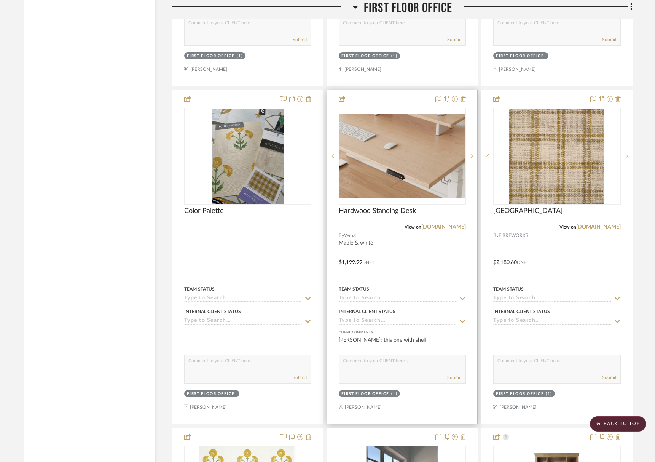
click at [390, 295] on input at bounding box center [398, 298] width 118 height 7
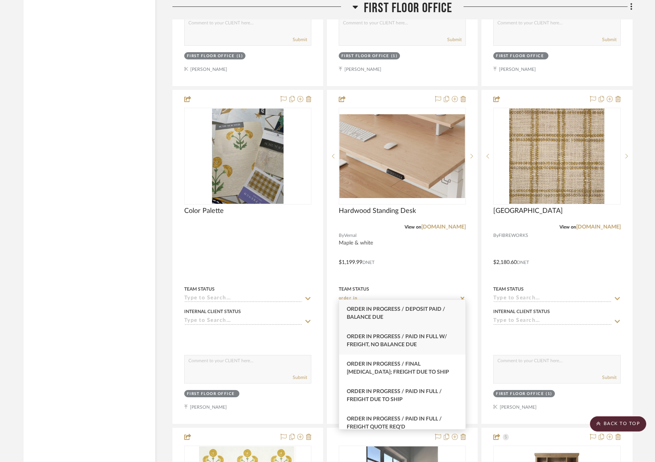
type input "order in"
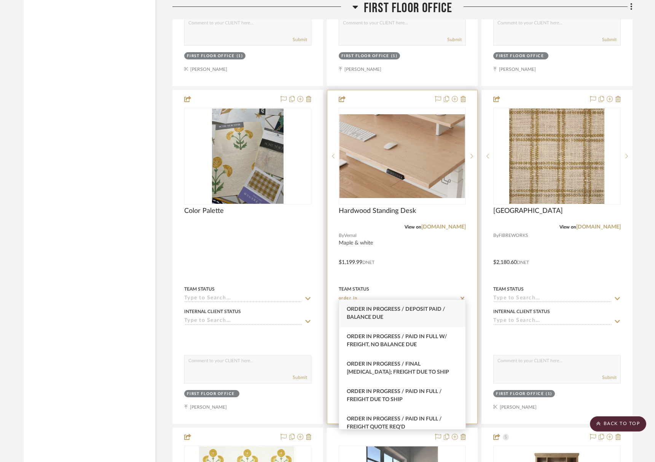
drag, startPoint x: 374, startPoint y: 335, endPoint x: 368, endPoint y: 290, distance: 46.0
click at [374, 335] on span "Order In Progress / Paid In Full w/ Freight, No Balance due" at bounding box center [397, 340] width 100 height 13
type input "[DATE]"
type input "Order In Progress / Paid In Full w/ Freight, No Balance due"
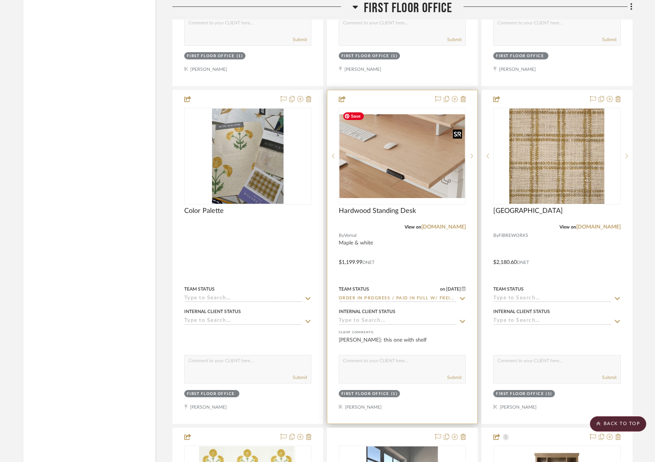
click at [378, 165] on img "3" at bounding box center [402, 156] width 126 height 84
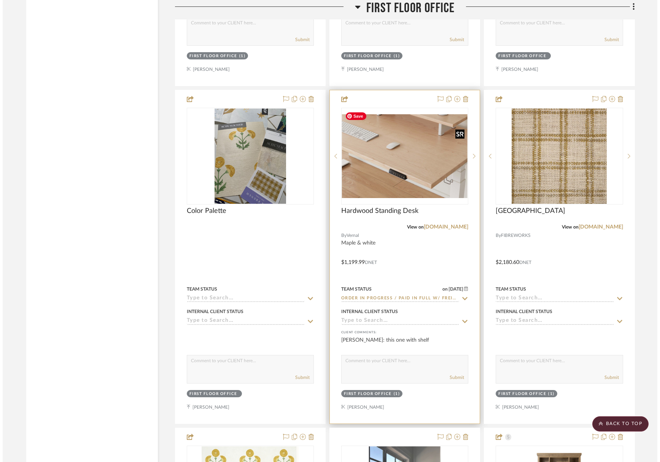
scroll to position [0, 0]
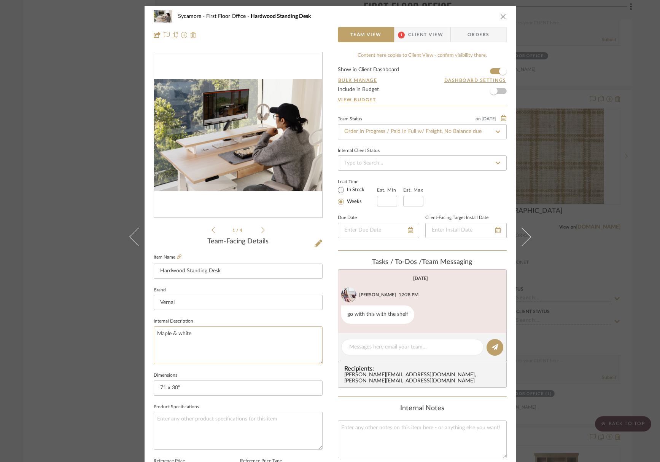
click at [158, 330] on textarea "Maple & white" at bounding box center [238, 345] width 169 height 38
type textarea "Walnut & white"
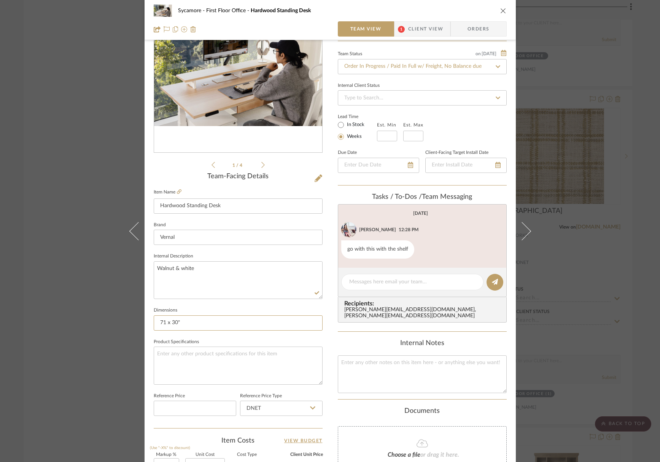
scroll to position [73, 0]
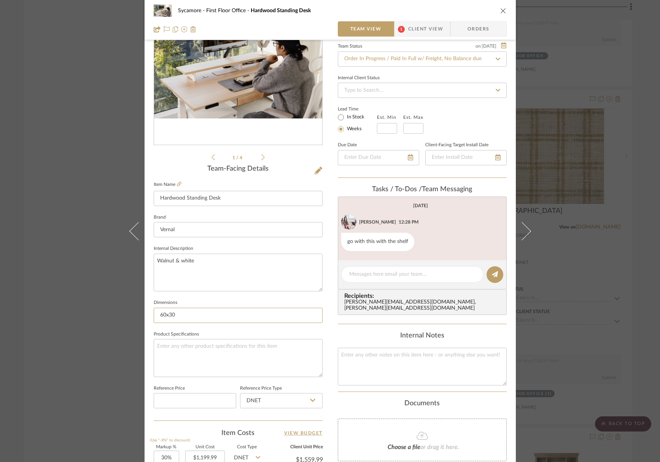
type input "60x30"
click at [261, 158] on icon at bounding box center [262, 157] width 3 height 6
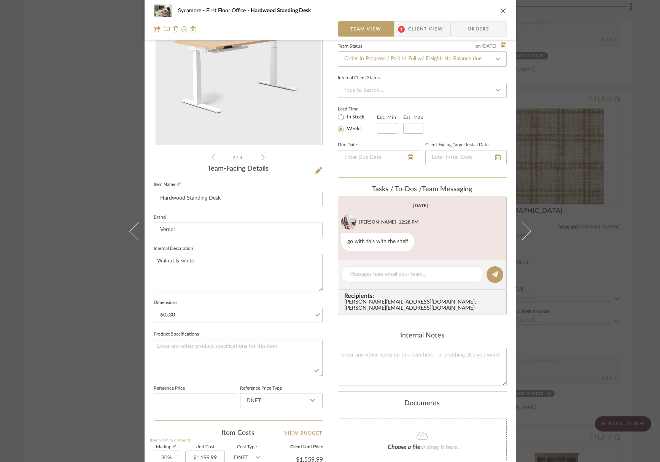
click at [261, 158] on icon at bounding box center [262, 157] width 3 height 6
click at [319, 170] on icon at bounding box center [319, 171] width 8 height 8
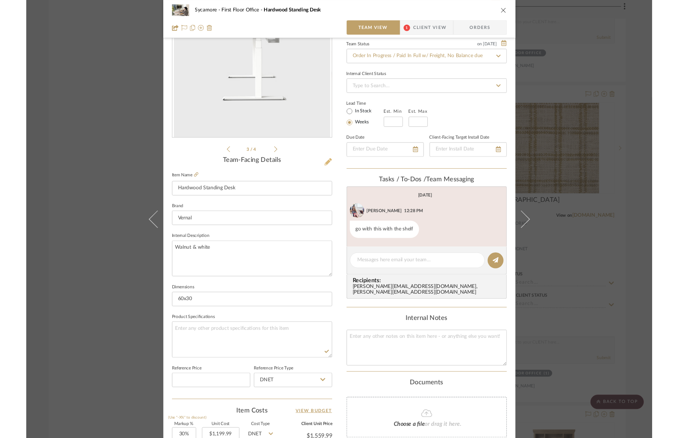
scroll to position [0, 0]
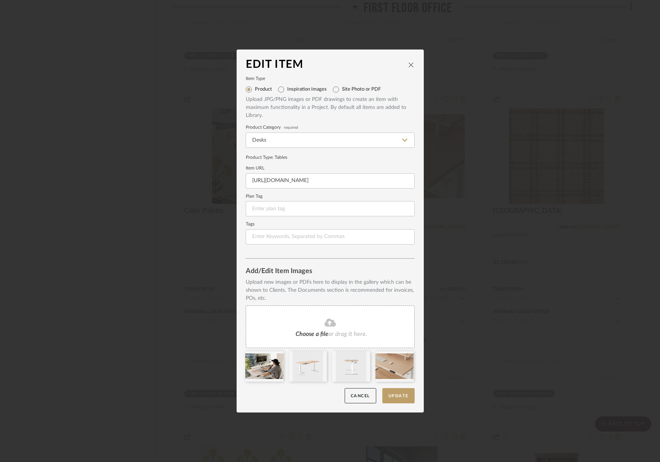
click at [408, 68] on div "Edit Item" at bounding box center [330, 65] width 169 height 12
click at [408, 63] on icon "close" at bounding box center [411, 65] width 6 height 6
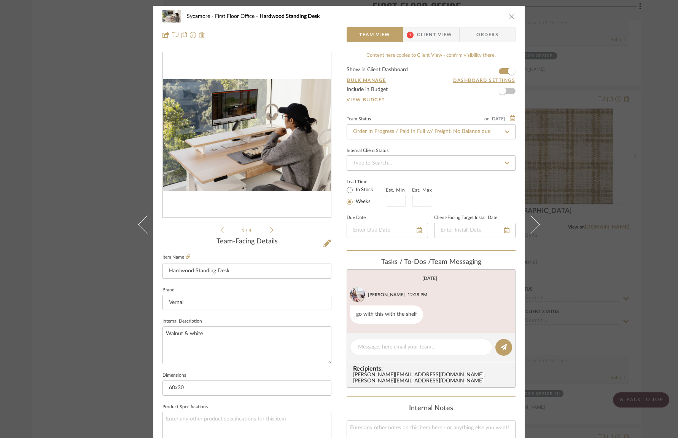
click at [510, 16] on icon "close" at bounding box center [512, 16] width 6 height 6
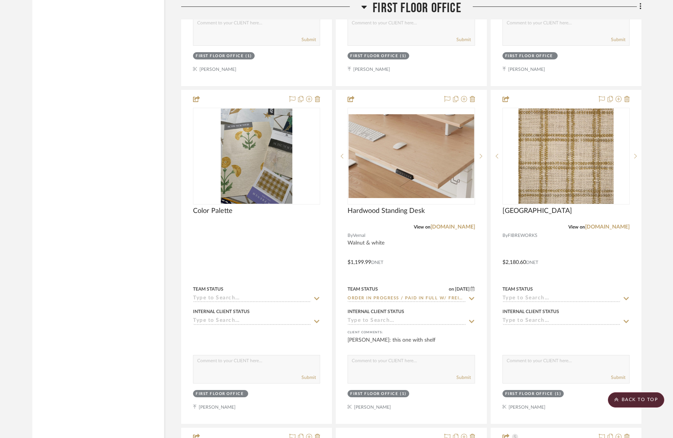
click at [425, 8] on span "First Floor Office" at bounding box center [417, 8] width 89 height 16
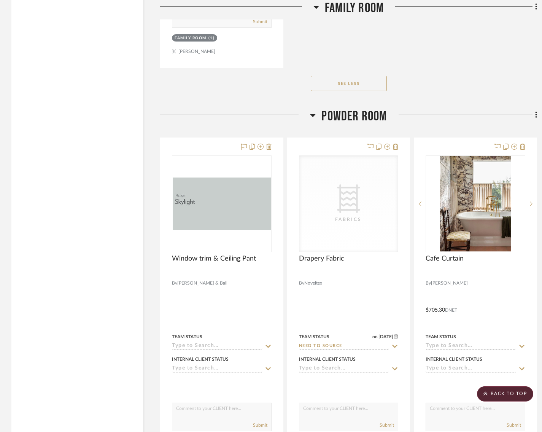
scroll to position [3766, 0]
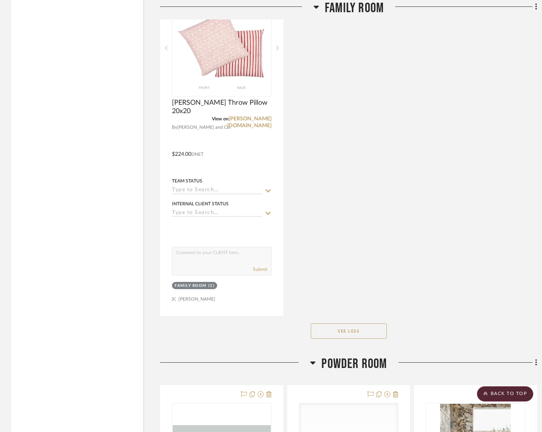
click at [349, 355] on span "Powder Room" at bounding box center [354, 363] width 65 height 16
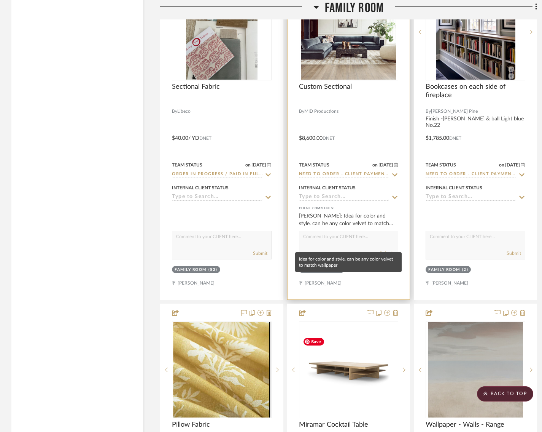
scroll to position [3083, 0]
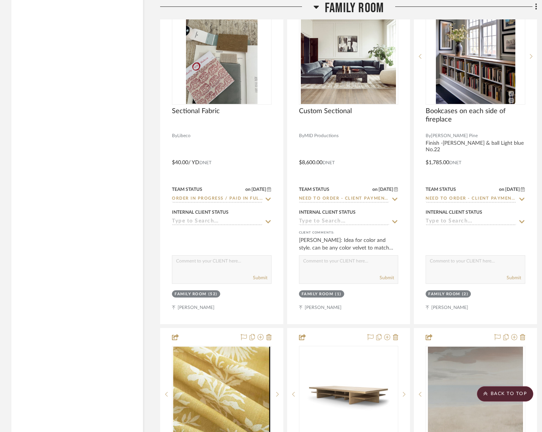
drag, startPoint x: 358, startPoint y: 7, endPoint x: 355, endPoint y: 18, distance: 11.1
click at [358, 7] on span "Family Room" at bounding box center [354, 8] width 59 height 16
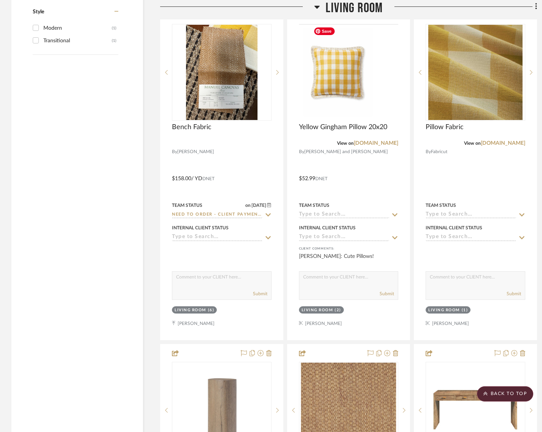
scroll to position [1073, 0]
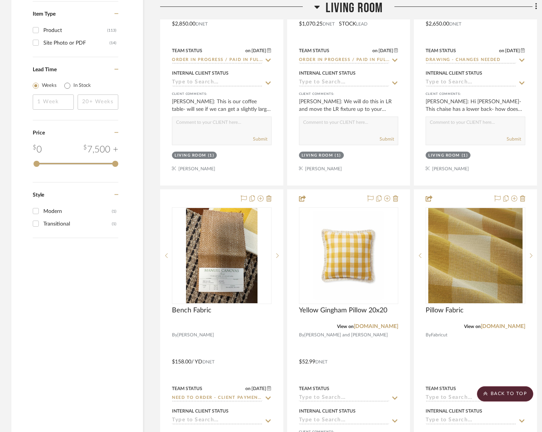
click at [349, 14] on span "Living Room" at bounding box center [354, 8] width 57 height 16
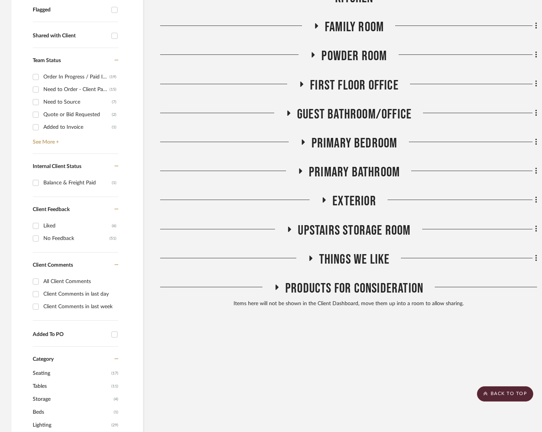
scroll to position [59, 0]
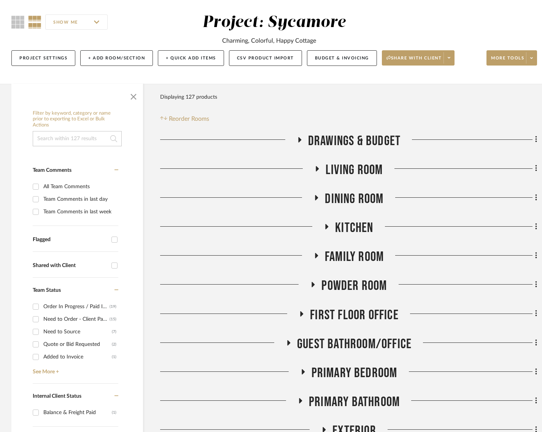
click at [357, 258] on span "Family Room" at bounding box center [354, 256] width 59 height 16
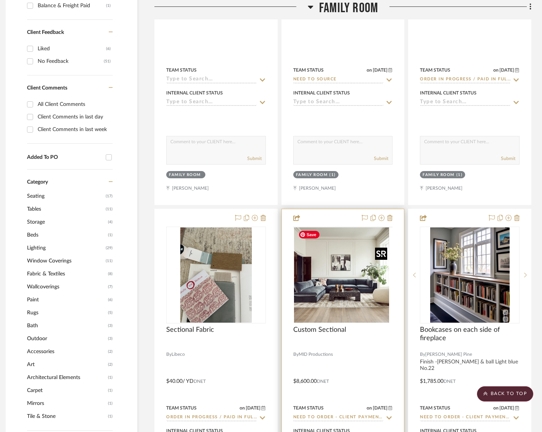
scroll to position [522, 6]
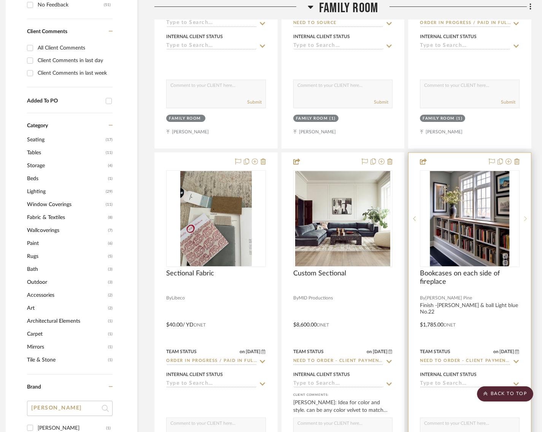
click at [526, 218] on icon at bounding box center [525, 218] width 3 height 5
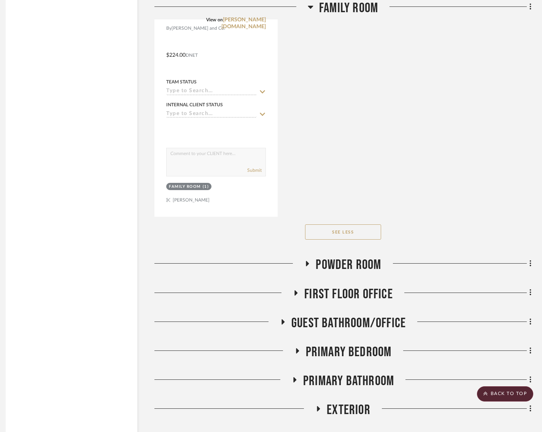
scroll to position [1611, 6]
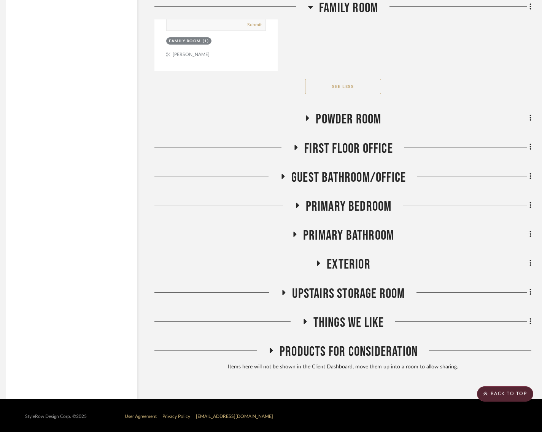
click at [341, 257] on span "Exterior" at bounding box center [349, 264] width 44 height 16
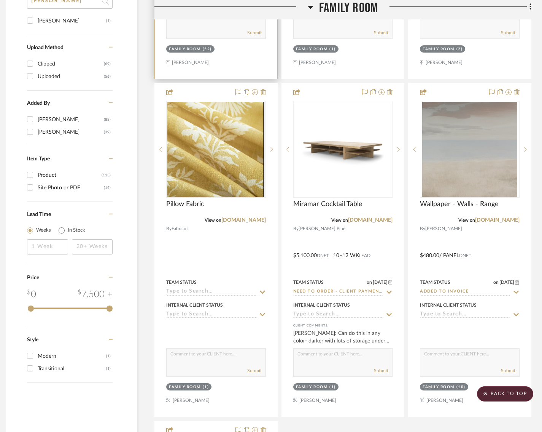
scroll to position [705, 6]
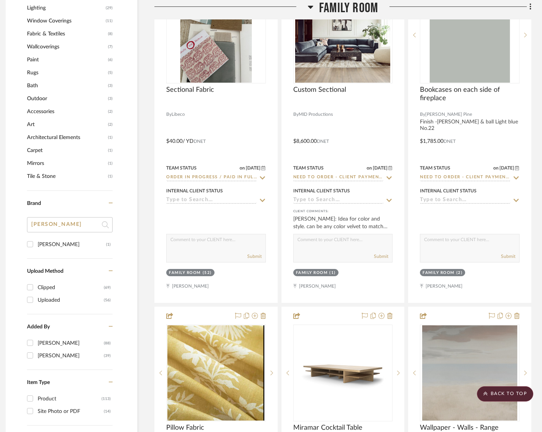
click at [66, 223] on input "[PERSON_NAME]" at bounding box center [70, 224] width 86 height 15
type input "ibre"
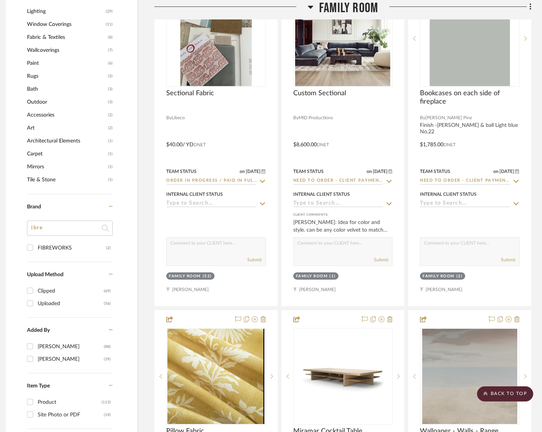
click at [58, 247] on div "FIBREWORKS" at bounding box center [72, 248] width 68 height 12
click at [36, 247] on input "FIBREWORKS (2)" at bounding box center [30, 247] width 12 height 12
checkbox input "true"
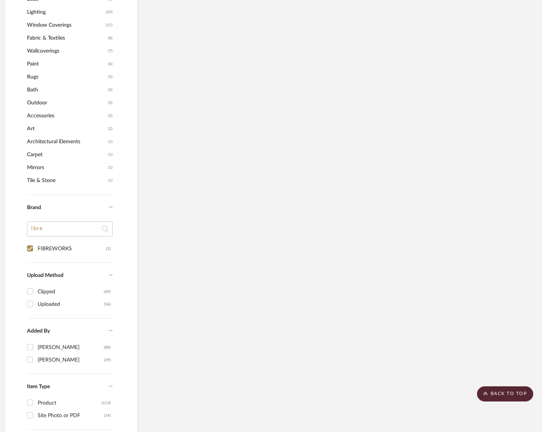
scroll to position [124, 6]
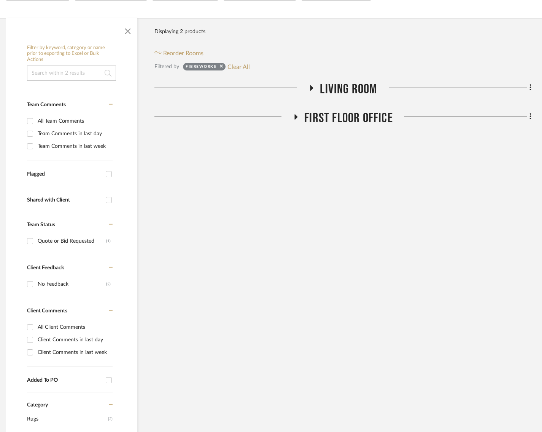
click at [355, 85] on span "Living Room" at bounding box center [348, 89] width 57 height 16
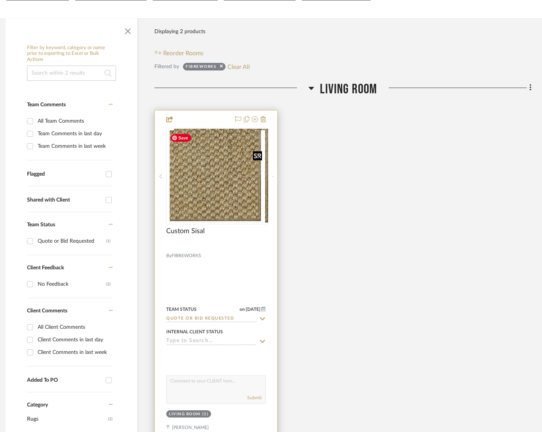
click at [217, 170] on div at bounding box center [216, 176] width 100 height 97
click at [213, 182] on img "0" at bounding box center [216, 176] width 98 height 92
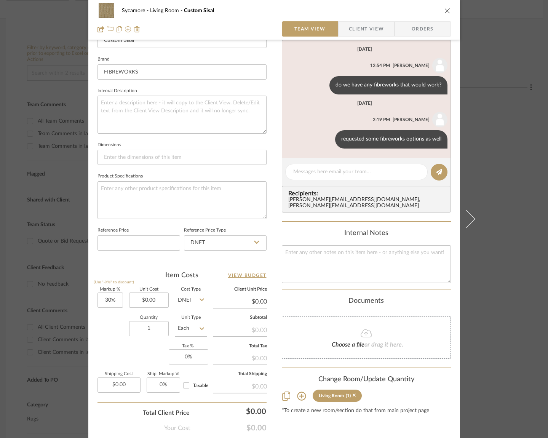
scroll to position [268, 0]
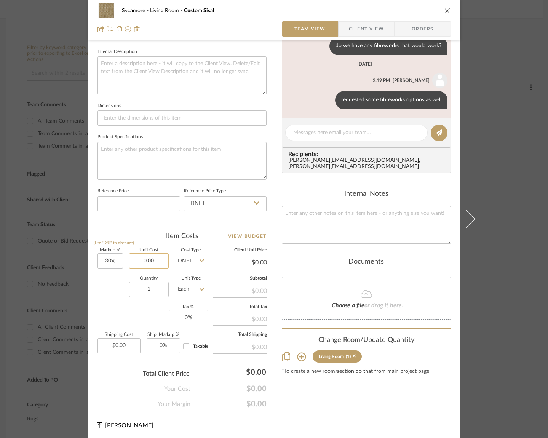
click at [145, 260] on input "0.00" at bounding box center [149, 260] width 40 height 15
type input "$29,950.00"
type input "$38,935.00"
click at [152, 259] on input "29950.00" at bounding box center [149, 260] width 40 height 15
type input "$2,995.00"
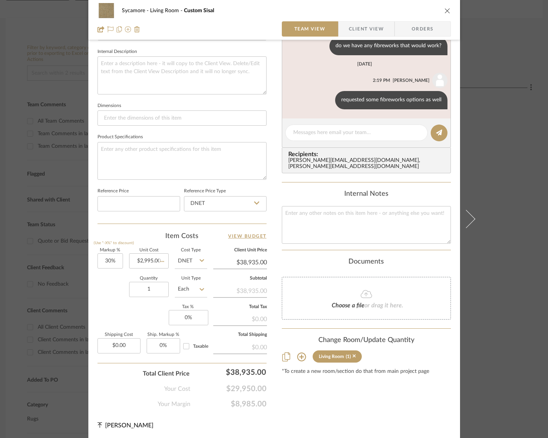
type input "$3,893.50"
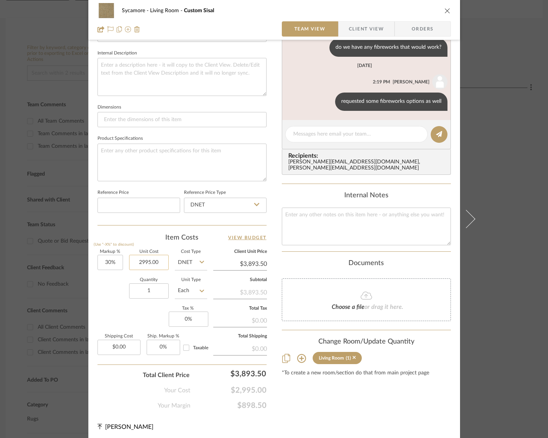
click at [150, 262] on input "2995.00" at bounding box center [149, 262] width 40 height 15
type input "$3,730.00"
type input "$4,849.00"
click at [444, 10] on icon "close" at bounding box center [447, 11] width 6 height 6
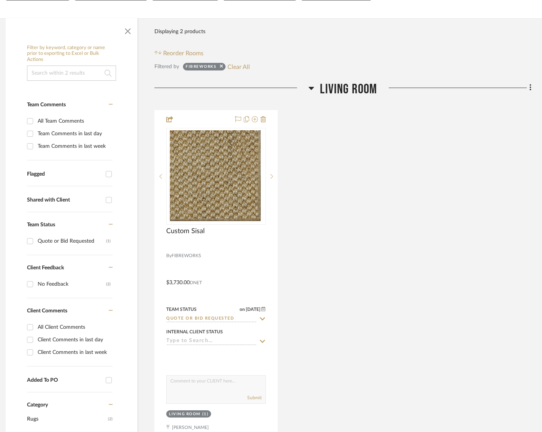
scroll to position [0, 6]
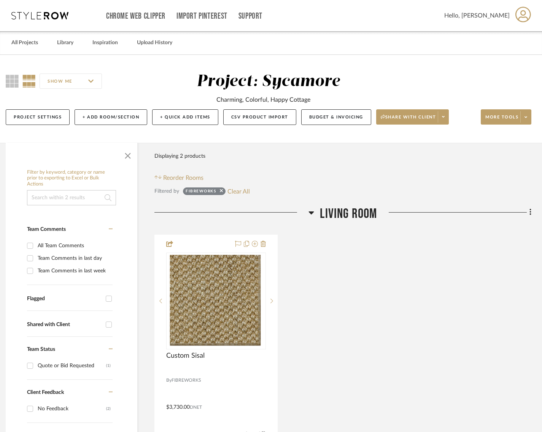
drag, startPoint x: 235, startPoint y: 193, endPoint x: 234, endPoint y: 199, distance: 6.5
click at [234, 193] on button "Clear All" at bounding box center [239, 191] width 22 height 10
checkbox input "false"
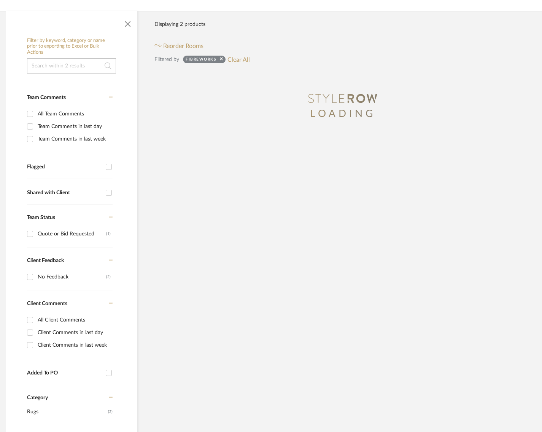
scroll to position [322, 6]
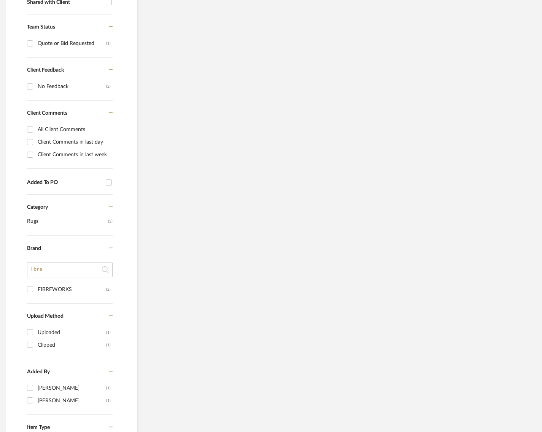
click at [57, 168] on div "All Client Comments Client Comments in last day Client Comments in last week" at bounding box center [70, 145] width 86 height 45
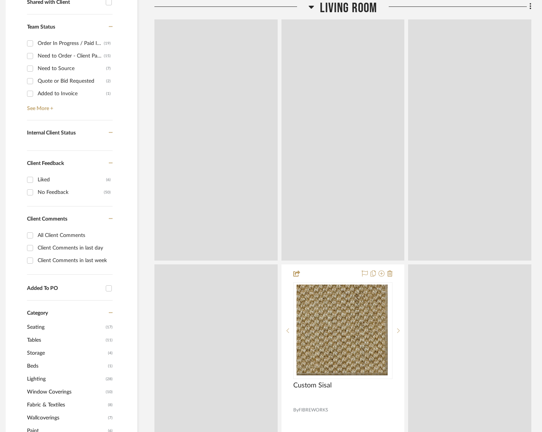
click at [57, 272] on div "All Client Comments Client Comments in last day Client Comments in last week" at bounding box center [70, 251] width 86 height 45
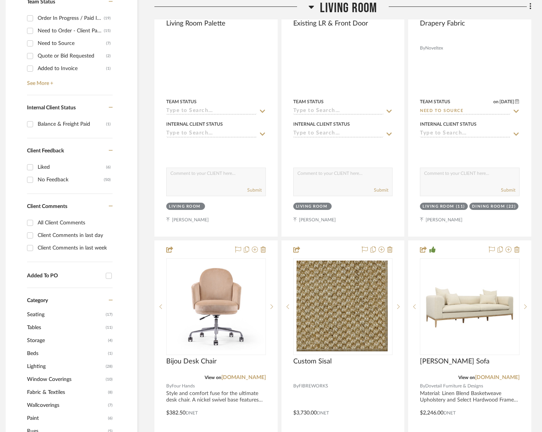
scroll to position [602, 6]
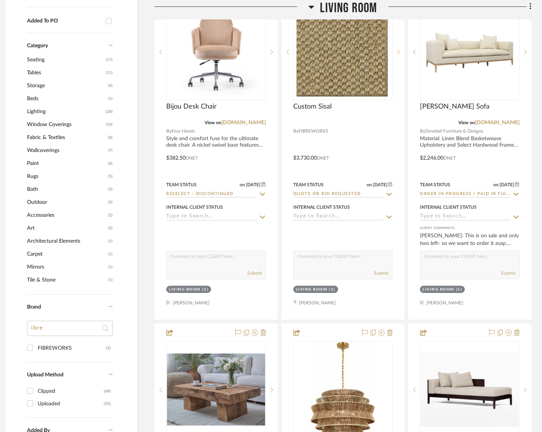
click at [56, 327] on input "ibre" at bounding box center [70, 327] width 86 height 15
drag, startPoint x: 56, startPoint y: 326, endPoint x: 56, endPoint y: 322, distance: 4.2
click at [56, 326] on input "ibre" at bounding box center [70, 327] width 86 height 15
type input "hi"
type input "phil"
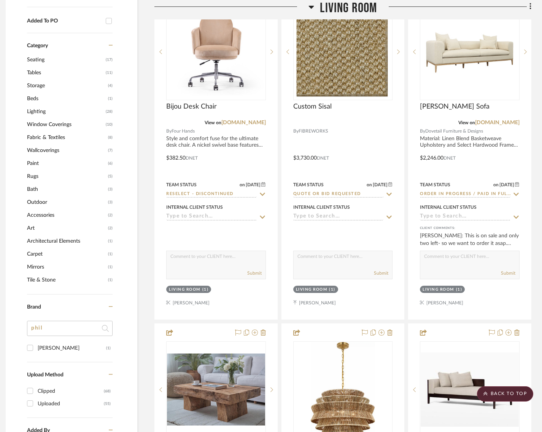
click at [54, 348] on div "[PERSON_NAME]" at bounding box center [72, 348] width 68 height 12
click at [36, 348] on input "[PERSON_NAME] (1)" at bounding box center [30, 347] width 12 height 12
checkbox input "true"
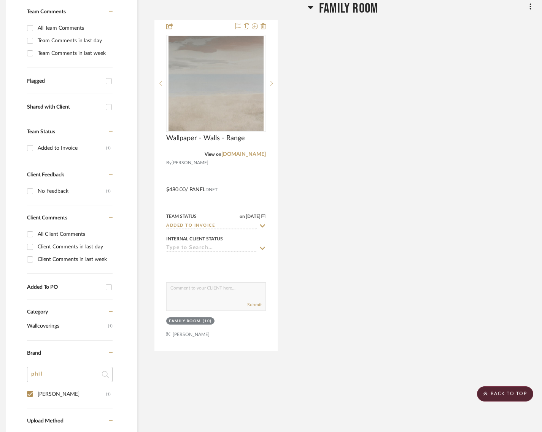
scroll to position [80, 6]
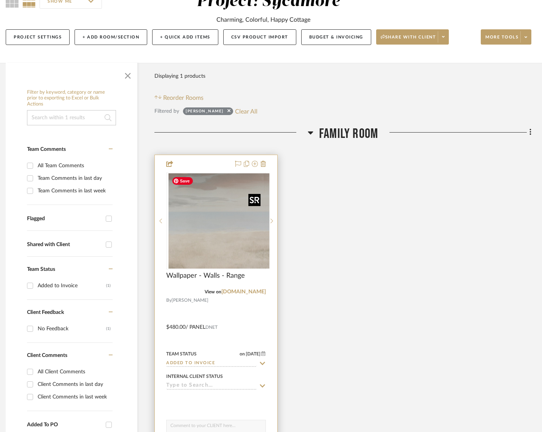
click at [205, 216] on img "0" at bounding box center [221, 220] width 95 height 95
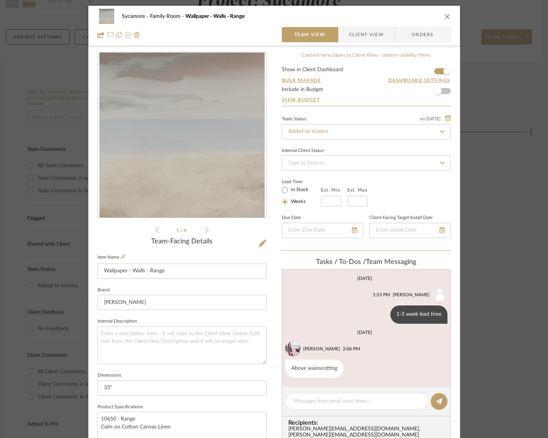
scroll to position [206, 0]
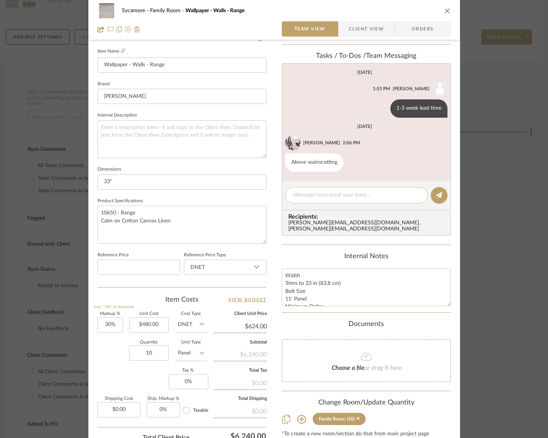
click at [318, 200] on div at bounding box center [356, 195] width 142 height 16
click at [323, 196] on textarea at bounding box center [356, 195] width 126 height 8
type textarea "$1900 with astek vs $6300 from [PERSON_NAME]"
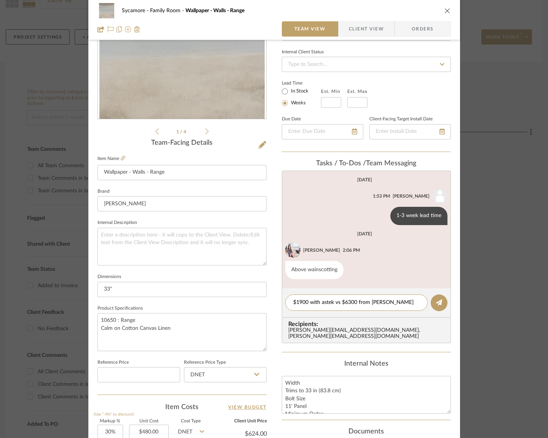
scroll to position [0, 0]
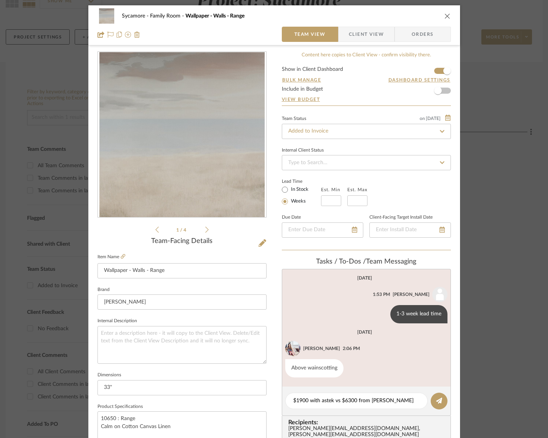
click at [205, 229] on div "1 / 4" at bounding box center [181, 142] width 169 height 183
click at [205, 229] on icon at bounding box center [206, 230] width 3 height 6
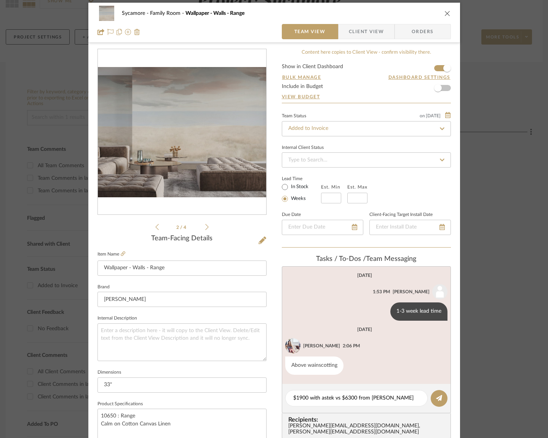
click at [205, 229] on icon at bounding box center [206, 226] width 3 height 7
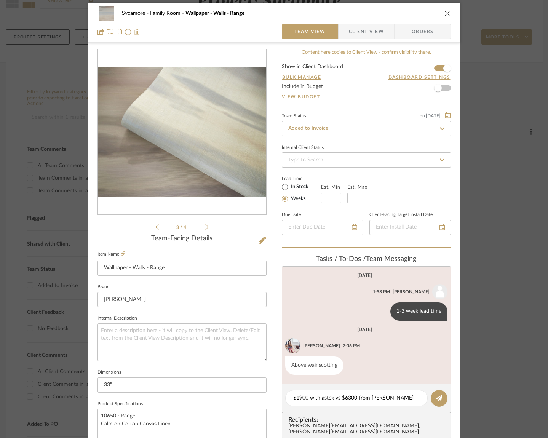
scroll to position [3, 0]
click at [205, 229] on icon at bounding box center [206, 226] width 3 height 7
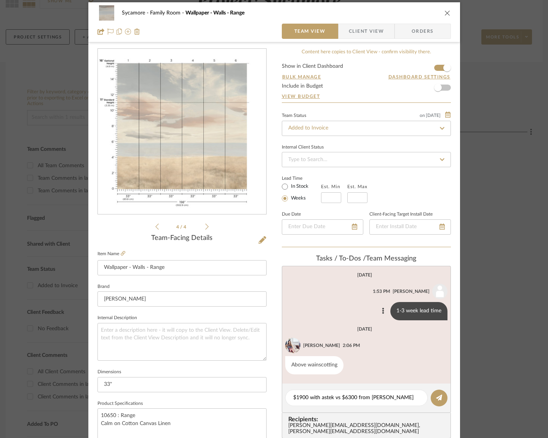
drag, startPoint x: 438, startPoint y: 403, endPoint x: 436, endPoint y: 308, distance: 95.1
click at [438, 403] on button at bounding box center [438, 397] width 17 height 17
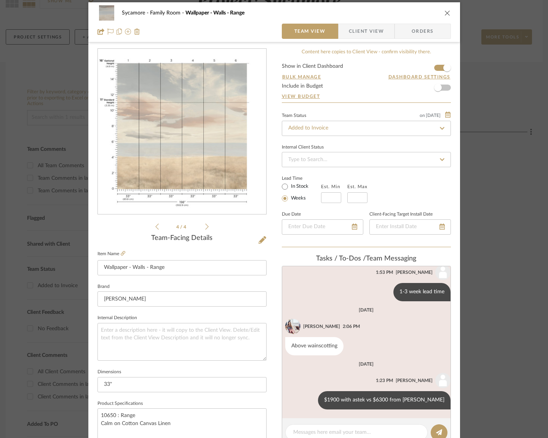
scroll to position [20, 0]
drag, startPoint x: 445, startPoint y: 14, endPoint x: 424, endPoint y: 11, distance: 21.1
click at [445, 14] on icon "close" at bounding box center [447, 13] width 6 height 6
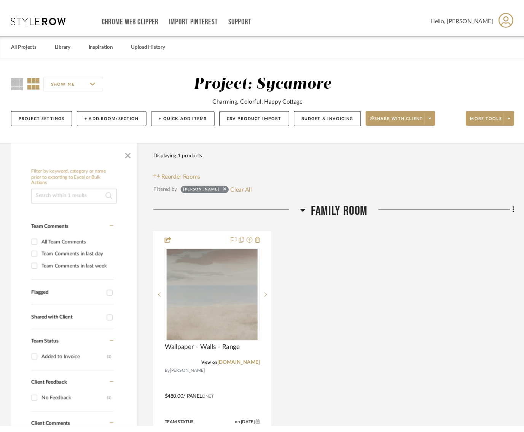
scroll to position [80, 6]
